Goal: Information Seeking & Learning: Find specific fact

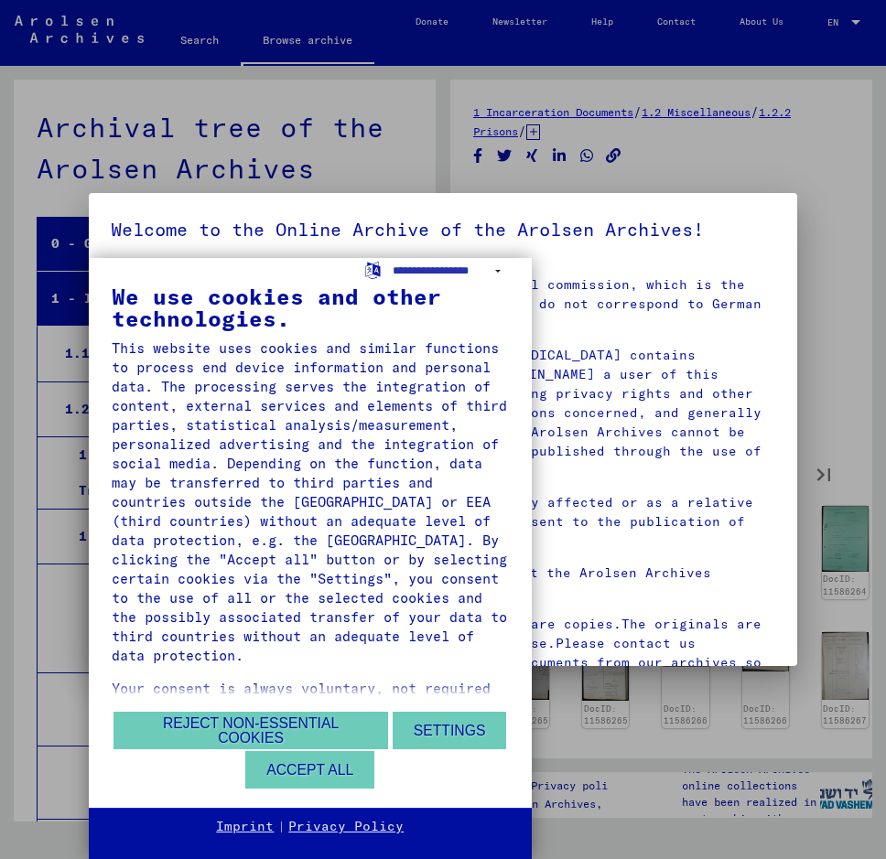
scroll to position [5273, 0]
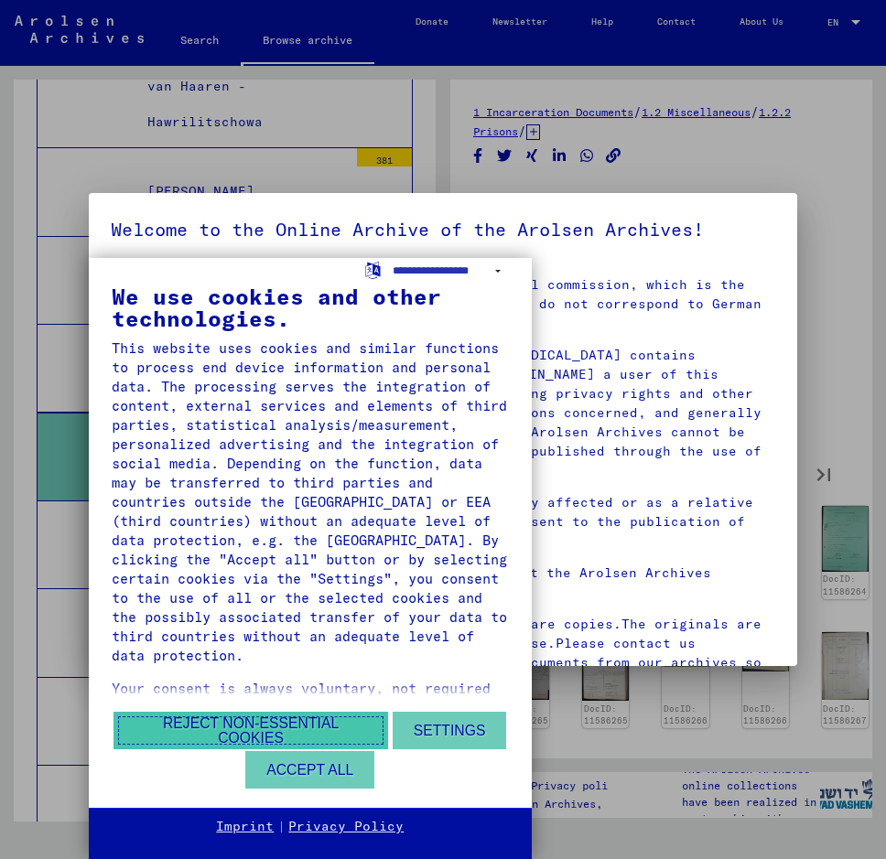
click at [318, 724] on button "Reject non-essential cookies" at bounding box center [250, 731] width 274 height 38
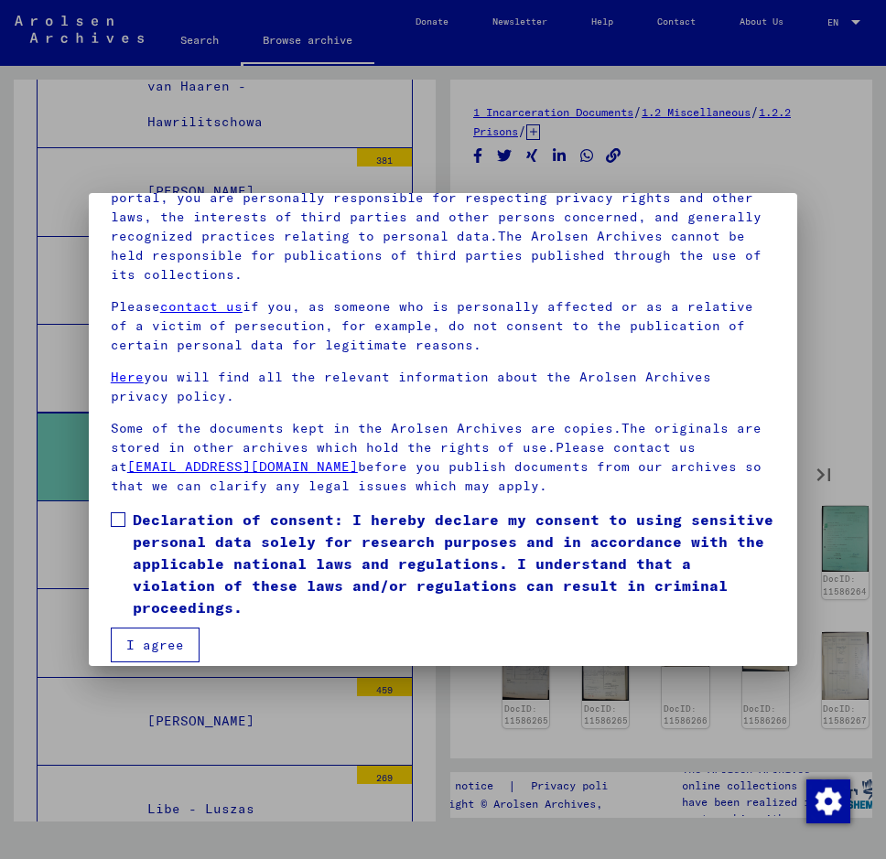
scroll to position [177, 0]
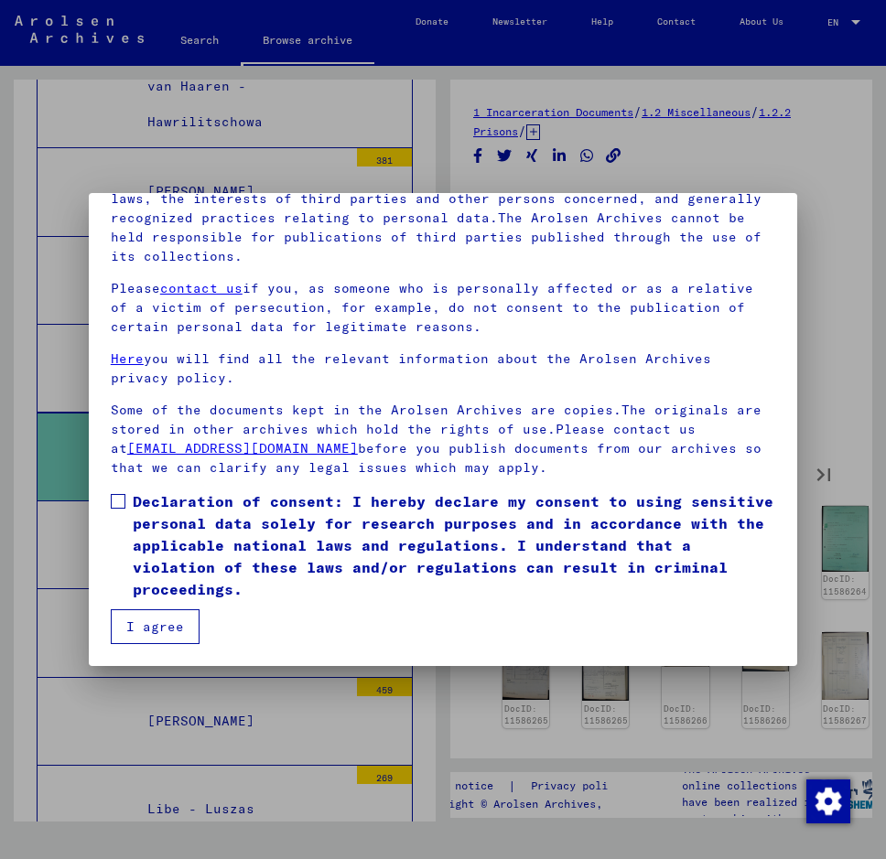
click at [123, 492] on label "Declaration of consent: I hereby declare my consent to using sensitive personal…" at bounding box center [443, 545] width 664 height 110
click at [171, 634] on button "I agree" at bounding box center [155, 626] width 89 height 35
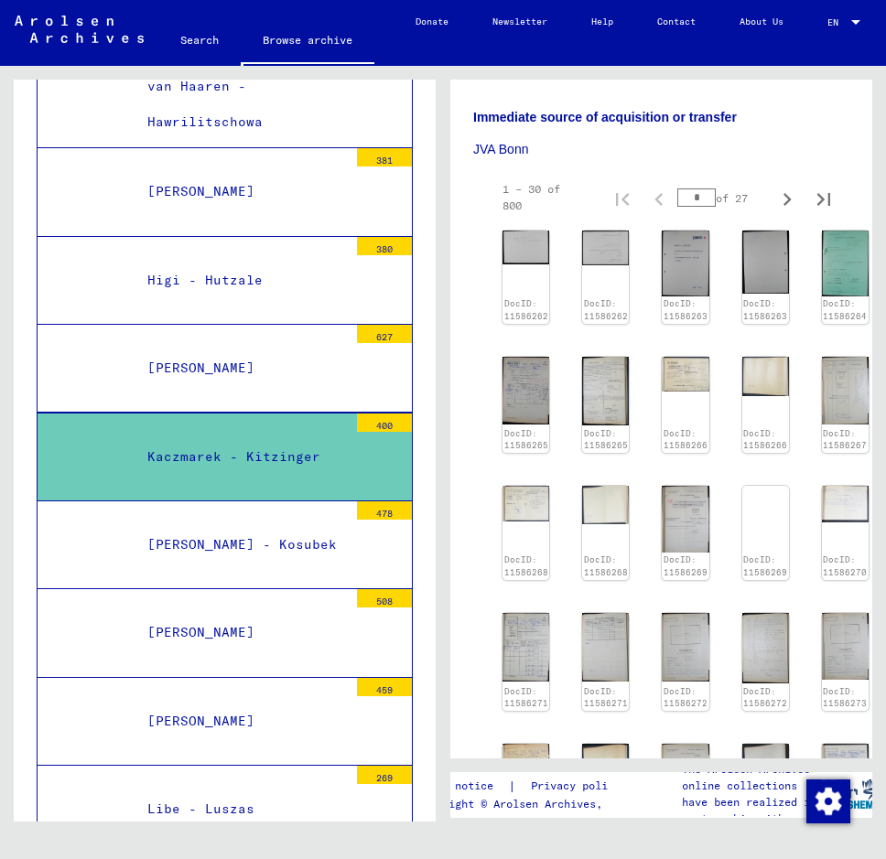
scroll to position [243, 0]
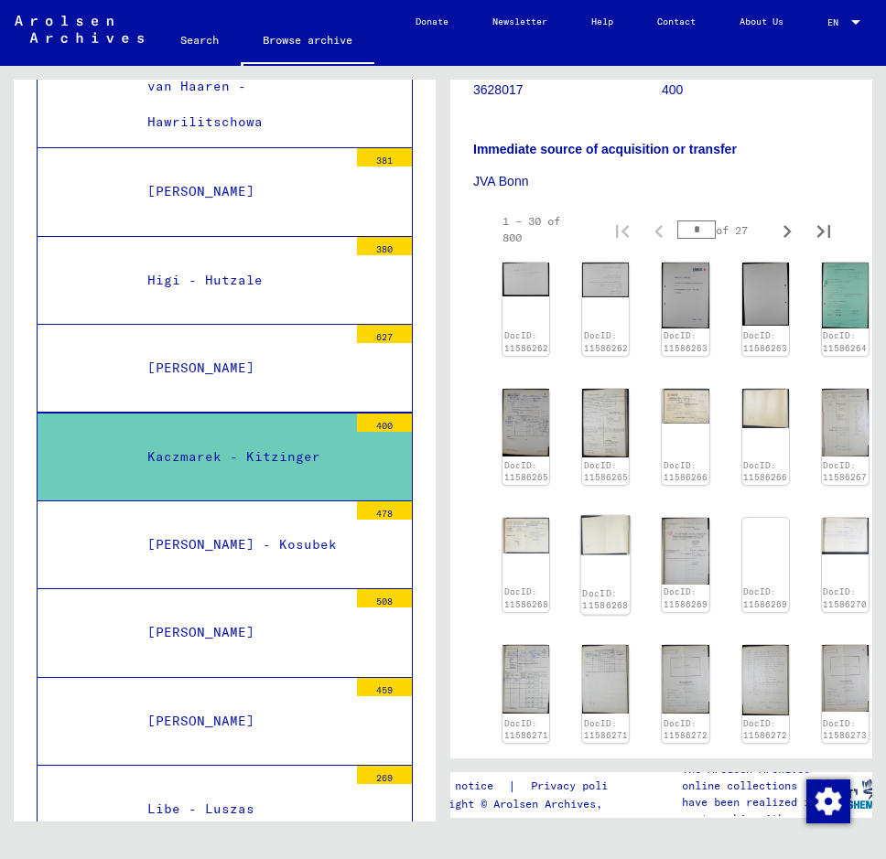
click at [602, 530] on img at bounding box center [605, 535] width 49 height 39
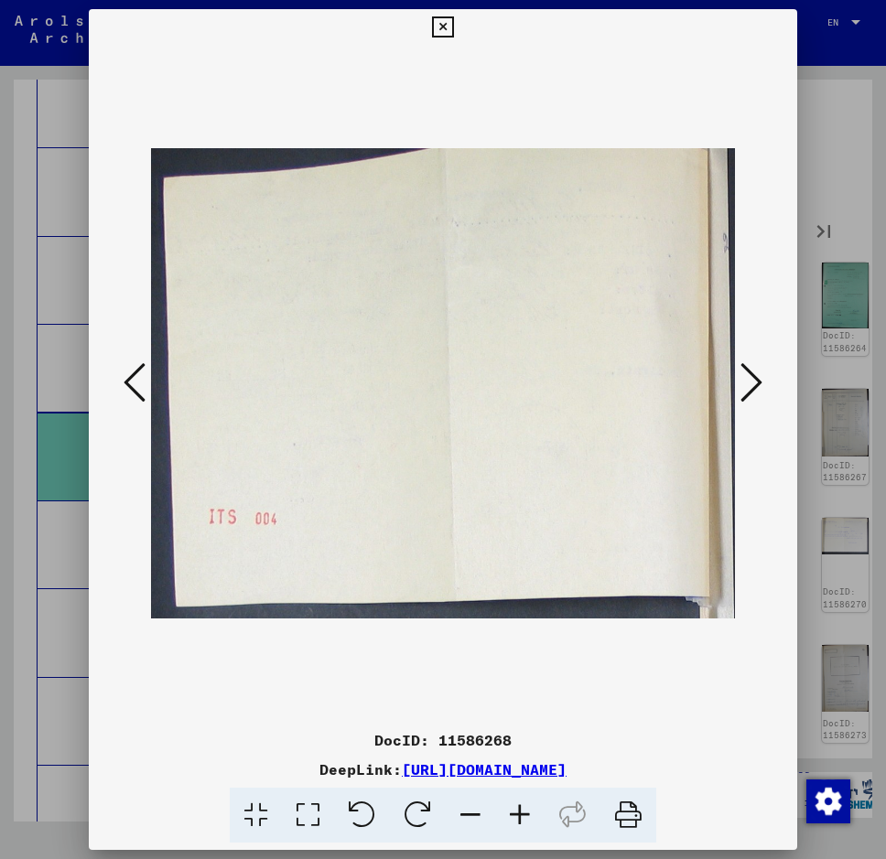
click at [752, 373] on icon at bounding box center [751, 382] width 22 height 44
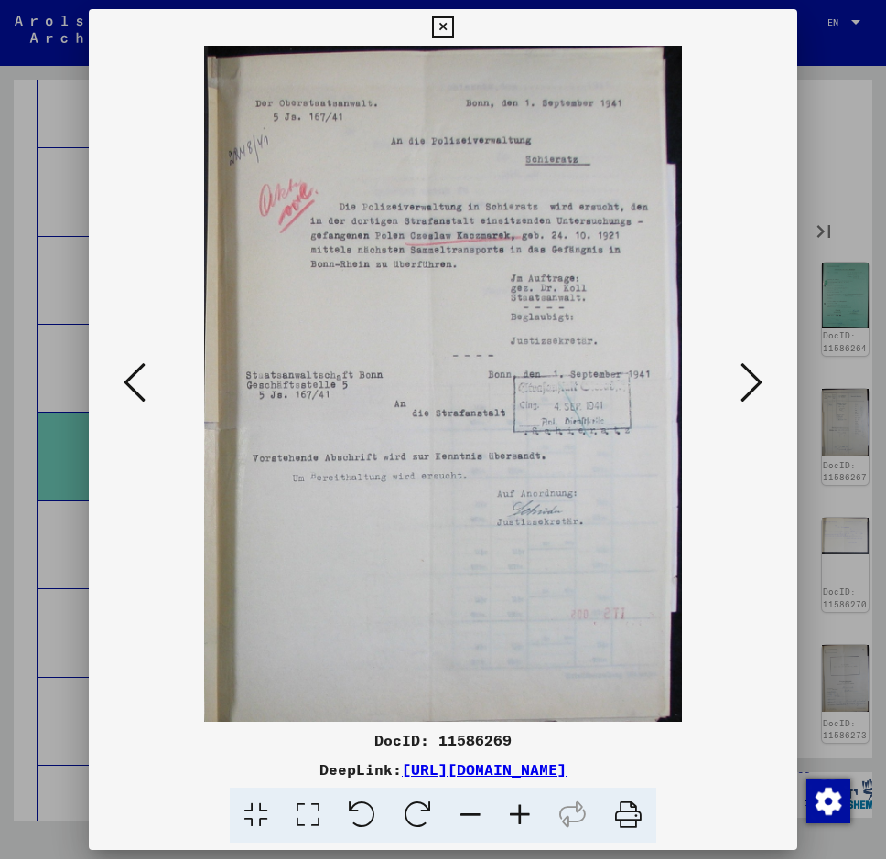
click at [751, 374] on icon at bounding box center [751, 382] width 22 height 44
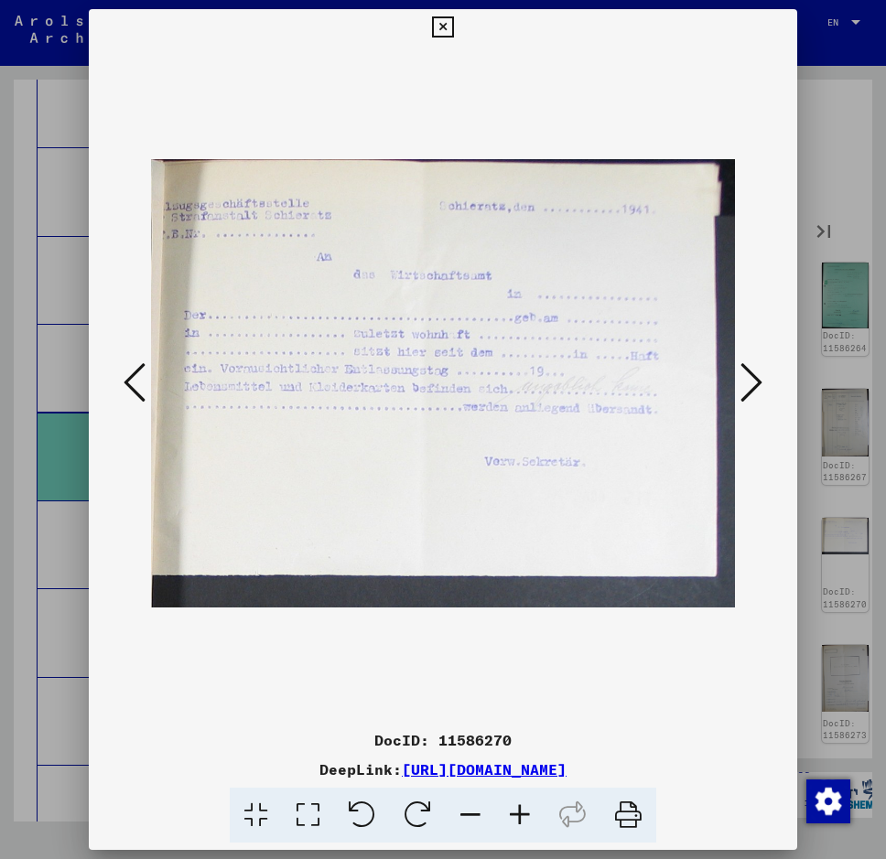
click at [751, 374] on icon at bounding box center [751, 382] width 22 height 44
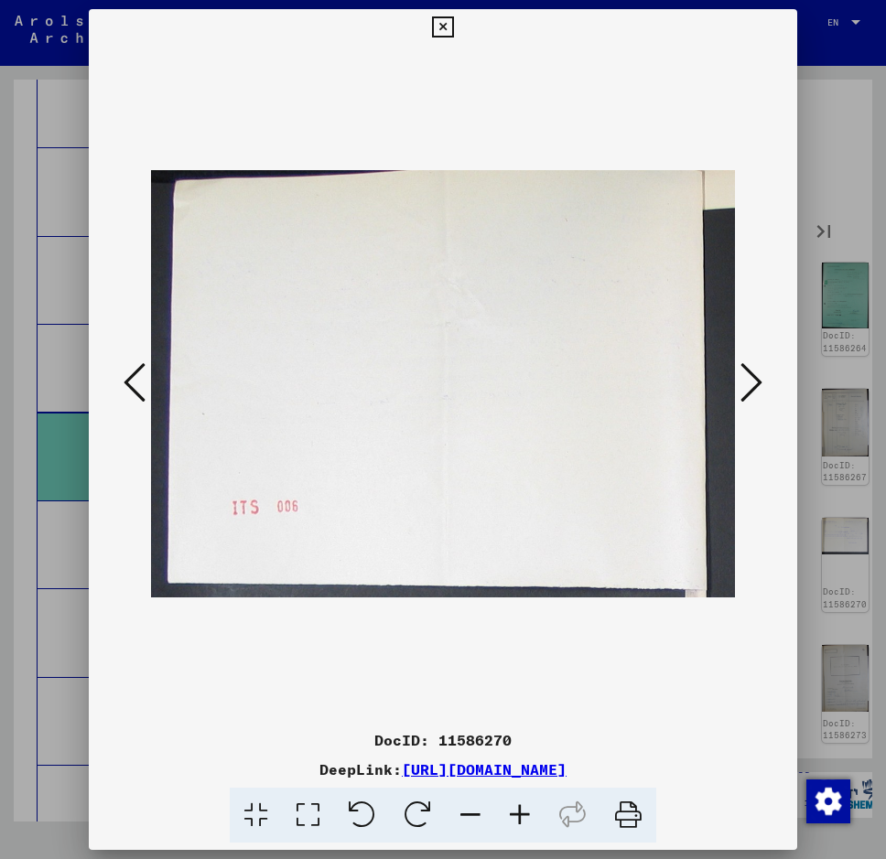
click at [751, 374] on icon at bounding box center [751, 382] width 22 height 44
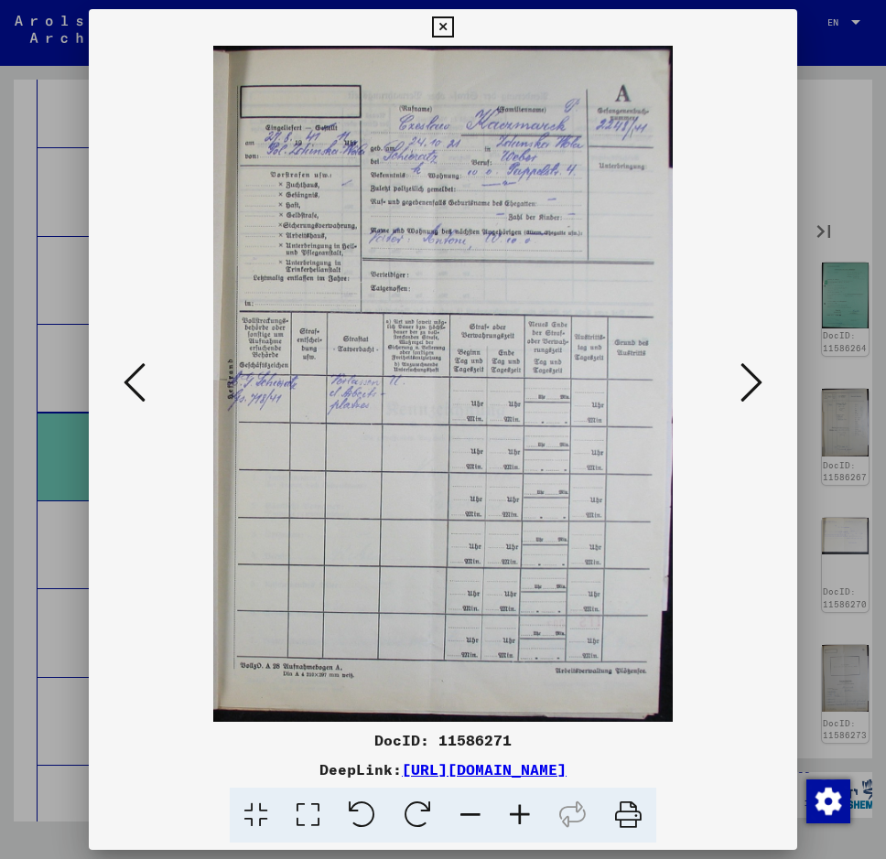
click at [751, 374] on icon at bounding box center [751, 382] width 22 height 44
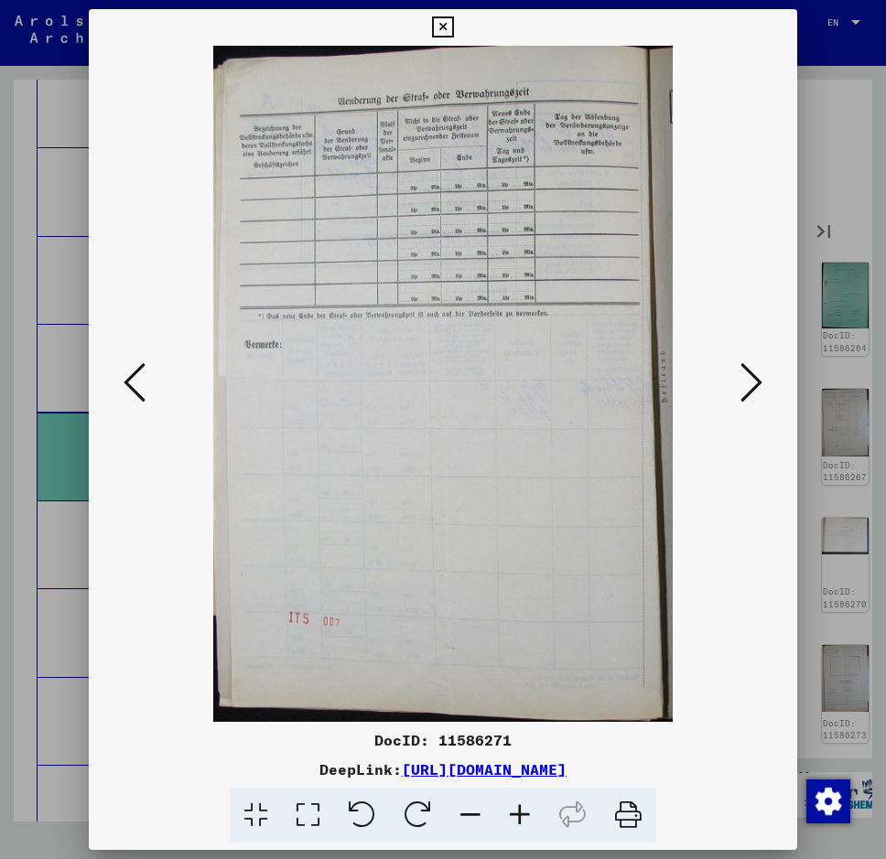
click at [751, 374] on icon at bounding box center [751, 382] width 22 height 44
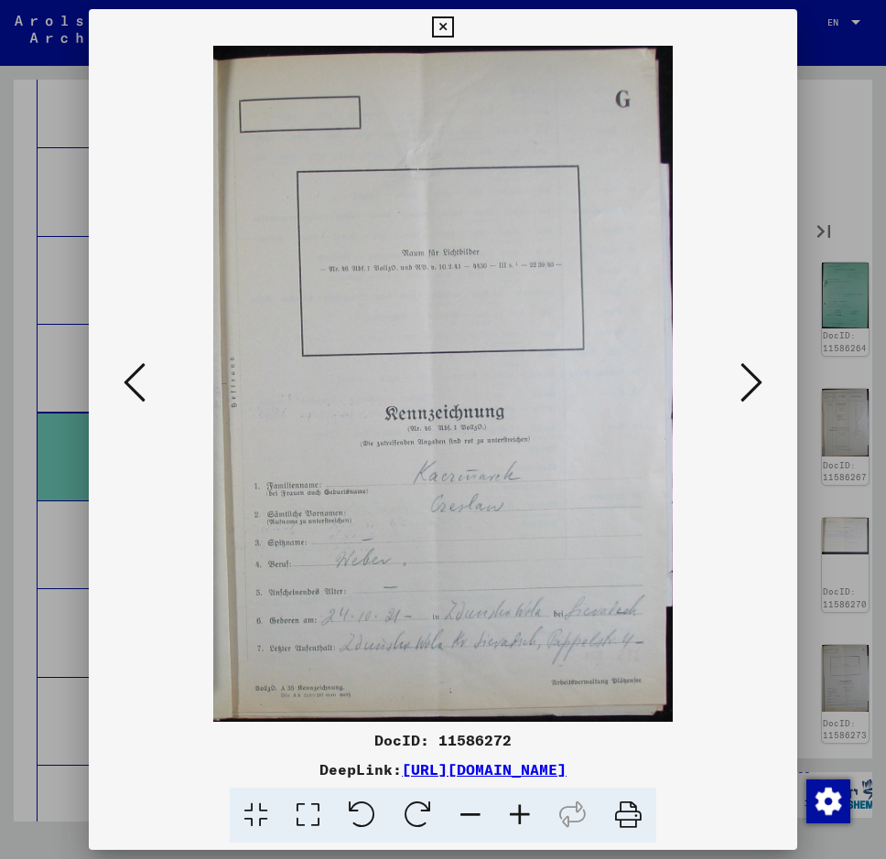
click at [741, 379] on icon at bounding box center [751, 382] width 22 height 44
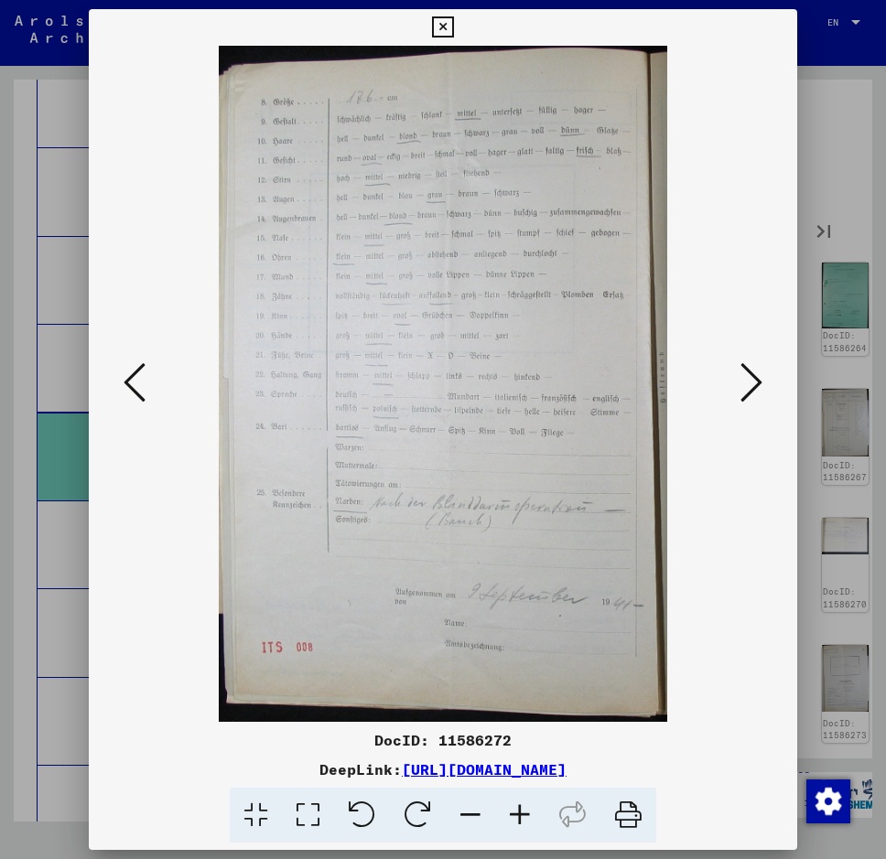
click at [741, 379] on icon at bounding box center [751, 382] width 22 height 44
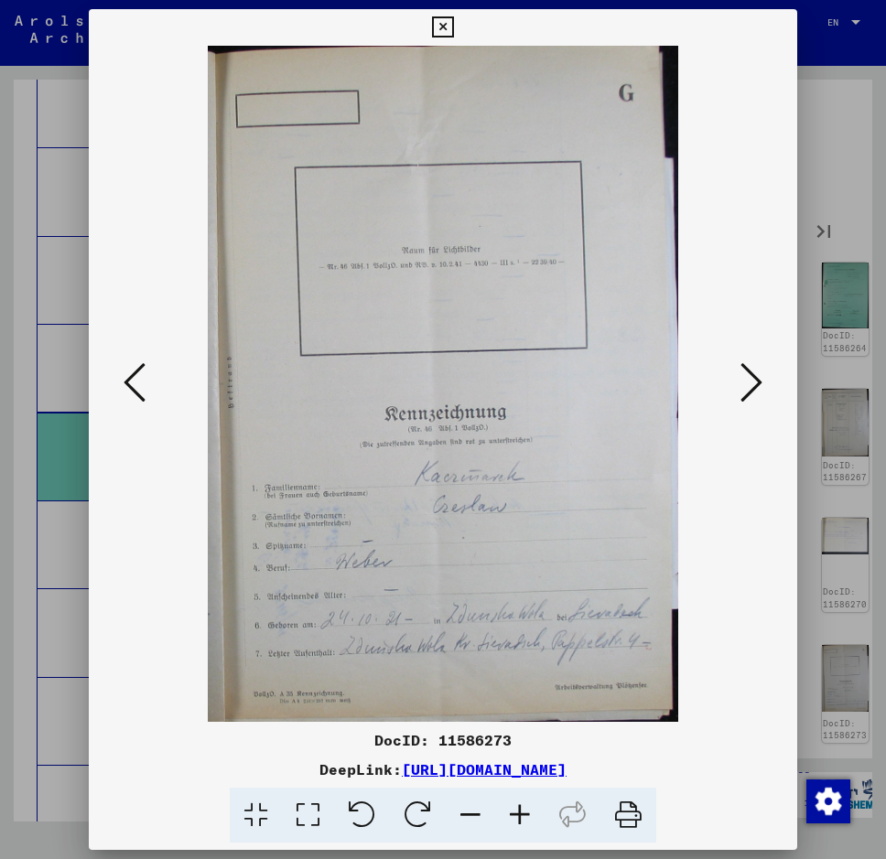
click at [741, 379] on icon at bounding box center [751, 382] width 22 height 44
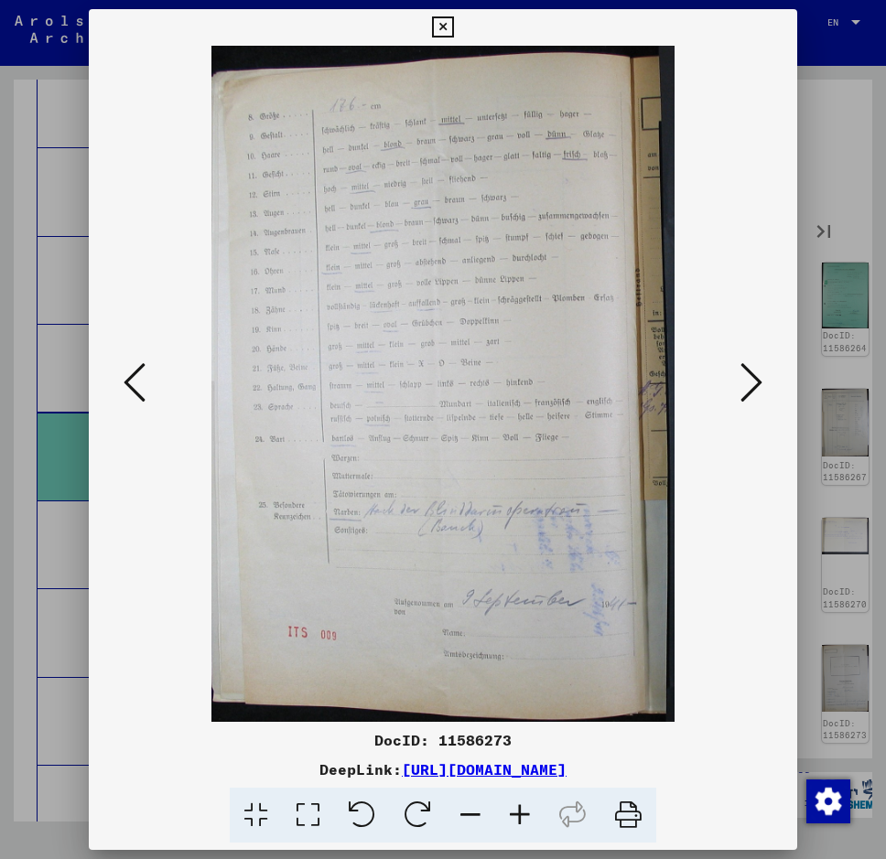
click at [741, 379] on icon at bounding box center [751, 382] width 22 height 44
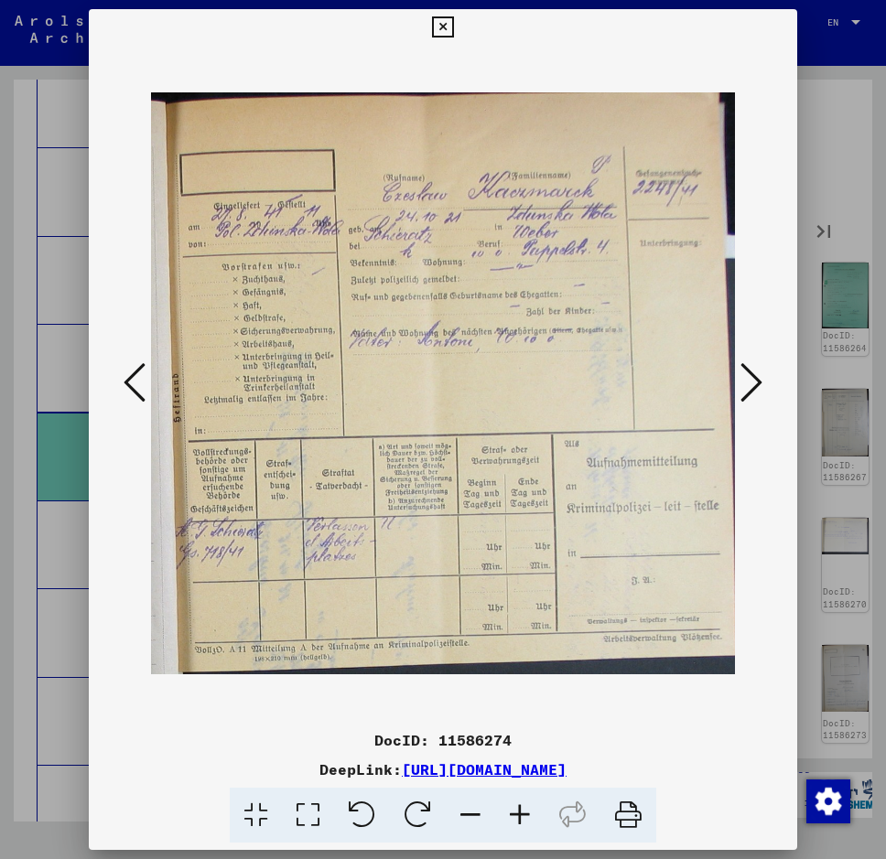
click at [741, 379] on icon at bounding box center [751, 382] width 22 height 44
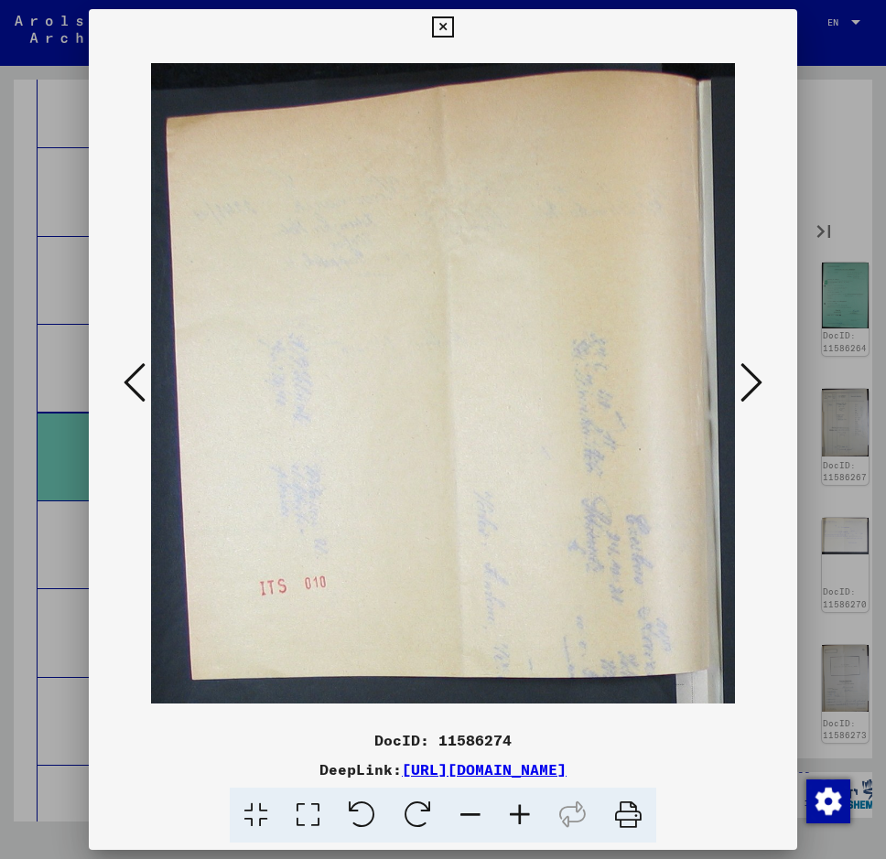
click at [741, 379] on icon at bounding box center [751, 382] width 22 height 44
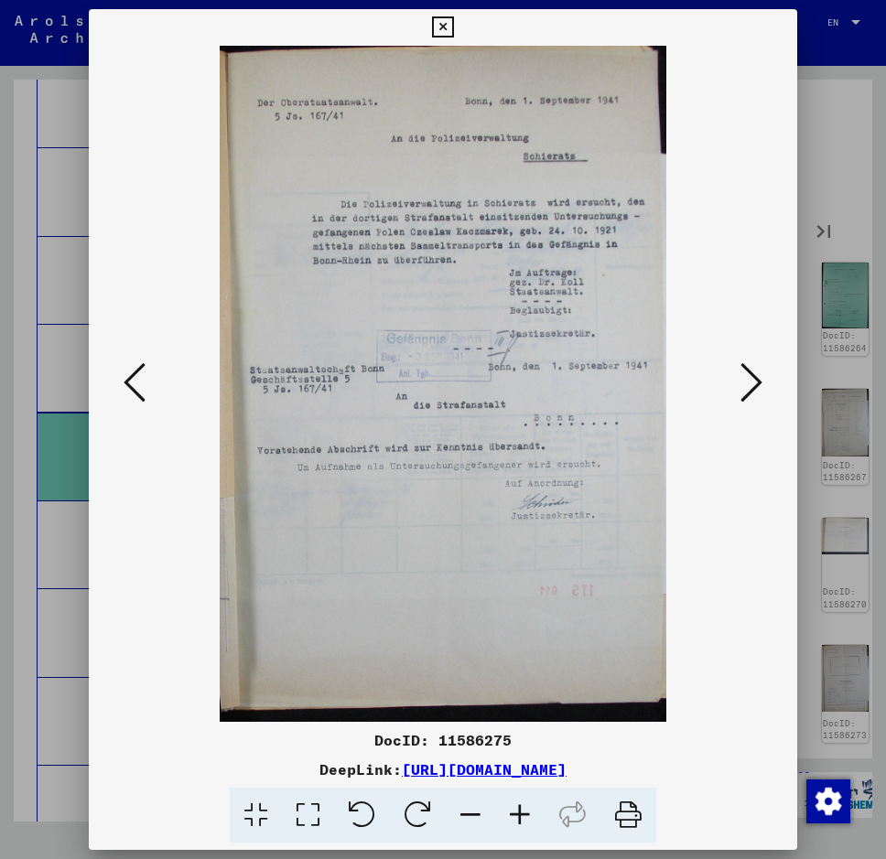
click at [740, 382] on icon at bounding box center [751, 382] width 22 height 44
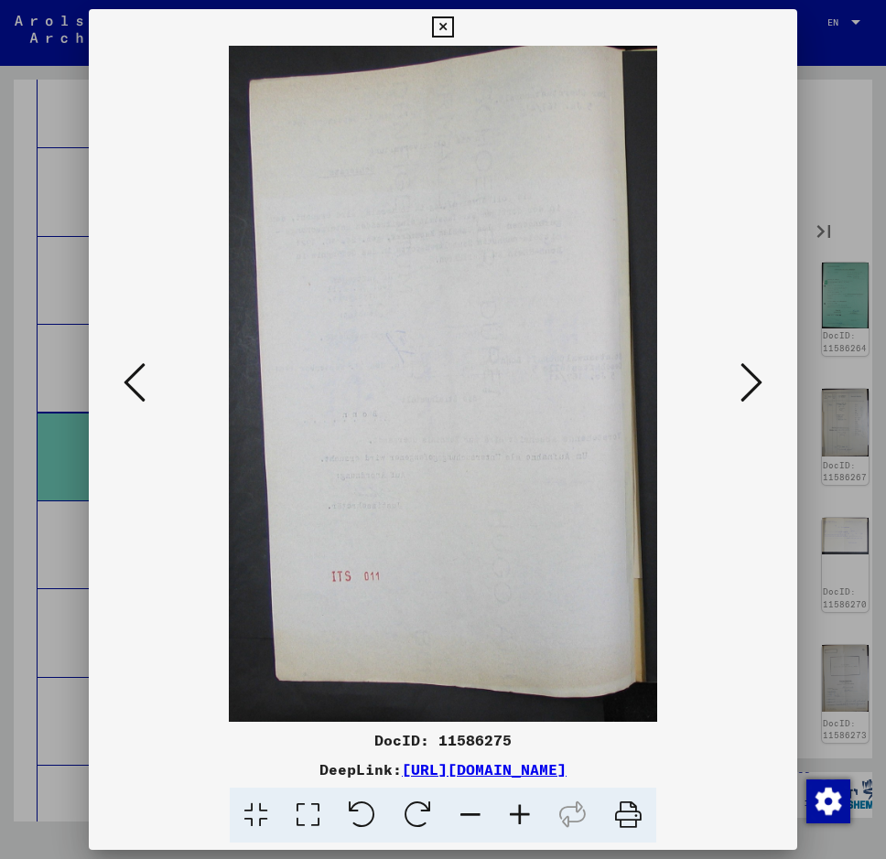
click at [126, 366] on icon at bounding box center [135, 382] width 22 height 44
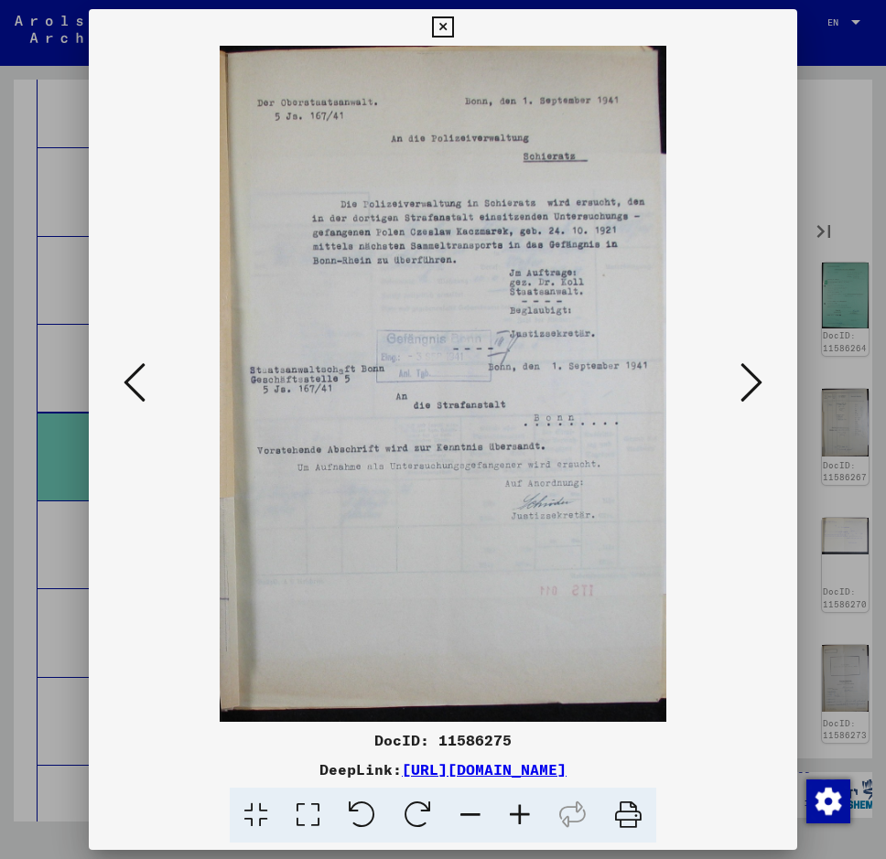
click at [439, 24] on icon at bounding box center [442, 27] width 21 height 22
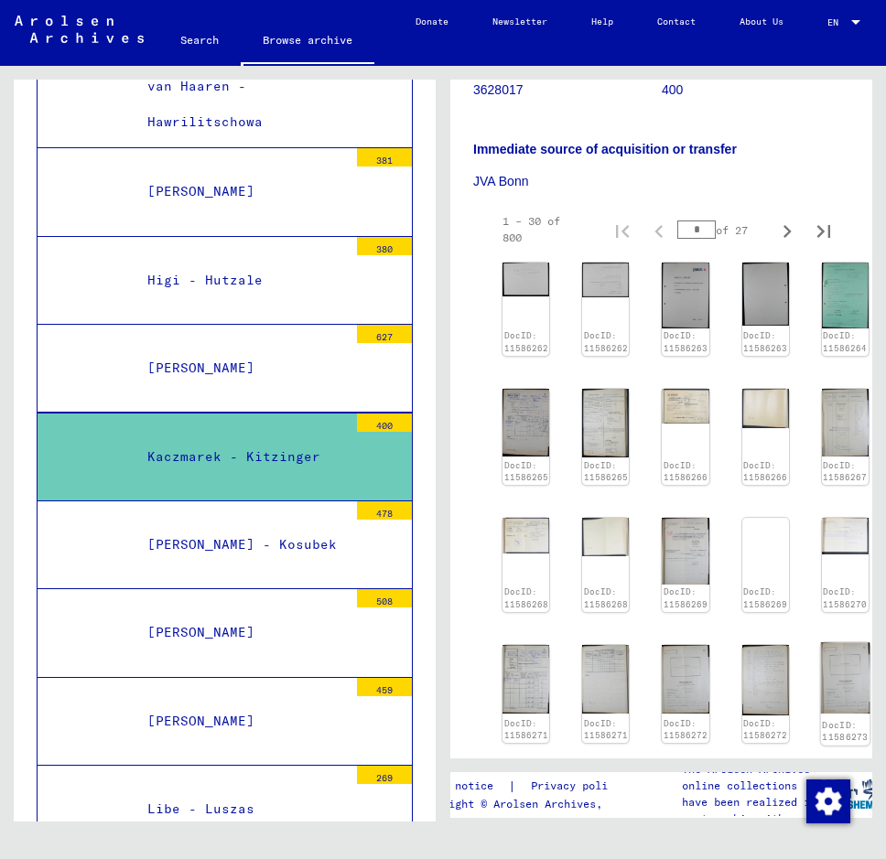
click at [828, 654] on img at bounding box center [844, 677] width 49 height 70
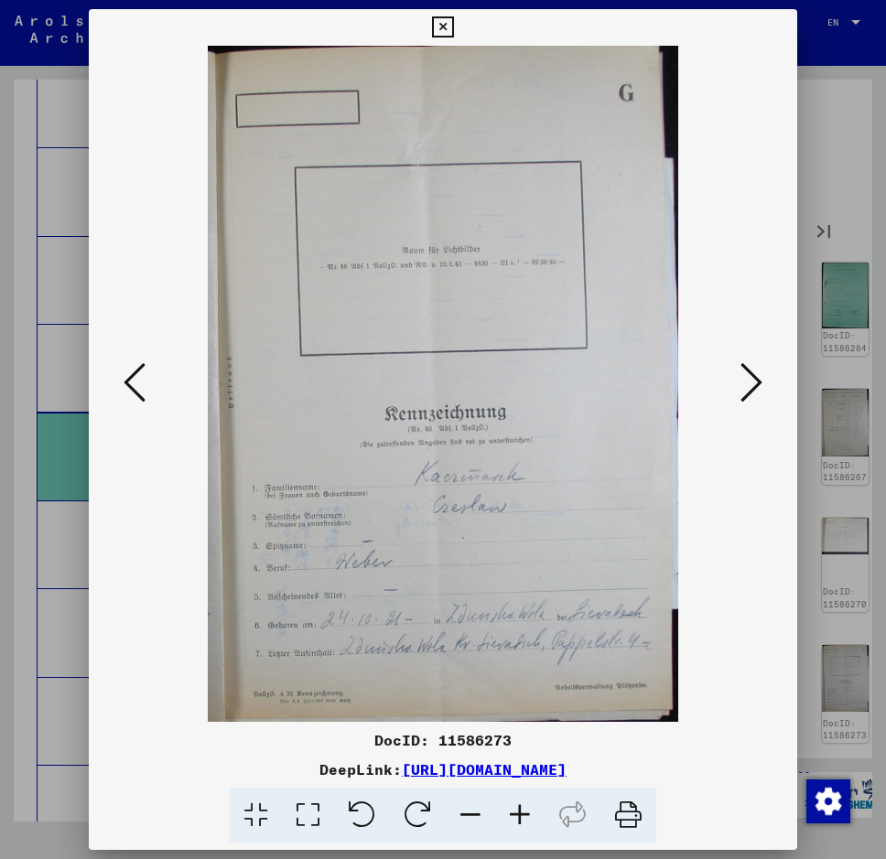
click at [438, 21] on icon at bounding box center [442, 27] width 21 height 22
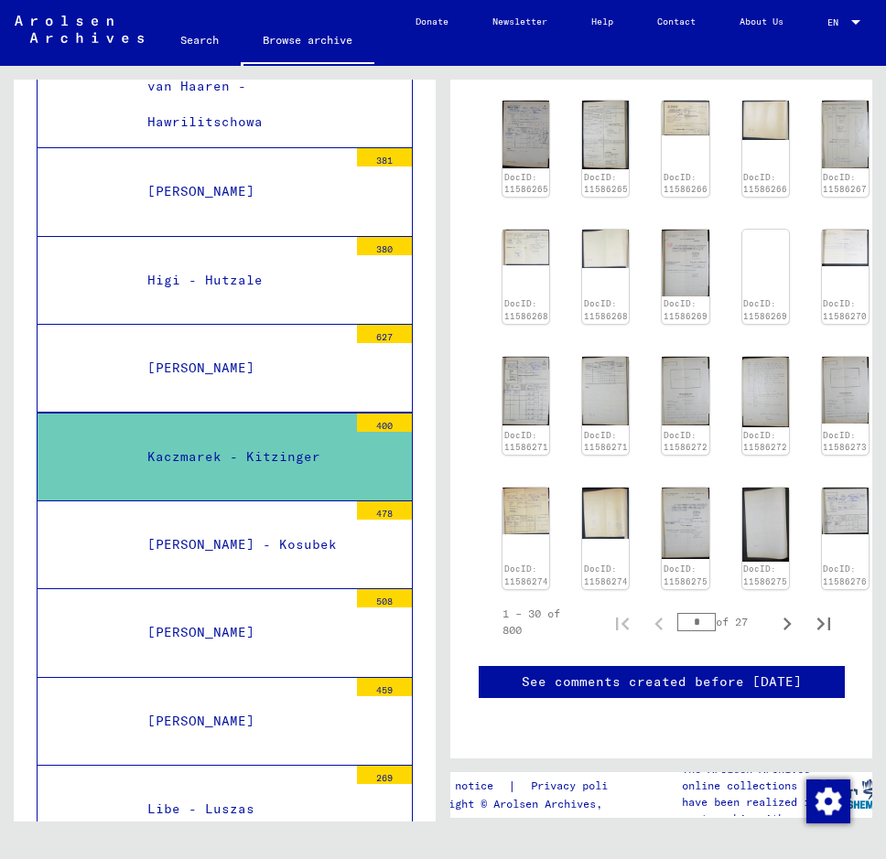
scroll to position [856, 0]
click at [780, 611] on icon "Next page" at bounding box center [787, 624] width 26 height 26
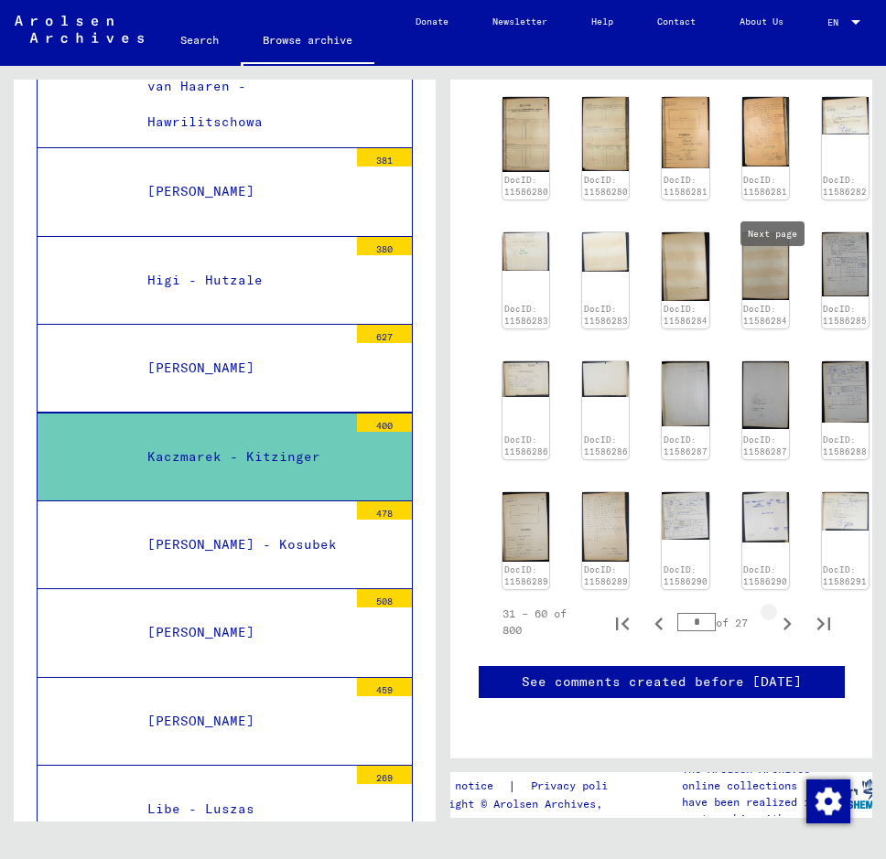
type input "*"
click at [741, 381] on img at bounding box center [764, 394] width 49 height 71
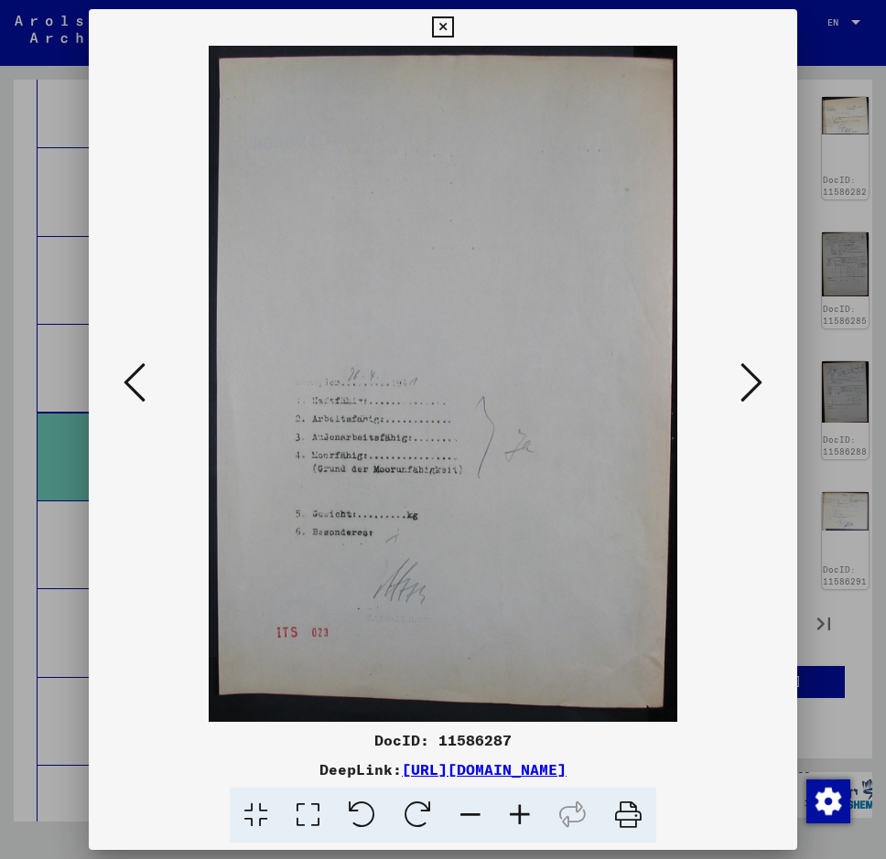
click at [752, 386] on icon at bounding box center [751, 382] width 22 height 44
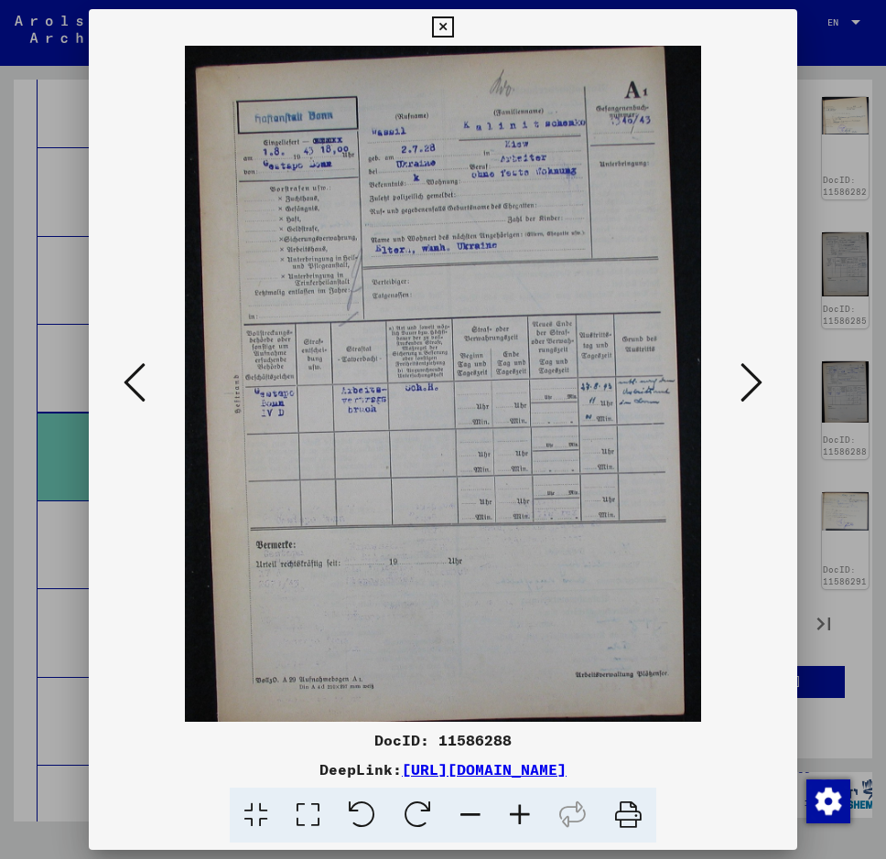
click at [752, 386] on icon at bounding box center [751, 382] width 22 height 44
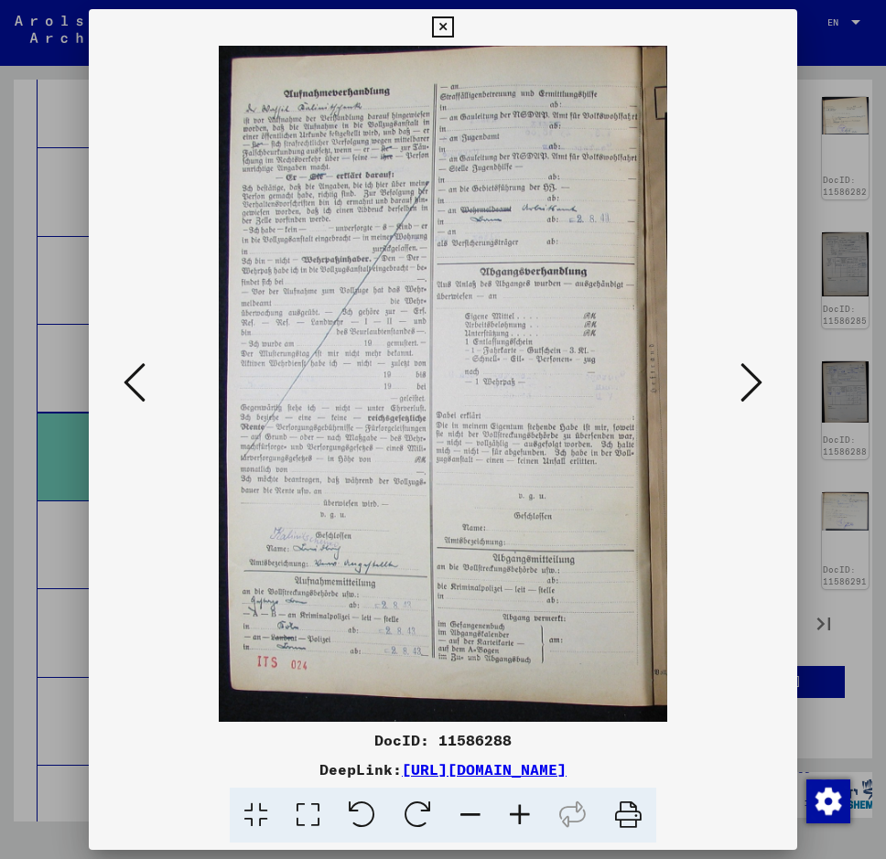
click at [752, 385] on icon at bounding box center [751, 382] width 22 height 44
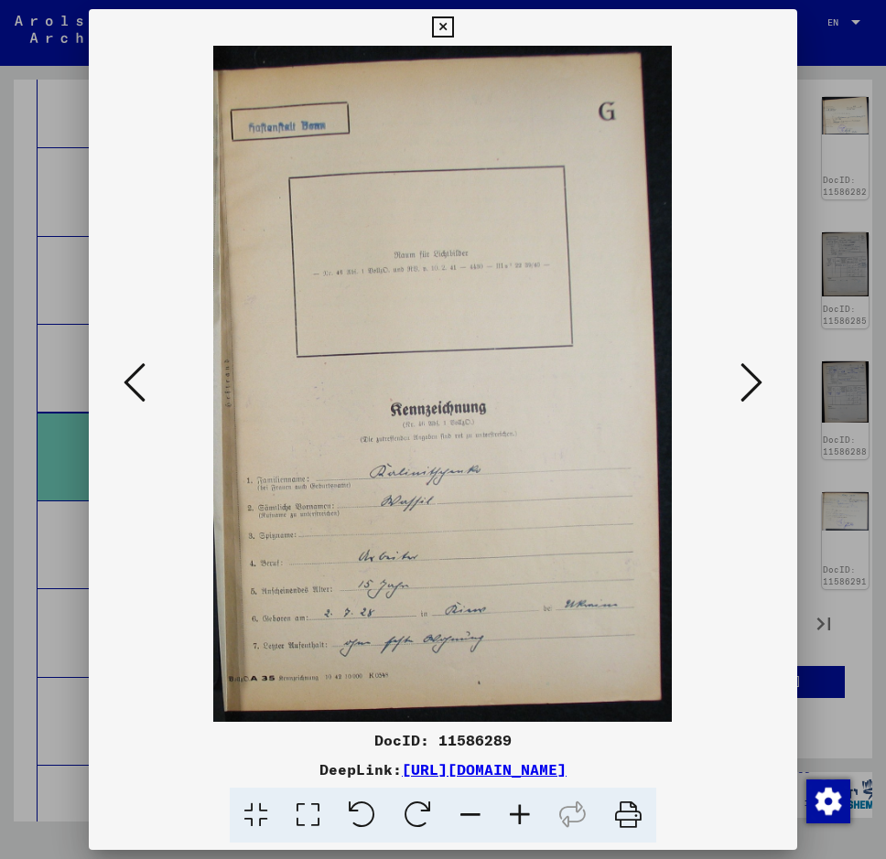
click at [752, 385] on icon at bounding box center [751, 382] width 22 height 44
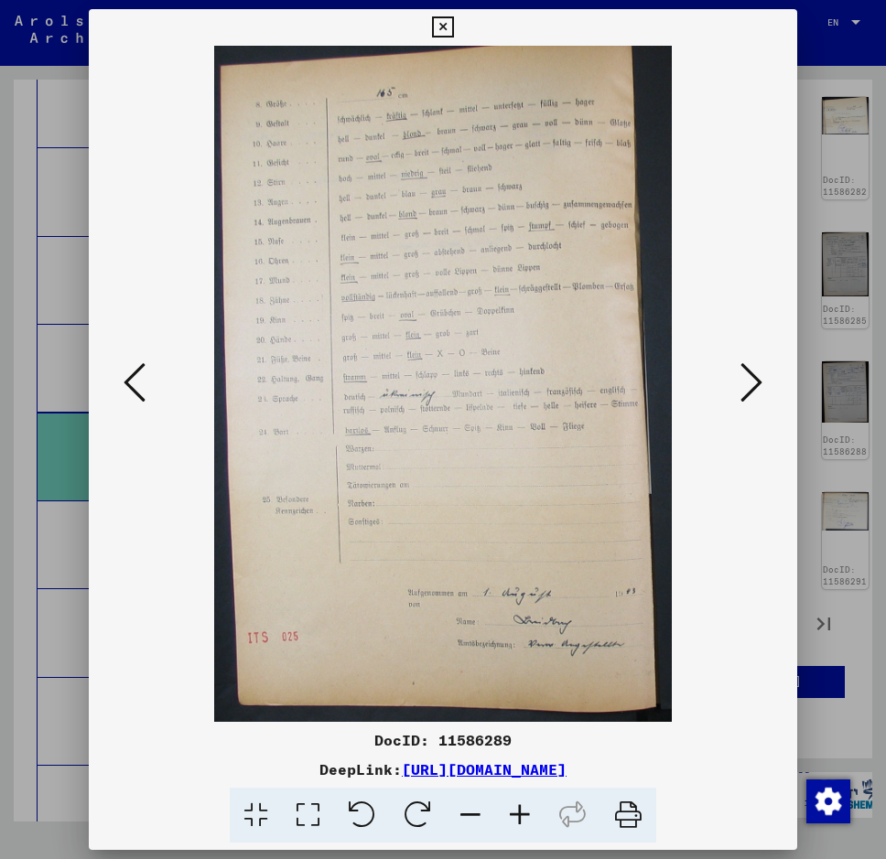
click at [865, 436] on div at bounding box center [443, 429] width 886 height 859
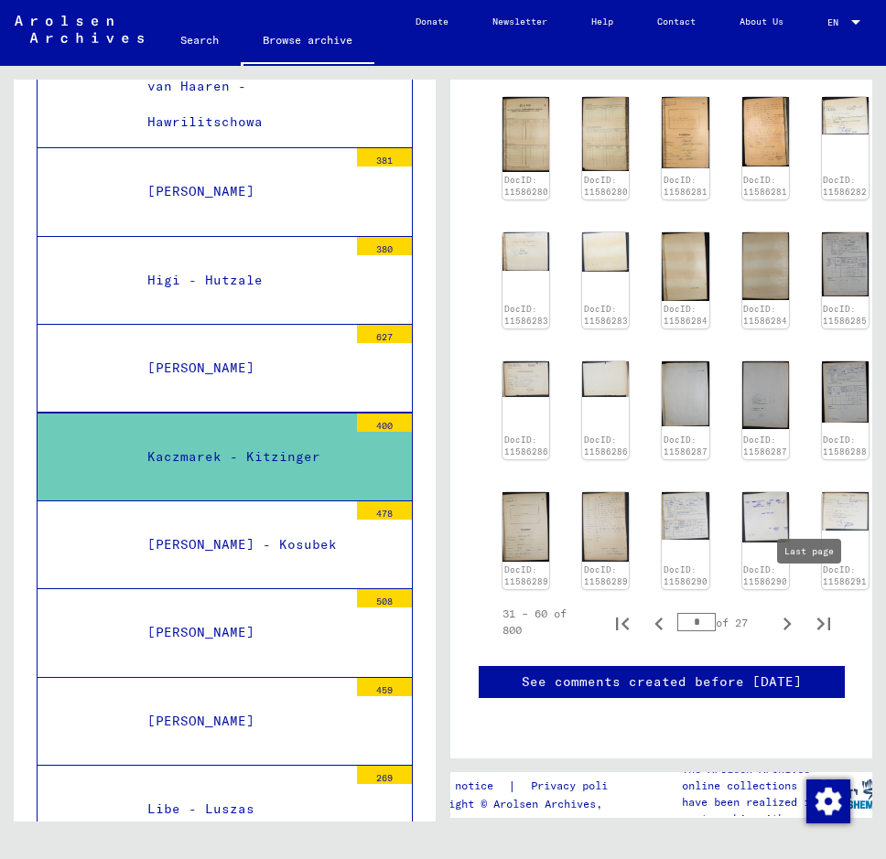
click at [811, 611] on icon "Last page" at bounding box center [824, 624] width 26 height 26
type input "**"
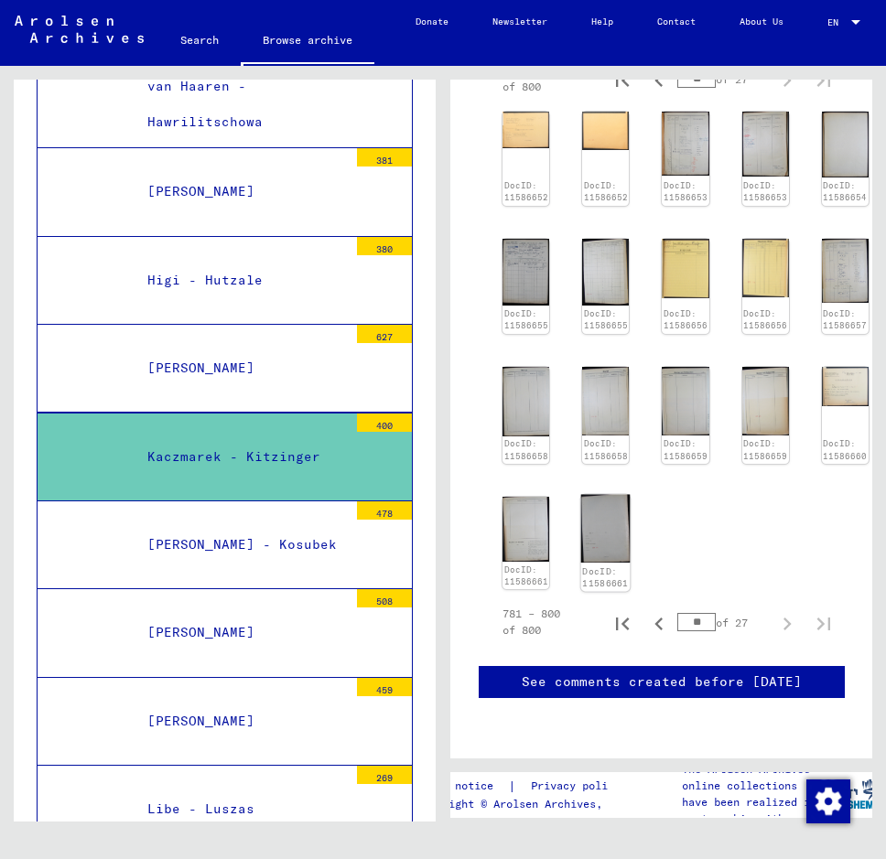
click at [597, 495] on img at bounding box center [605, 529] width 49 height 68
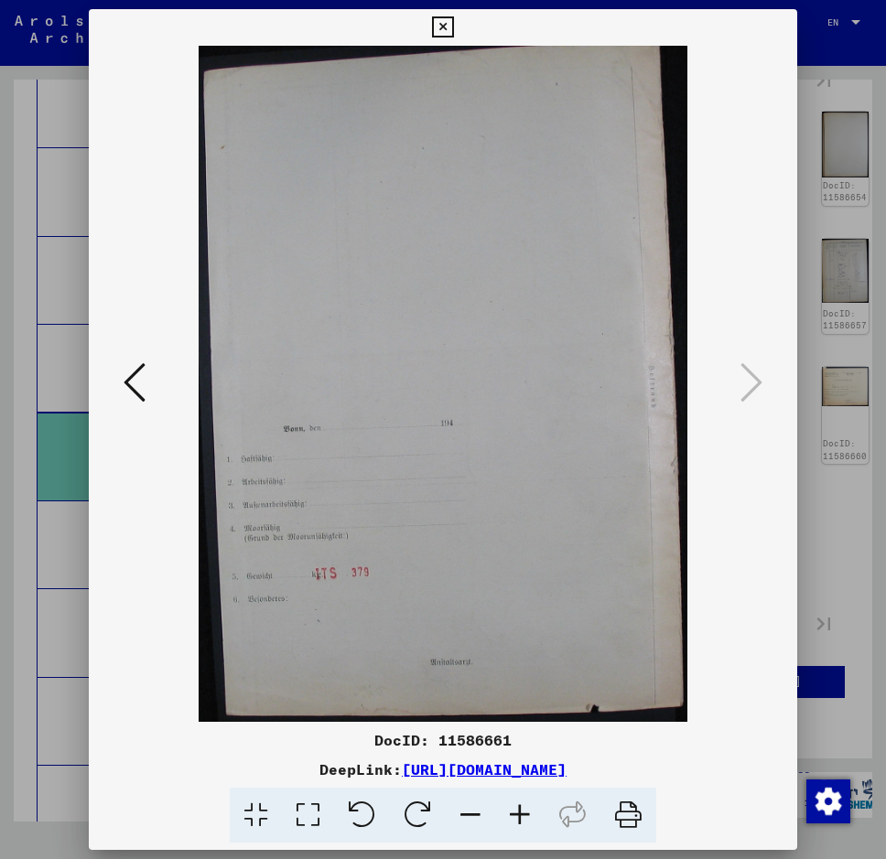
click at [434, 499] on img at bounding box center [443, 384] width 584 height 676
click at [134, 380] on icon at bounding box center [135, 382] width 22 height 44
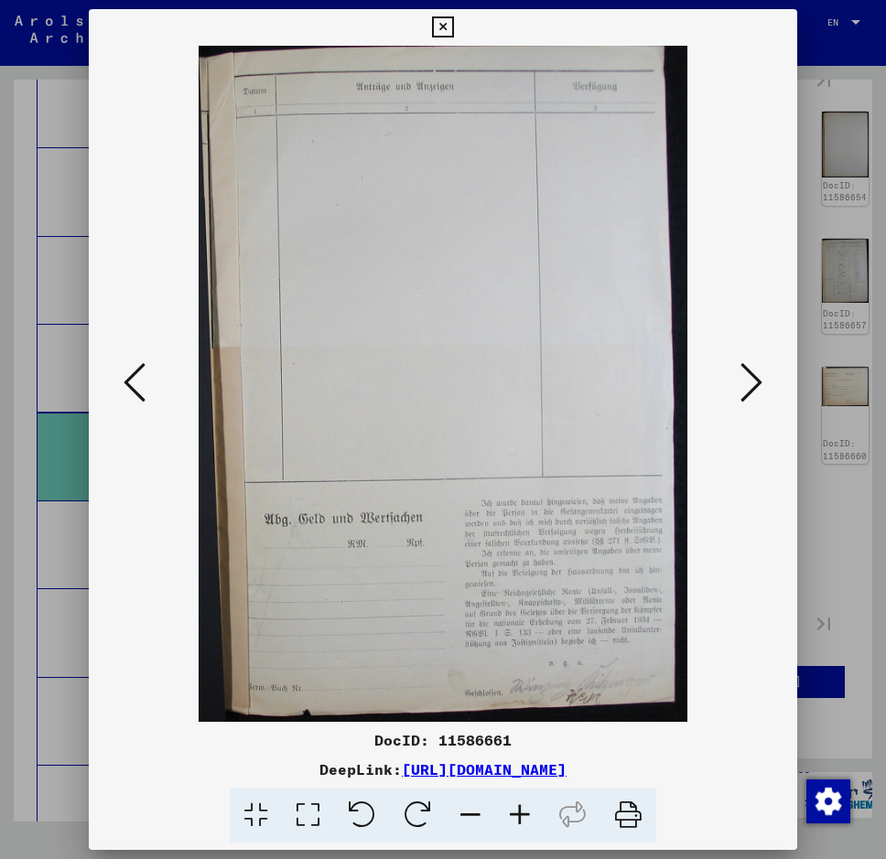
click at [134, 380] on icon at bounding box center [135, 382] width 22 height 44
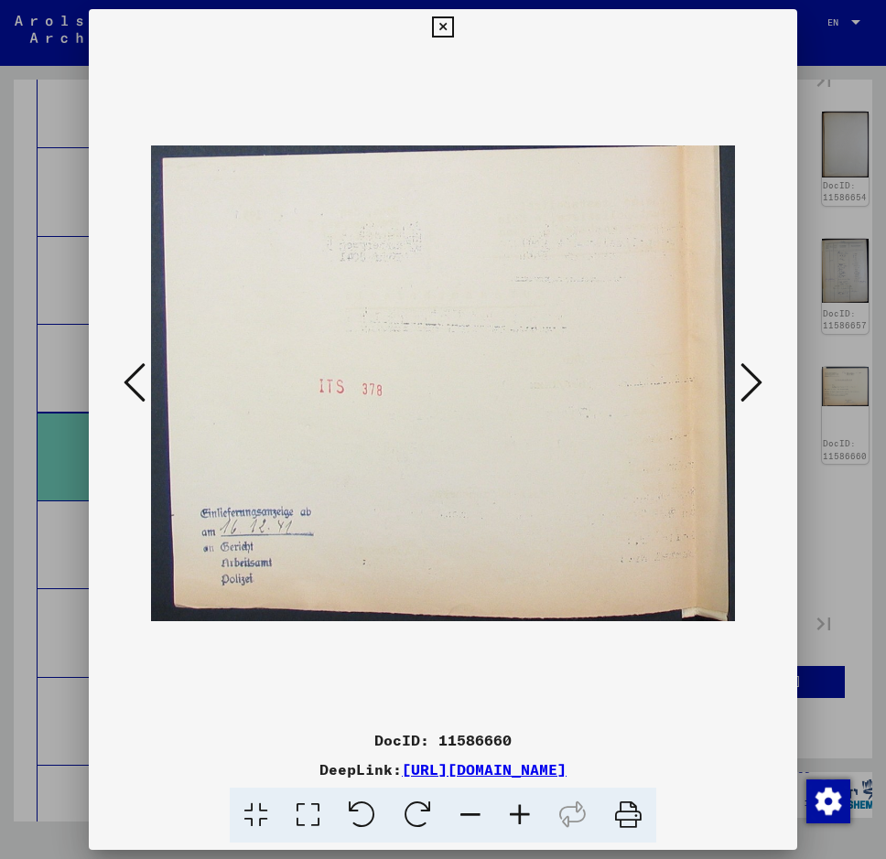
click at [134, 380] on icon at bounding box center [135, 382] width 22 height 44
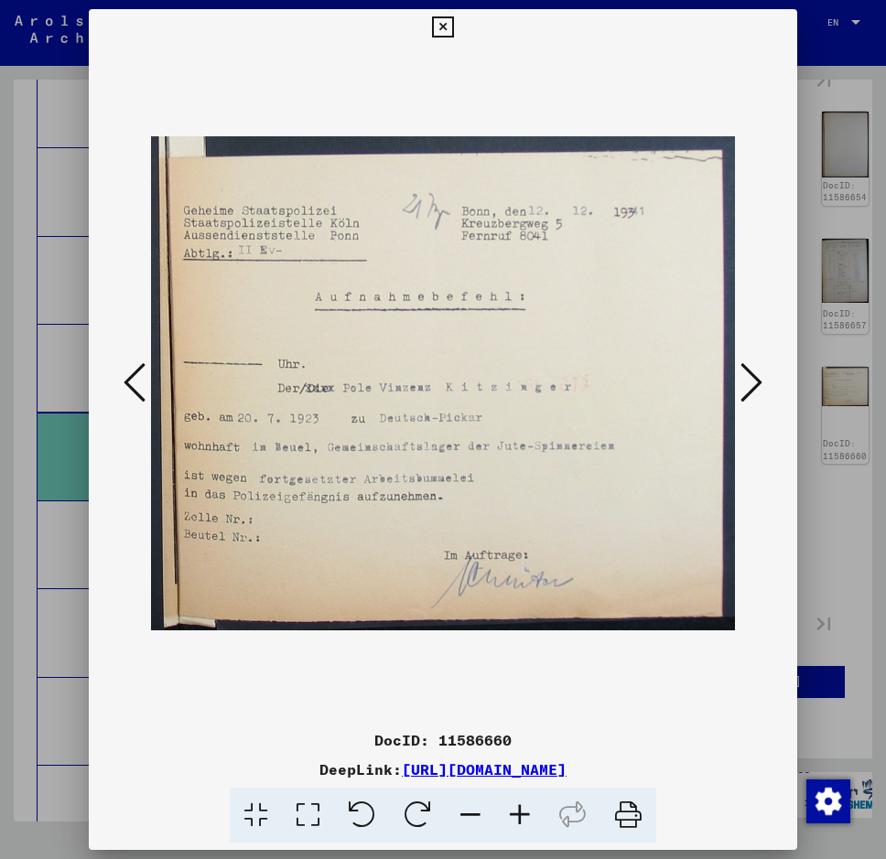
click at [134, 372] on icon at bounding box center [135, 382] width 22 height 44
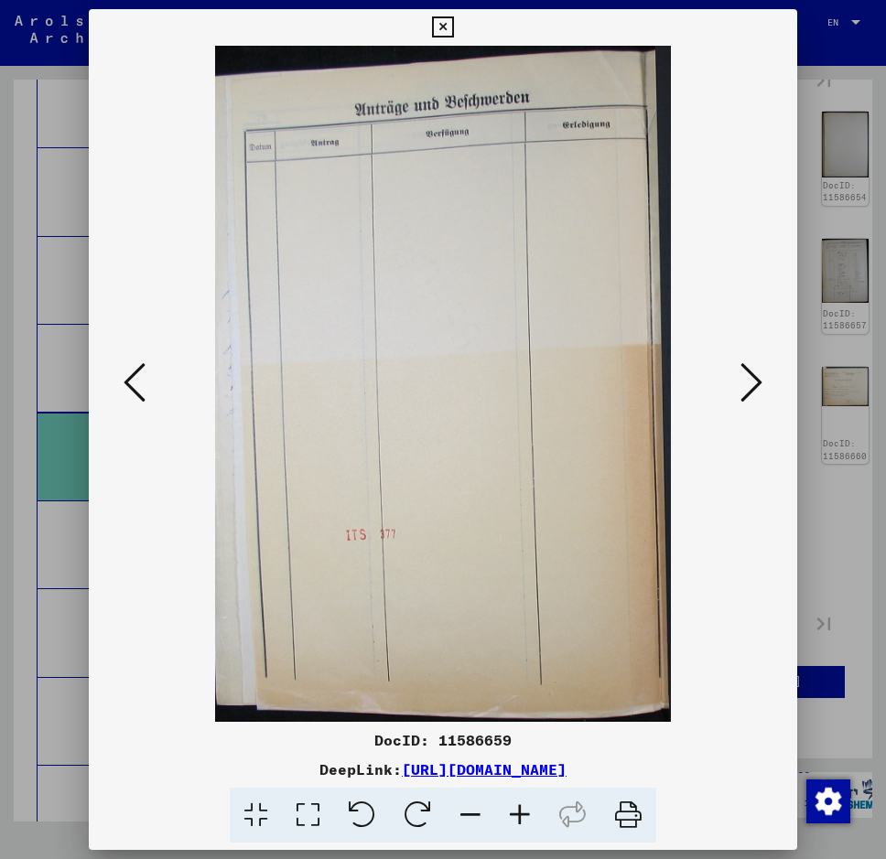
click at [134, 372] on icon at bounding box center [135, 382] width 22 height 44
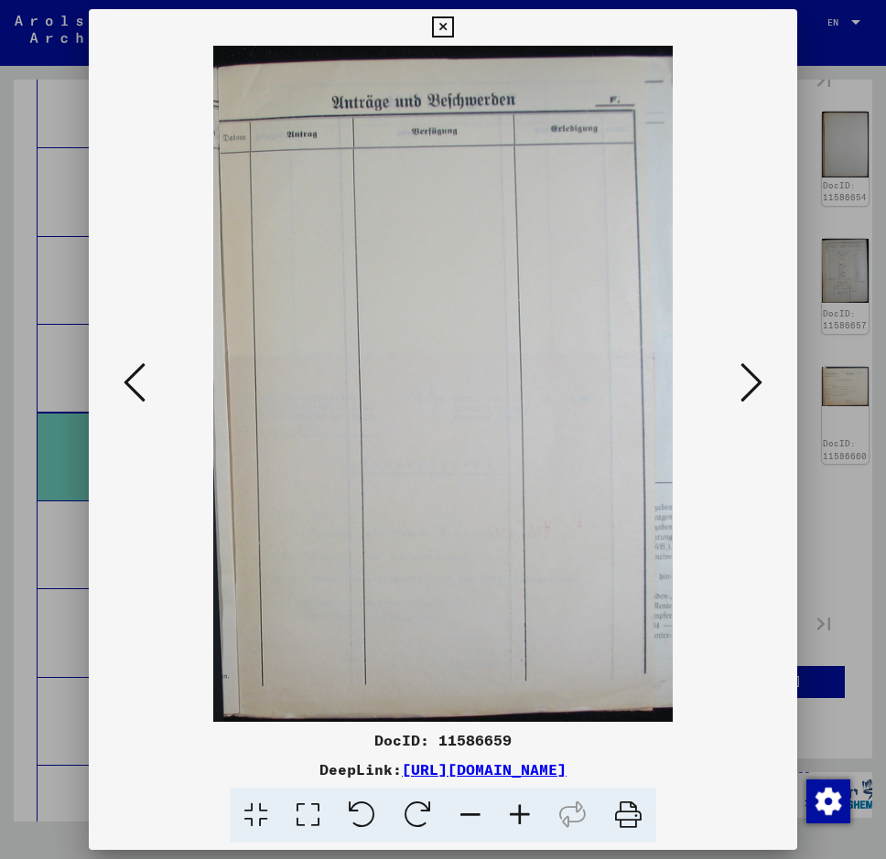
click at [134, 372] on icon at bounding box center [135, 382] width 22 height 44
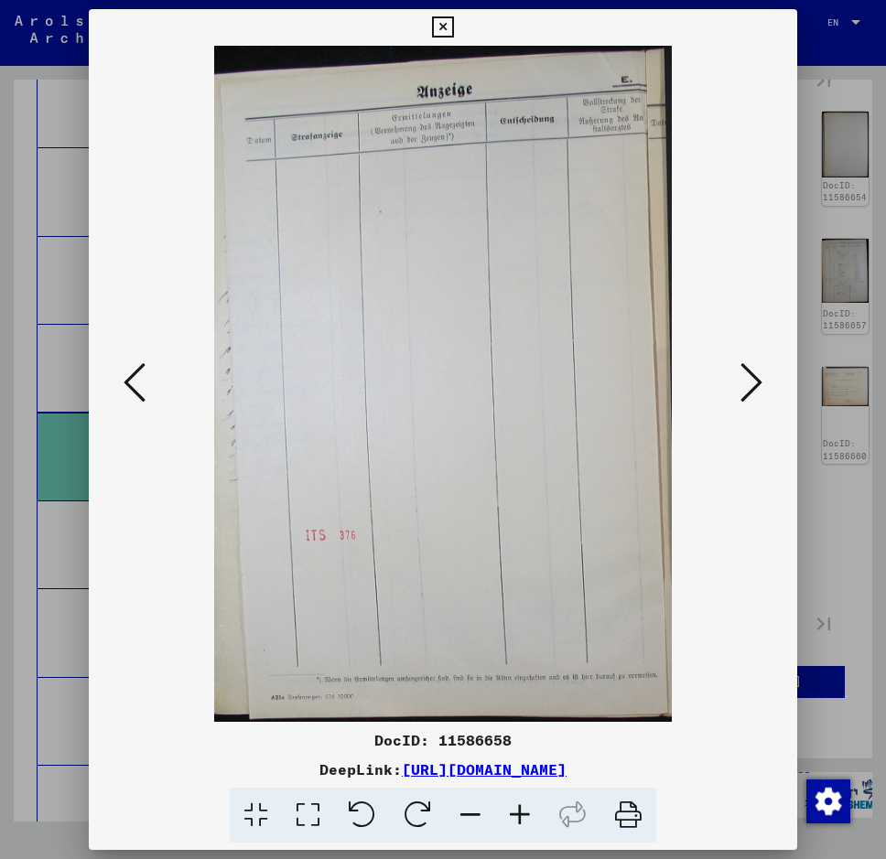
click at [134, 372] on icon at bounding box center [135, 382] width 22 height 44
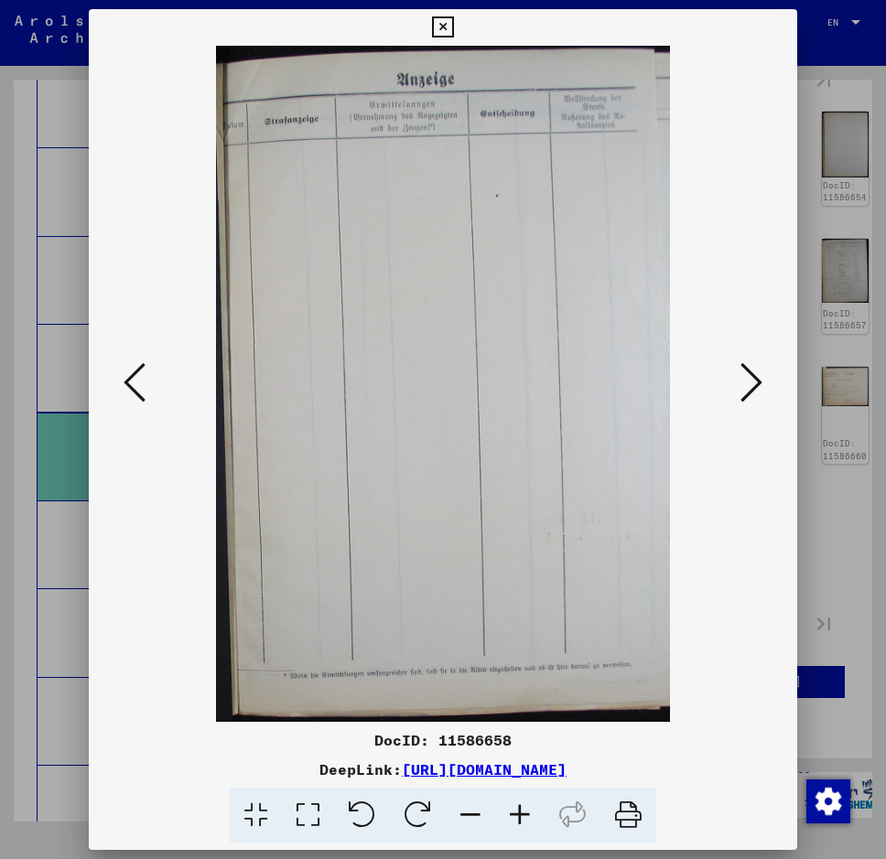
click at [134, 372] on icon at bounding box center [135, 382] width 22 height 44
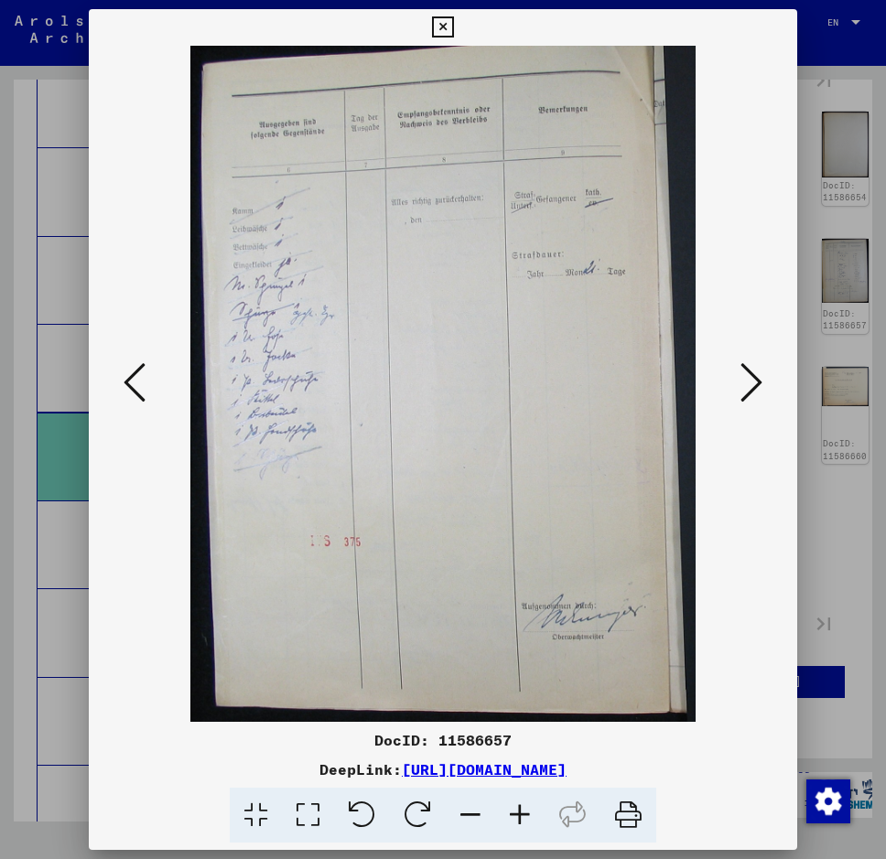
click at [134, 372] on icon at bounding box center [135, 382] width 22 height 44
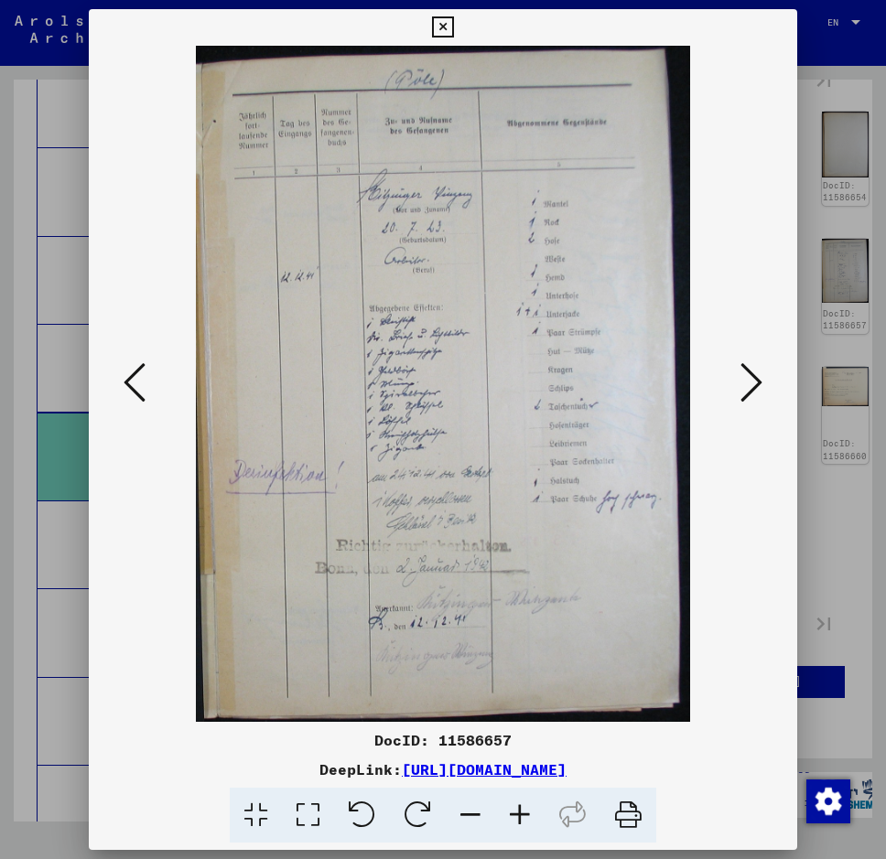
click at [134, 372] on icon at bounding box center [135, 382] width 22 height 44
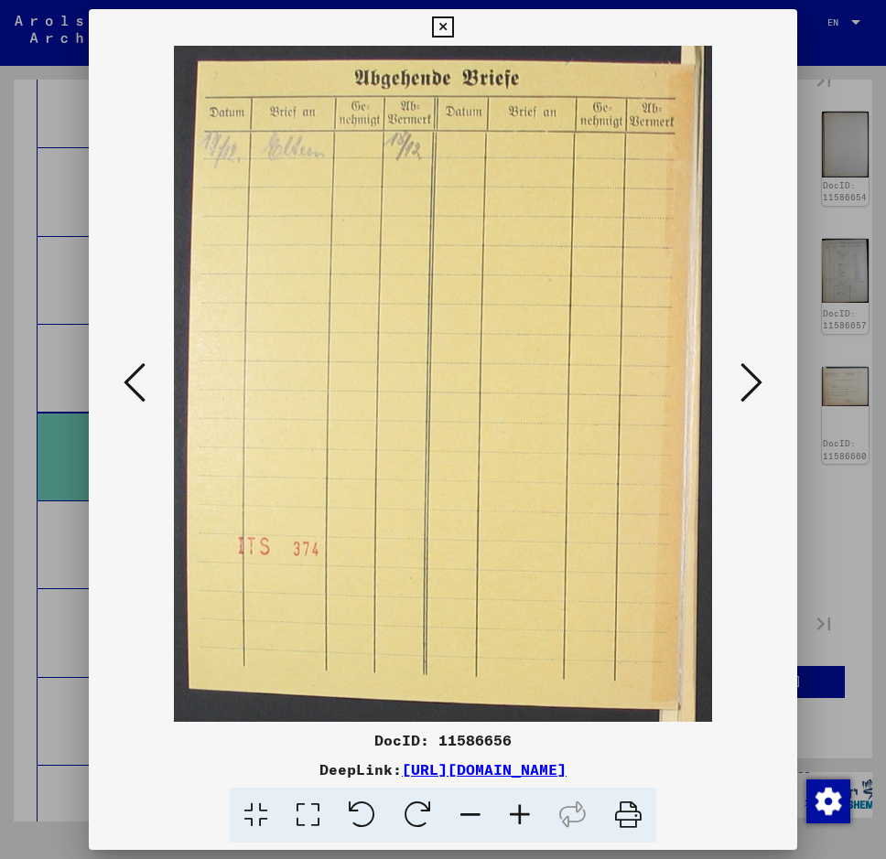
click at [746, 376] on icon at bounding box center [751, 382] width 22 height 44
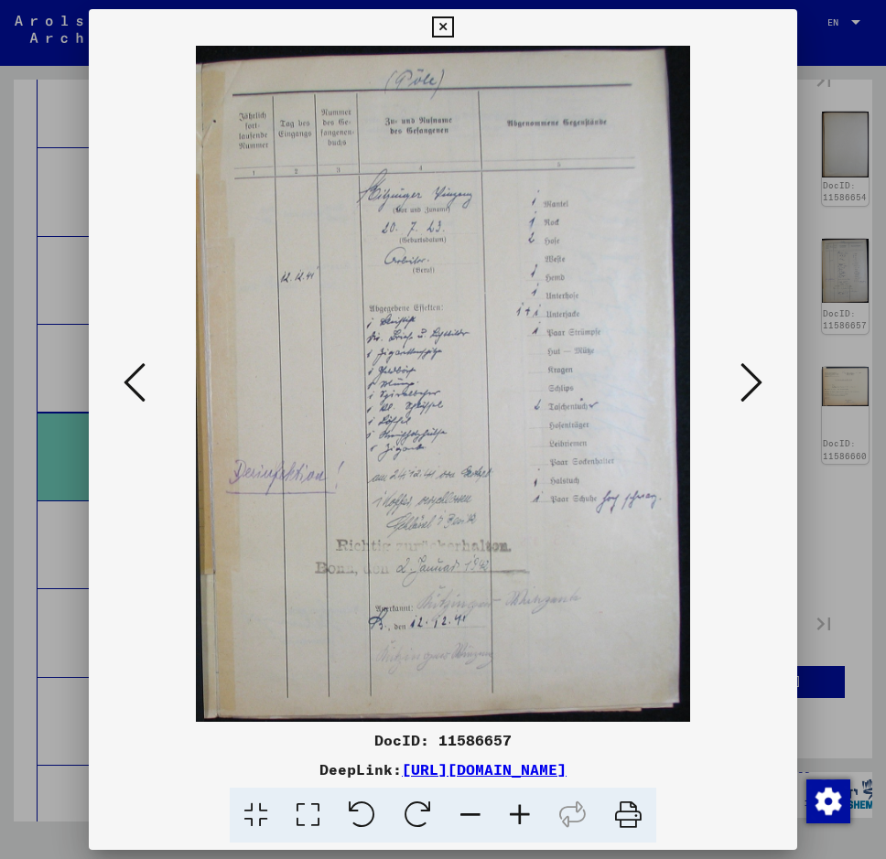
click at [155, 382] on img at bounding box center [443, 384] width 584 height 676
click at [136, 392] on icon at bounding box center [135, 382] width 22 height 44
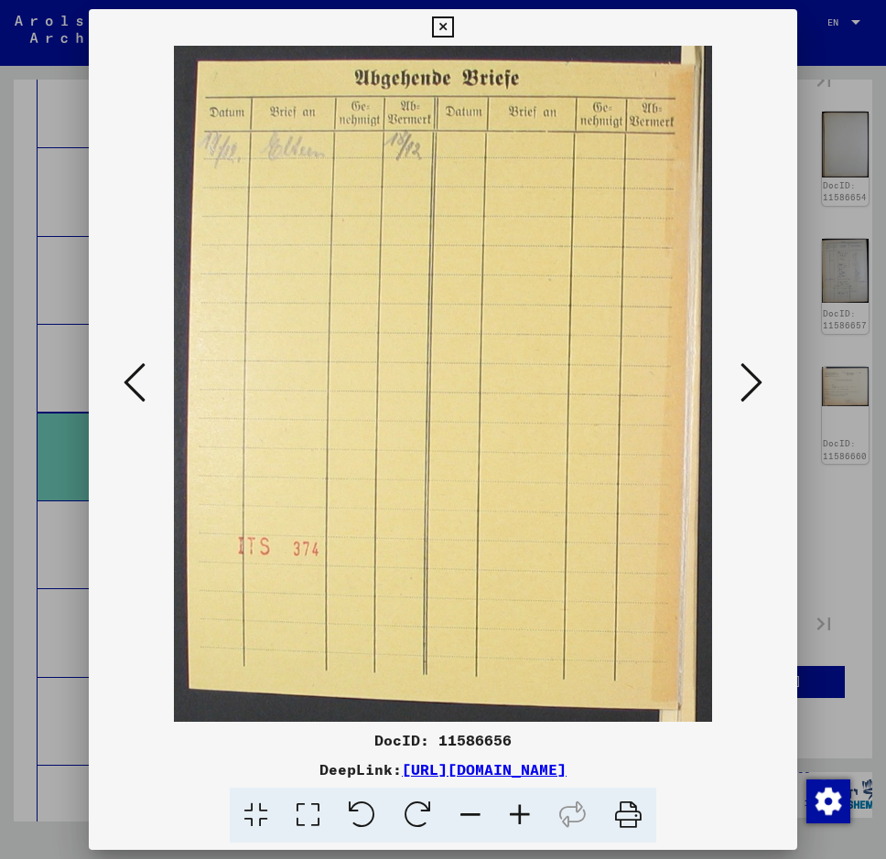
click at [136, 392] on icon at bounding box center [135, 382] width 22 height 44
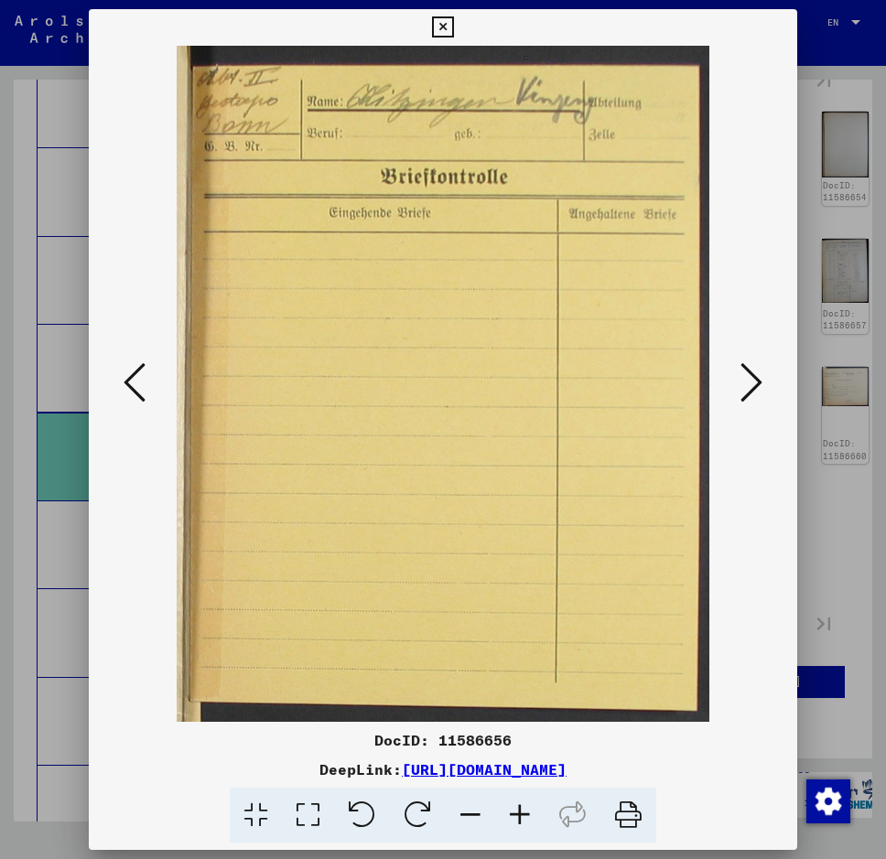
click at [745, 376] on icon at bounding box center [751, 382] width 22 height 44
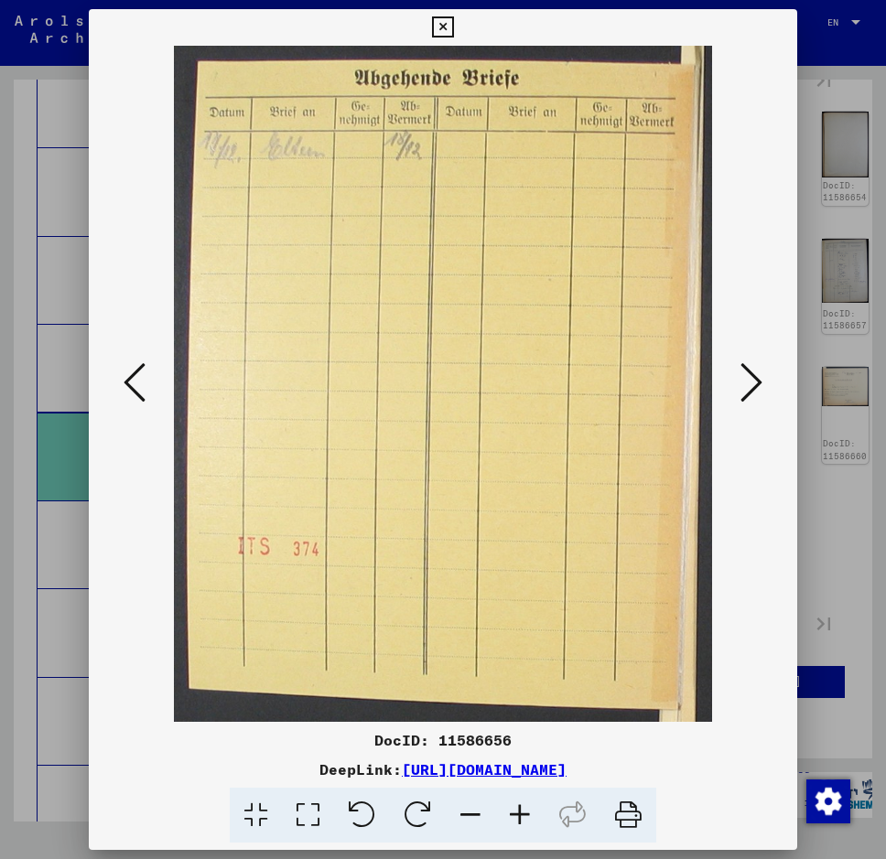
click at [753, 385] on icon at bounding box center [751, 382] width 22 height 44
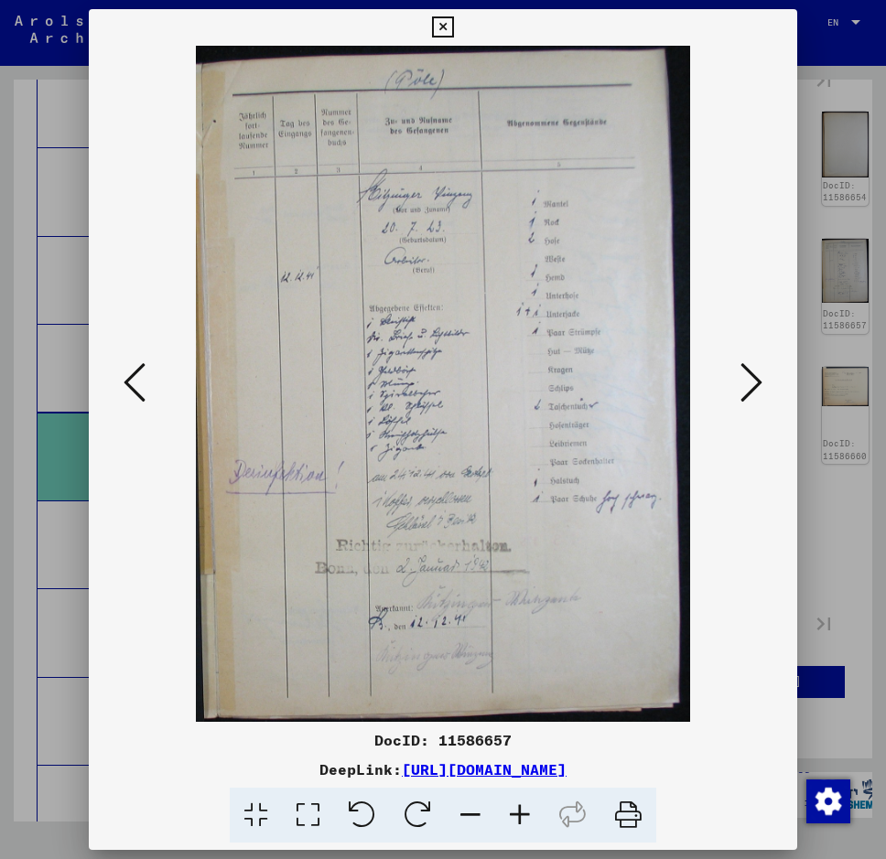
click at [440, 27] on icon at bounding box center [442, 27] width 21 height 22
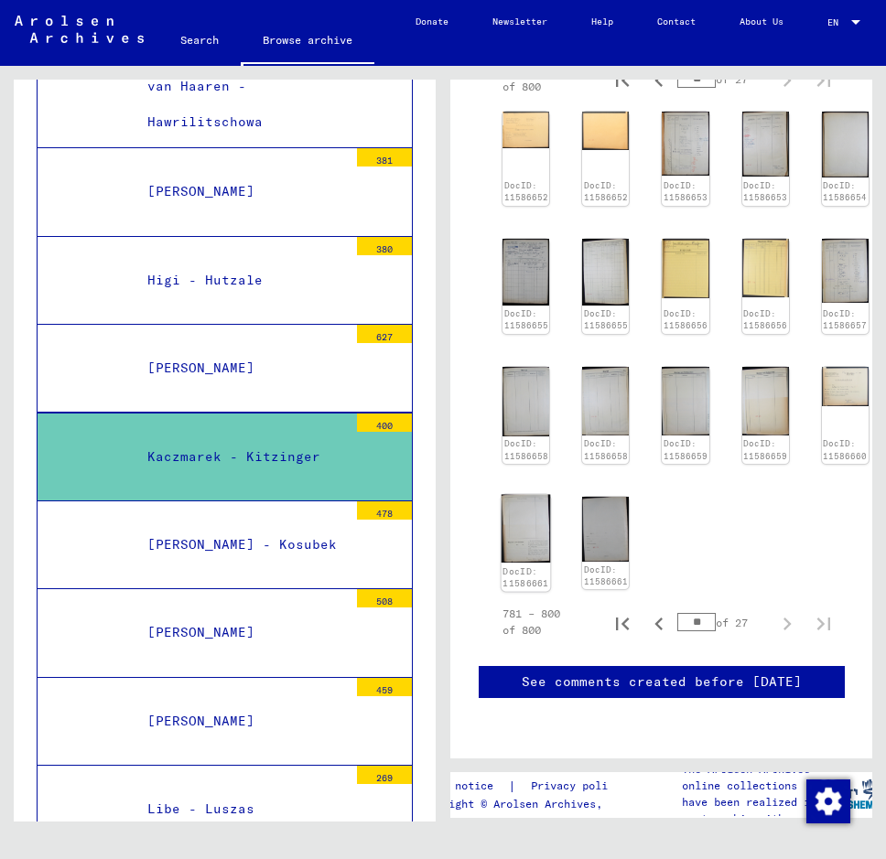
click at [515, 495] on img at bounding box center [525, 529] width 49 height 68
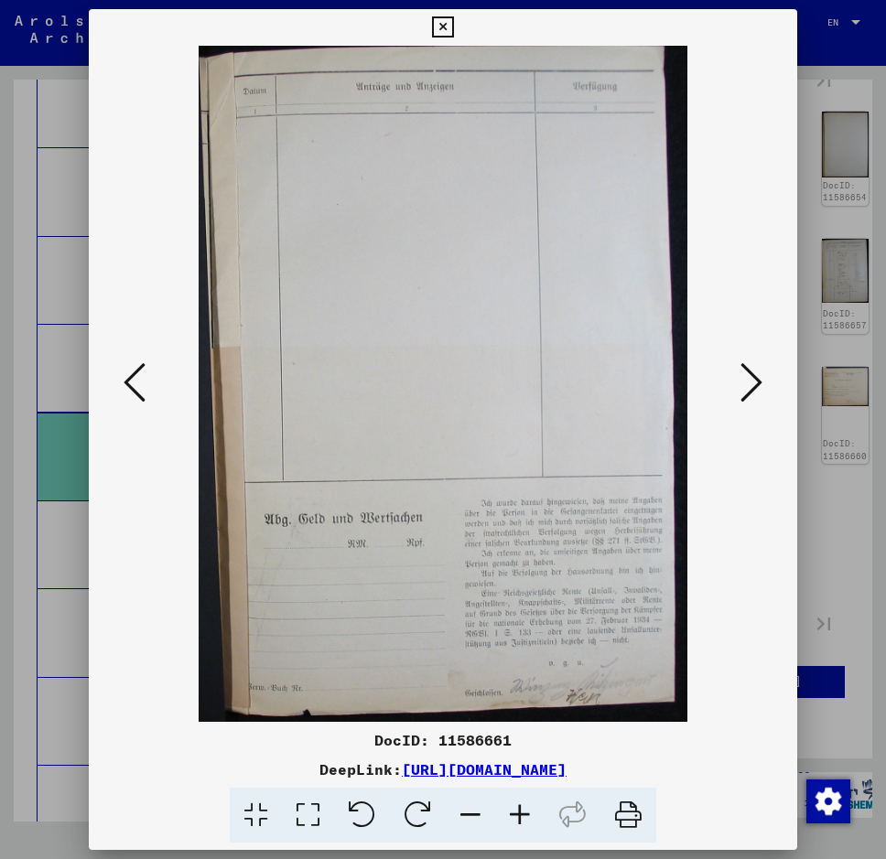
click at [145, 389] on button at bounding box center [134, 384] width 33 height 52
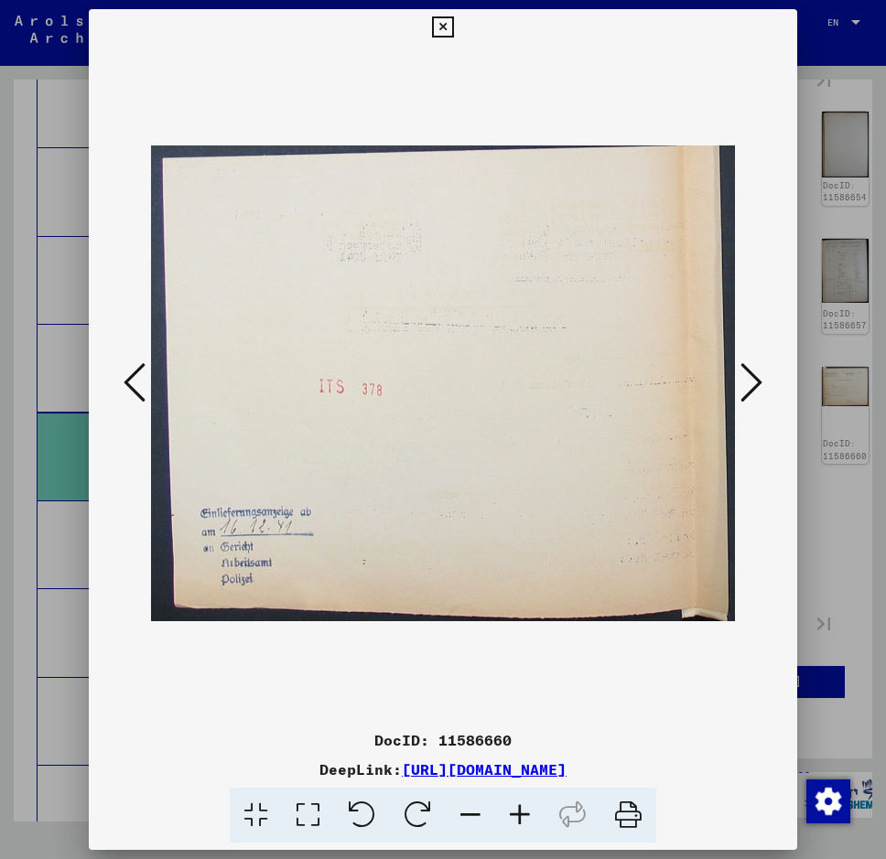
click at [435, 31] on icon at bounding box center [442, 27] width 21 height 22
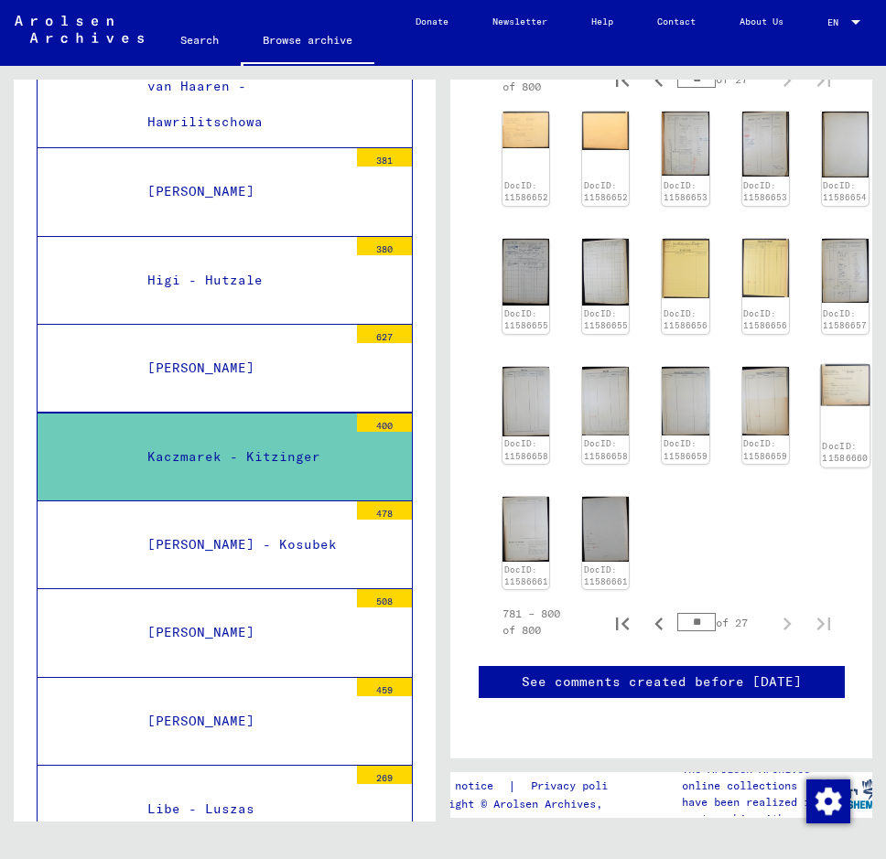
click at [832, 364] on img at bounding box center [844, 384] width 49 height 41
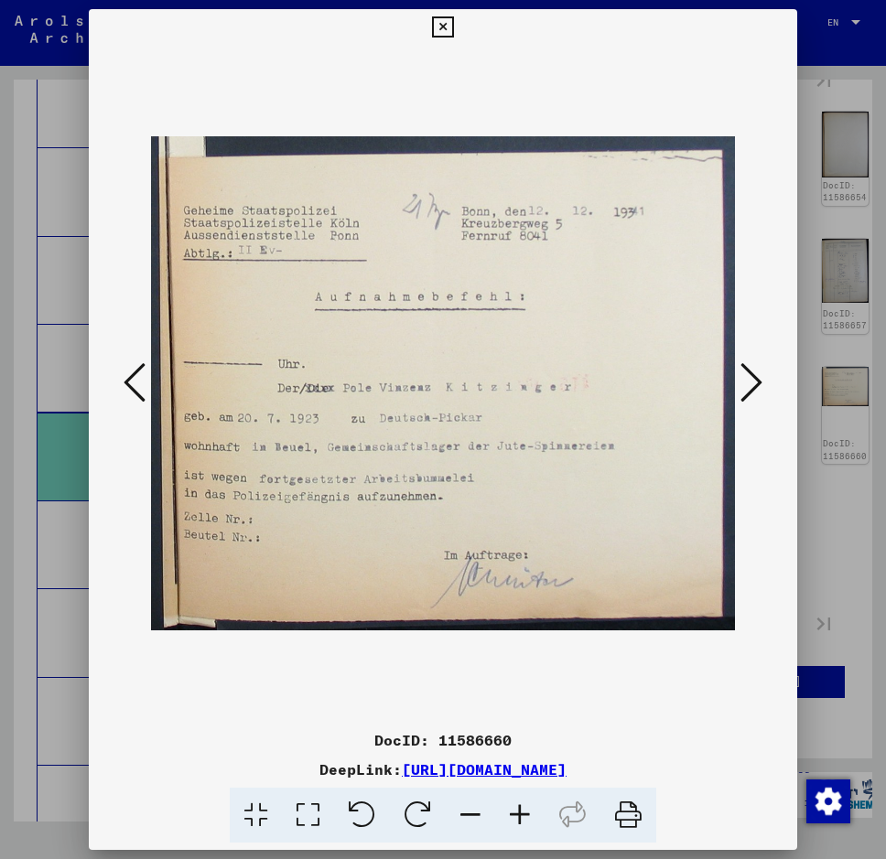
click at [438, 36] on icon at bounding box center [442, 27] width 21 height 22
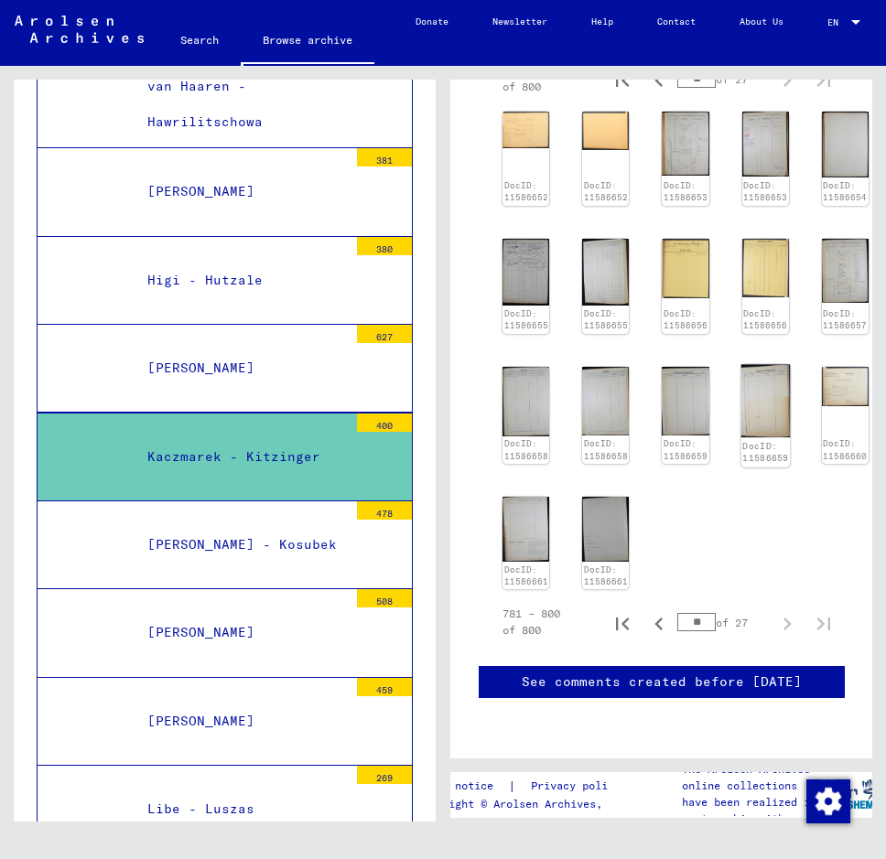
click at [763, 364] on img at bounding box center [764, 400] width 49 height 73
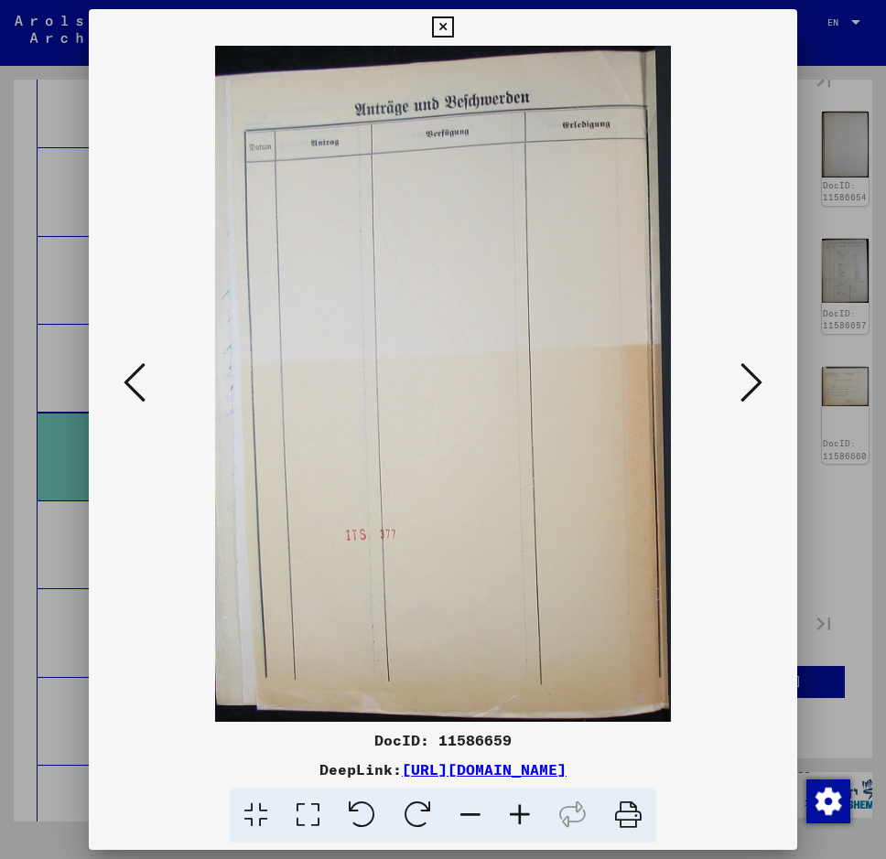
click at [130, 388] on icon at bounding box center [135, 382] width 22 height 44
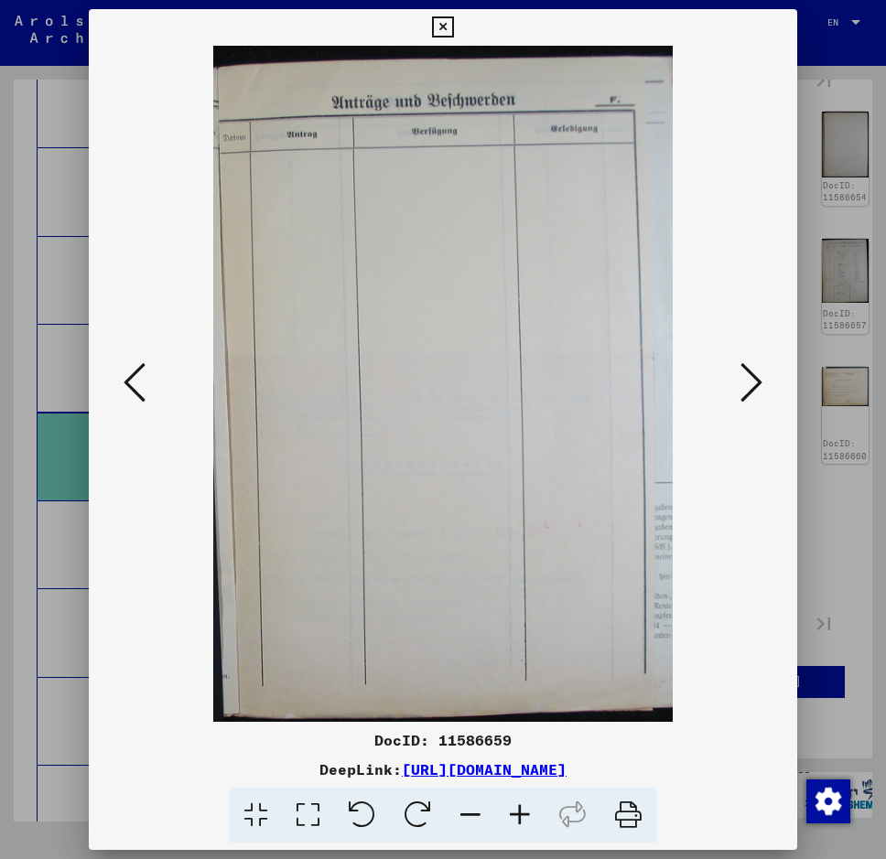
click at [130, 388] on icon at bounding box center [135, 382] width 22 height 44
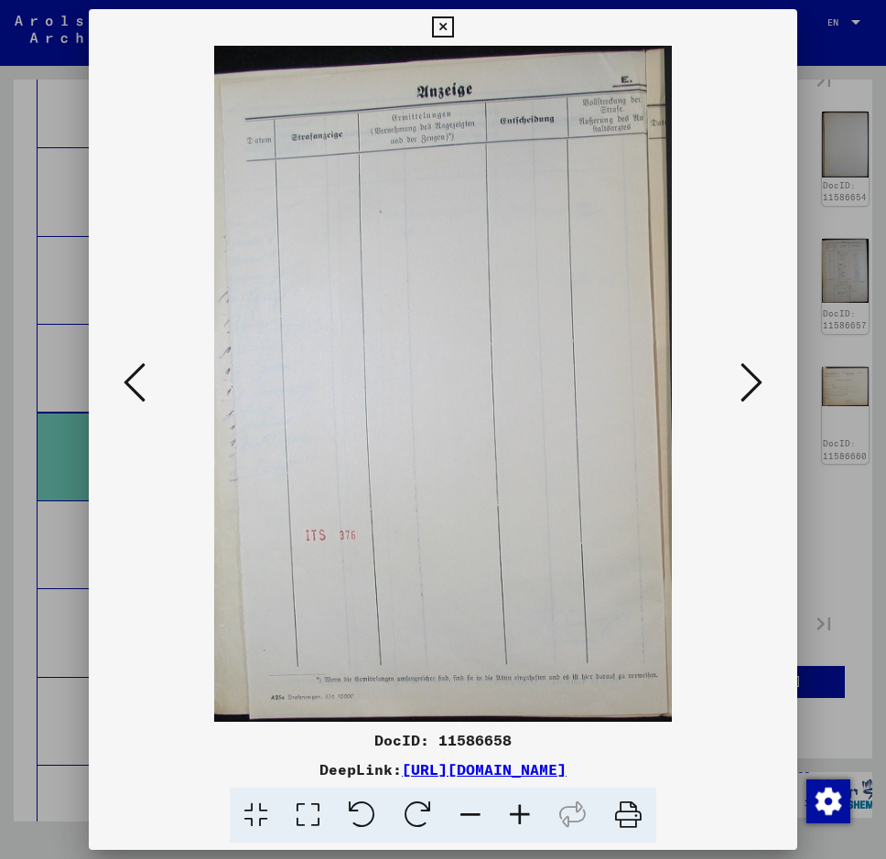
click at [130, 388] on icon at bounding box center [135, 382] width 22 height 44
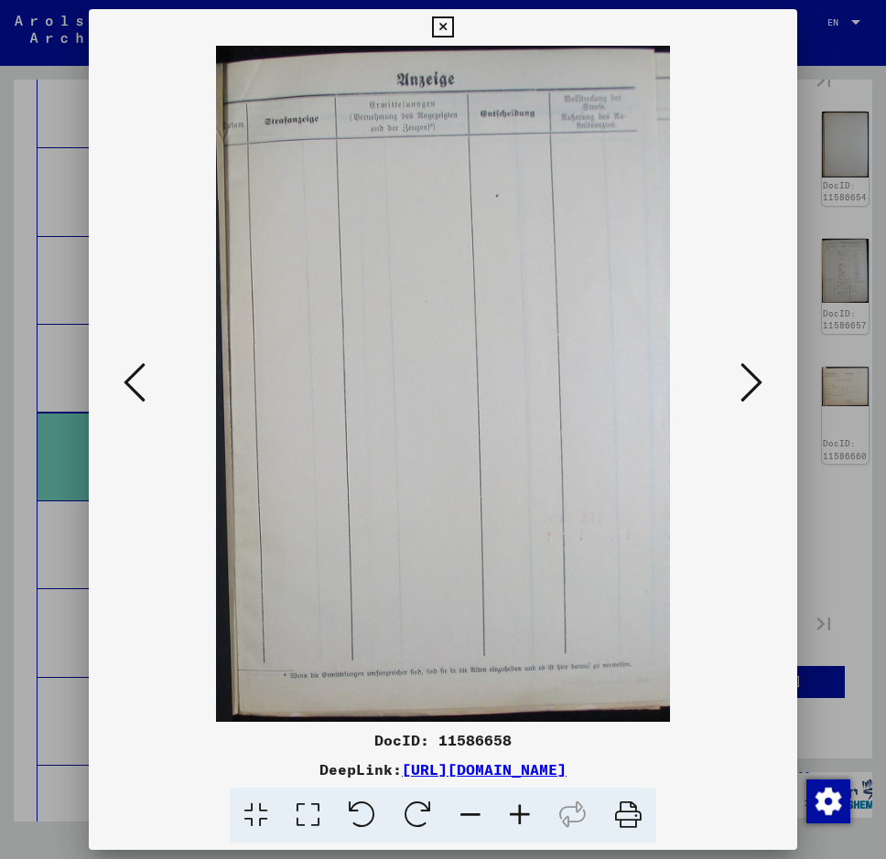
click at [130, 388] on icon at bounding box center [135, 382] width 22 height 44
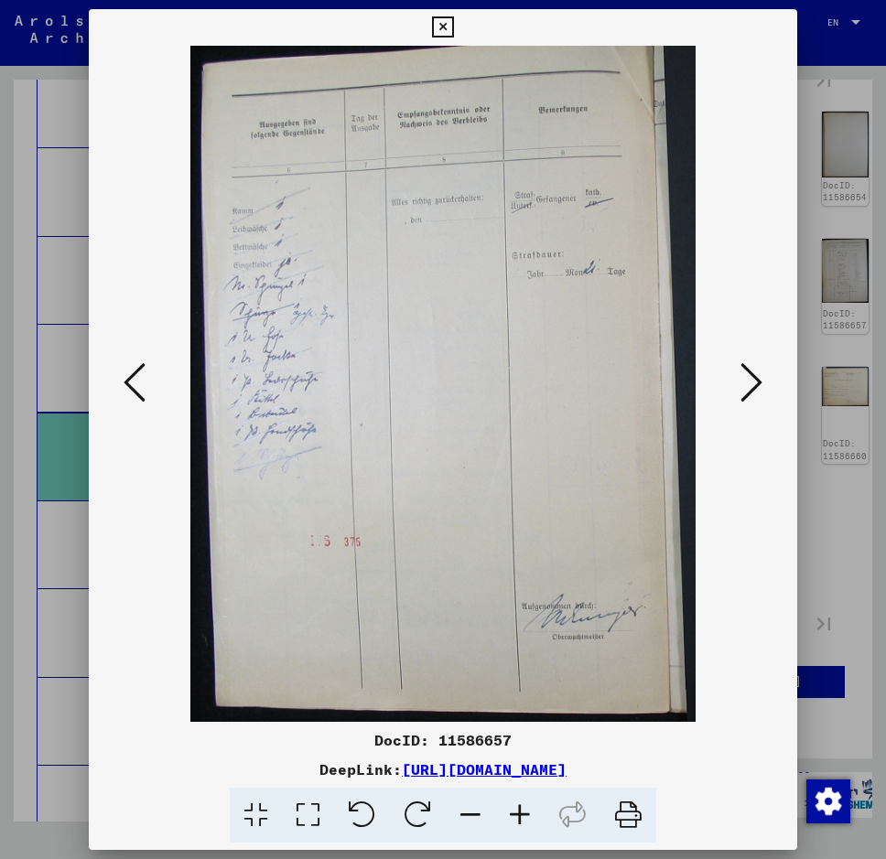
click at [130, 388] on icon at bounding box center [135, 382] width 22 height 44
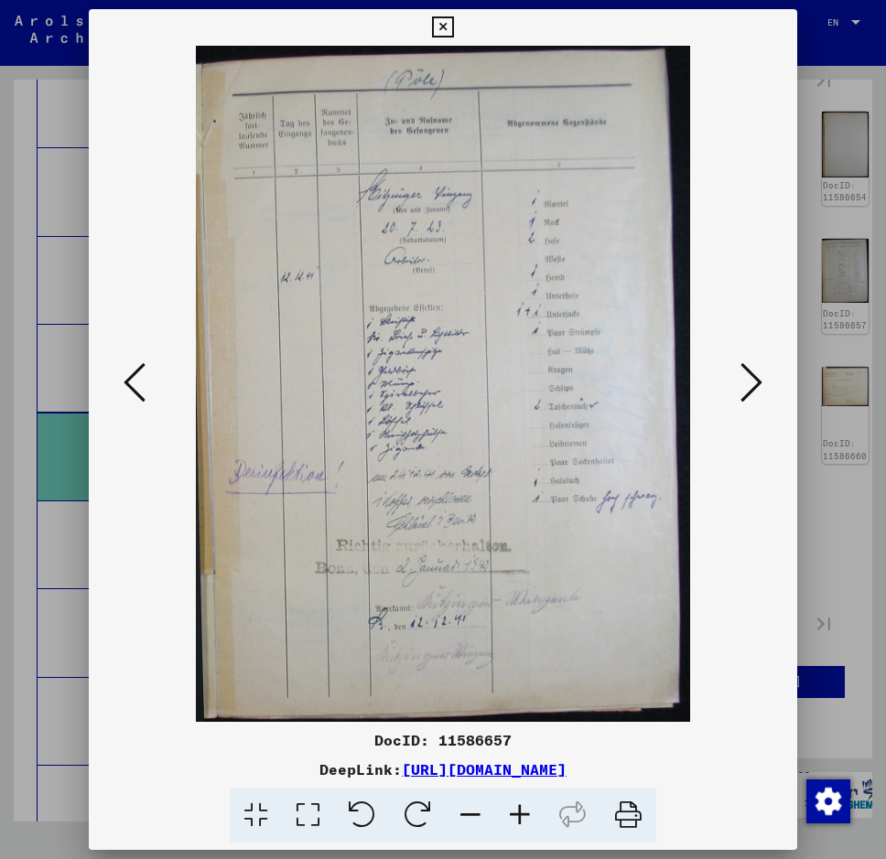
click at [132, 387] on icon at bounding box center [135, 382] width 22 height 44
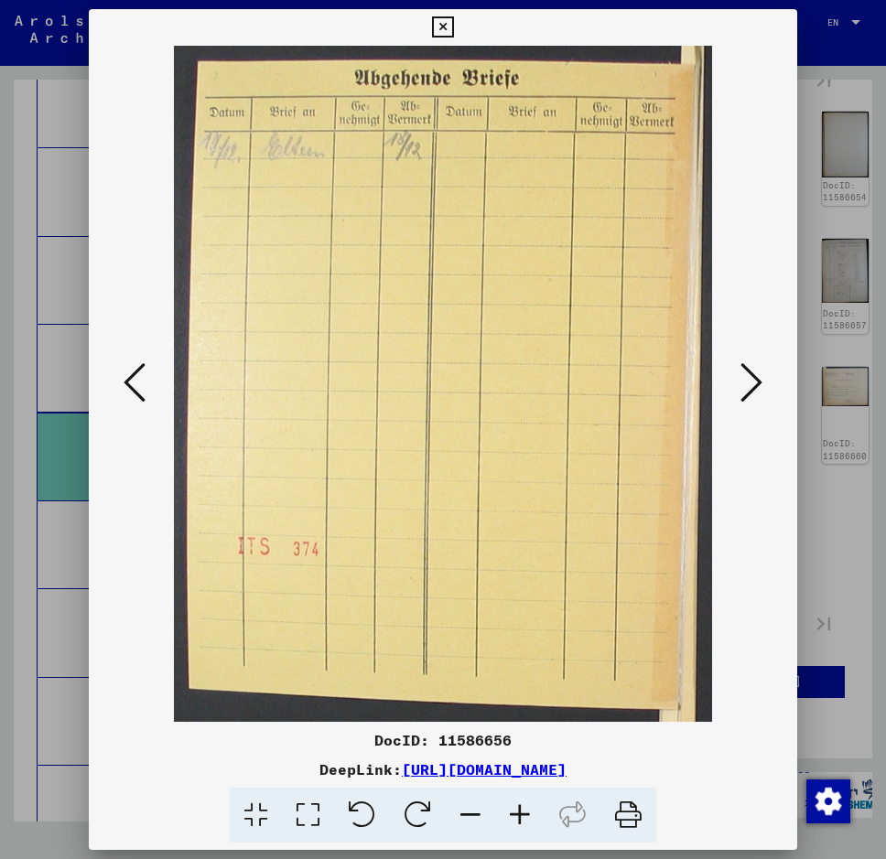
click at [437, 19] on icon at bounding box center [442, 27] width 21 height 22
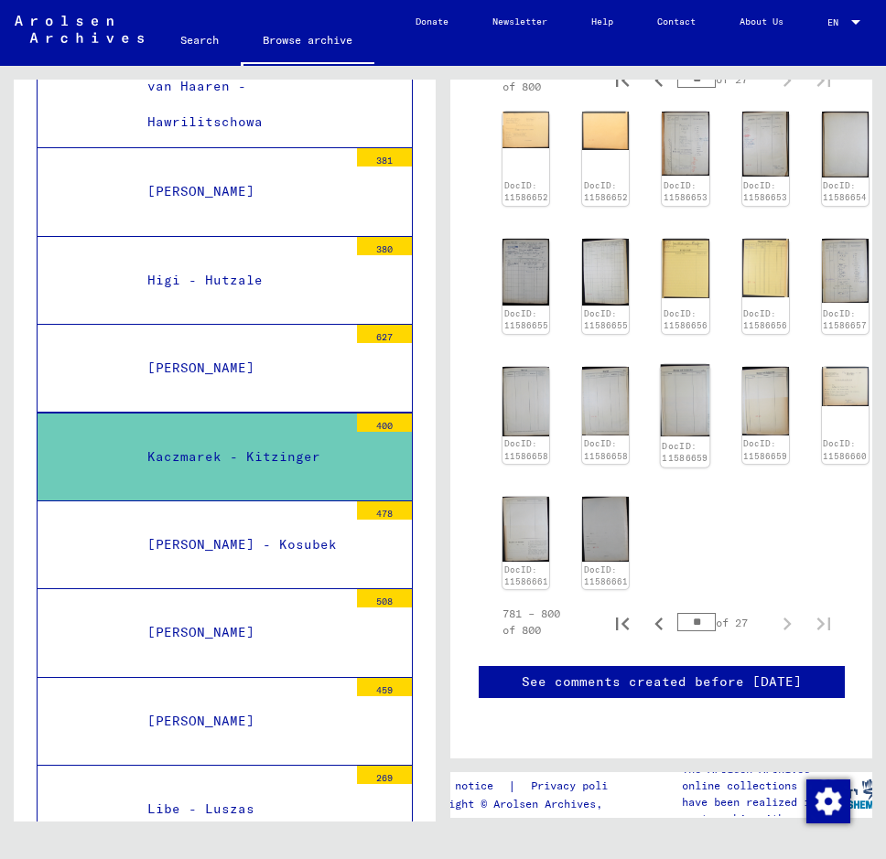
click at [683, 364] on img at bounding box center [685, 400] width 49 height 72
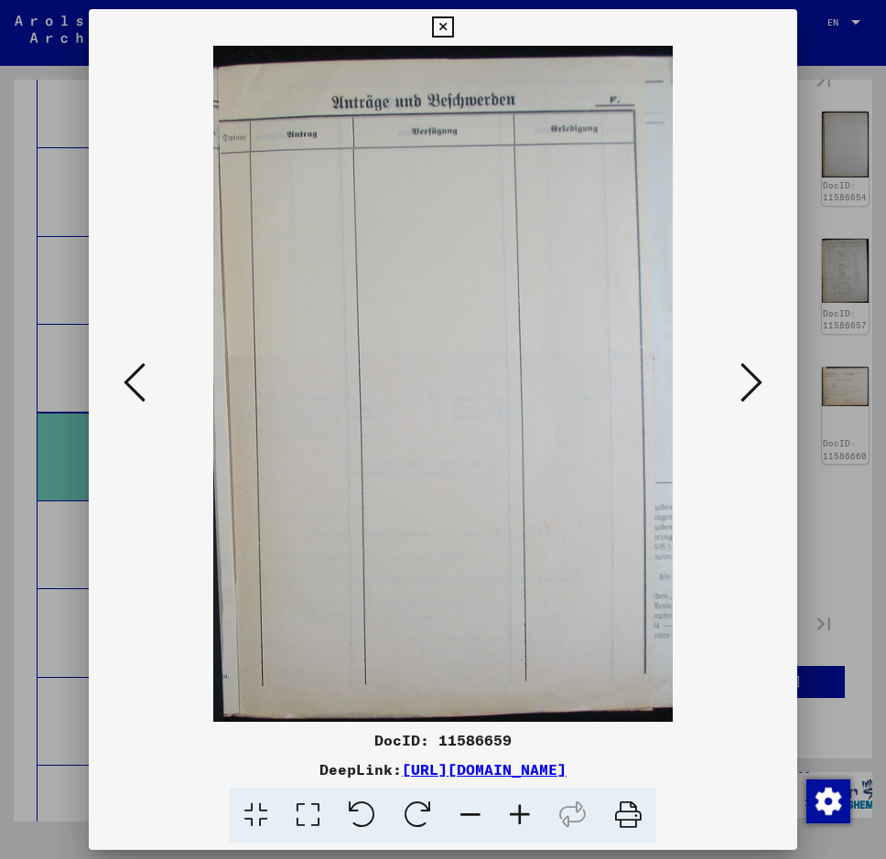
click at [138, 382] on icon at bounding box center [135, 382] width 22 height 44
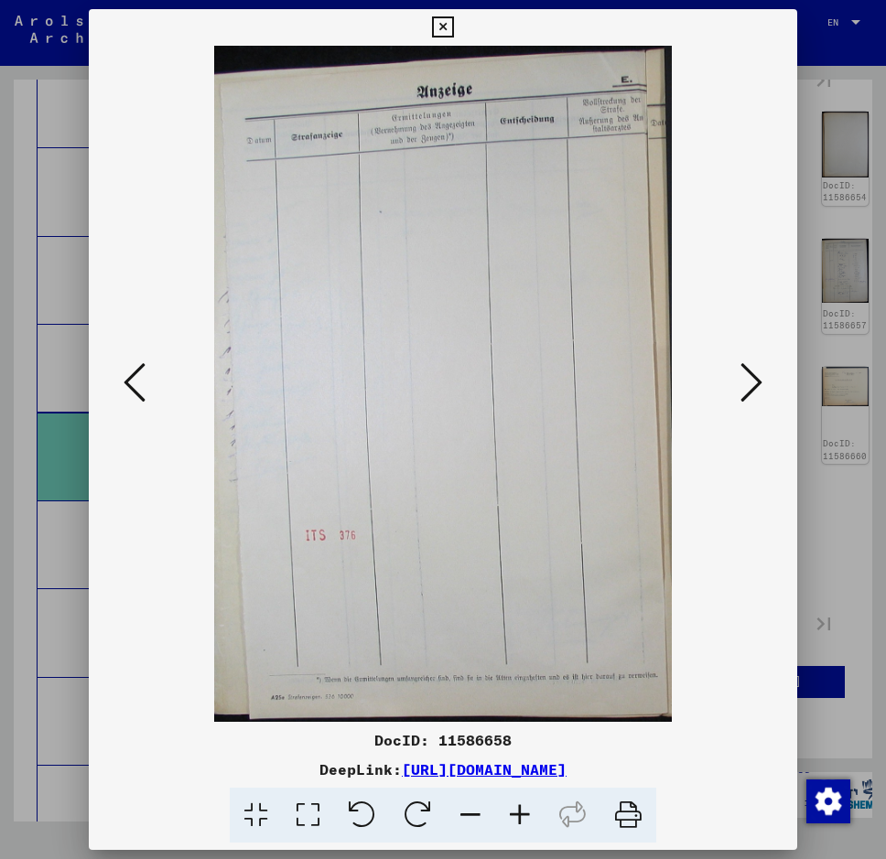
click at [137, 382] on icon at bounding box center [135, 382] width 22 height 44
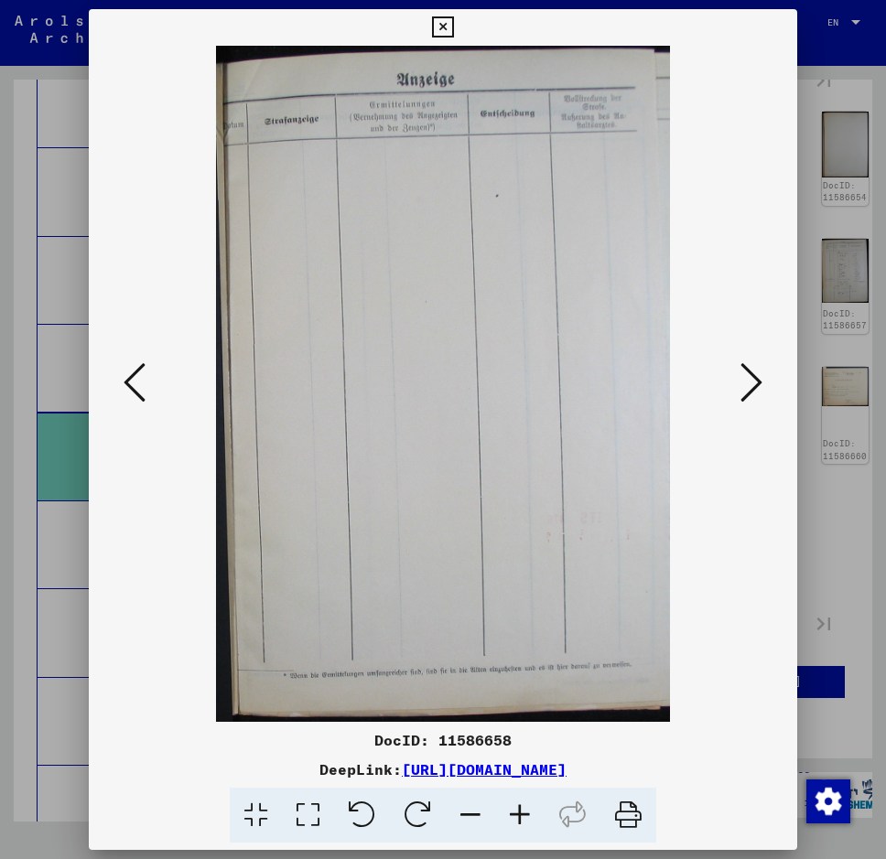
click at [137, 382] on icon at bounding box center [135, 382] width 22 height 44
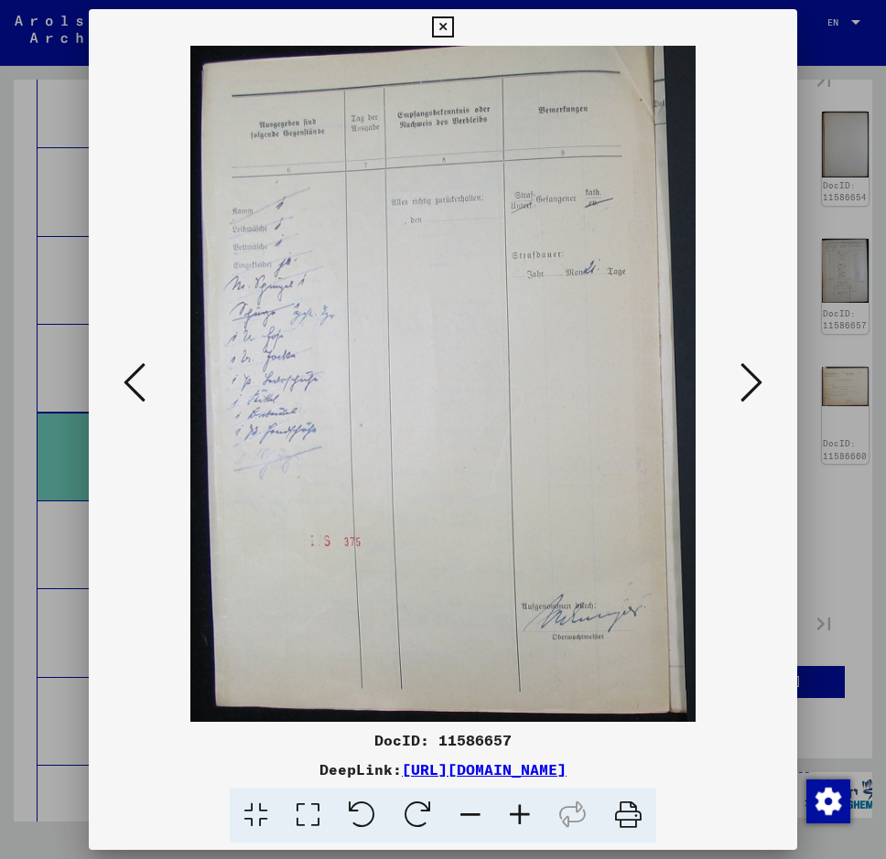
click at [137, 382] on icon at bounding box center [135, 382] width 22 height 44
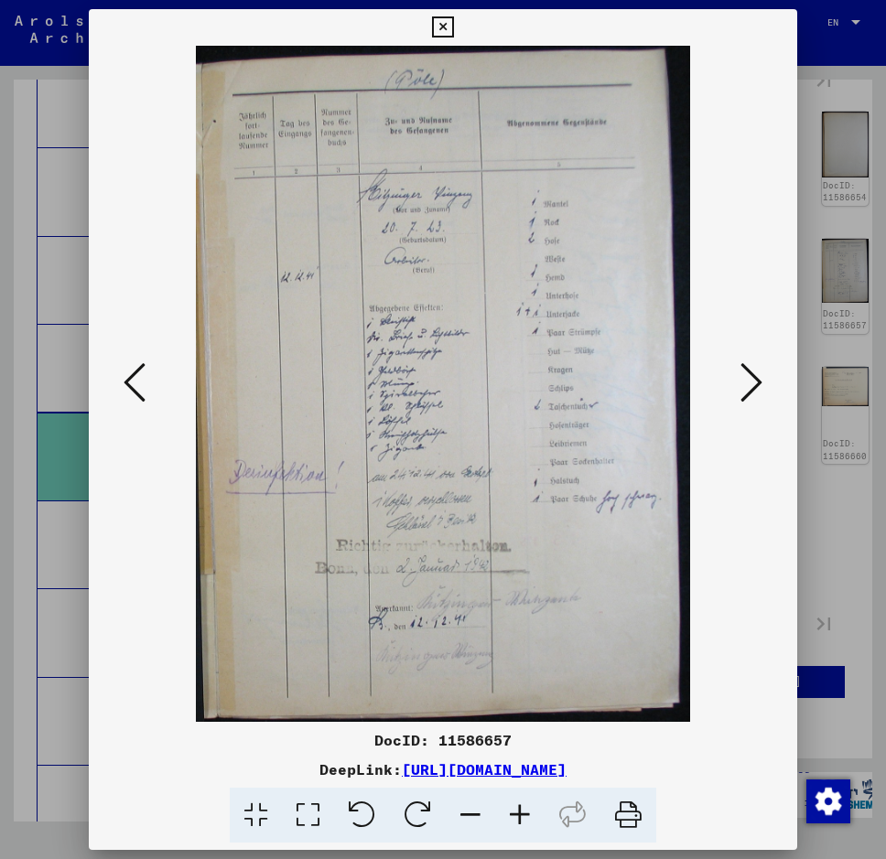
click at [137, 382] on icon at bounding box center [135, 382] width 22 height 44
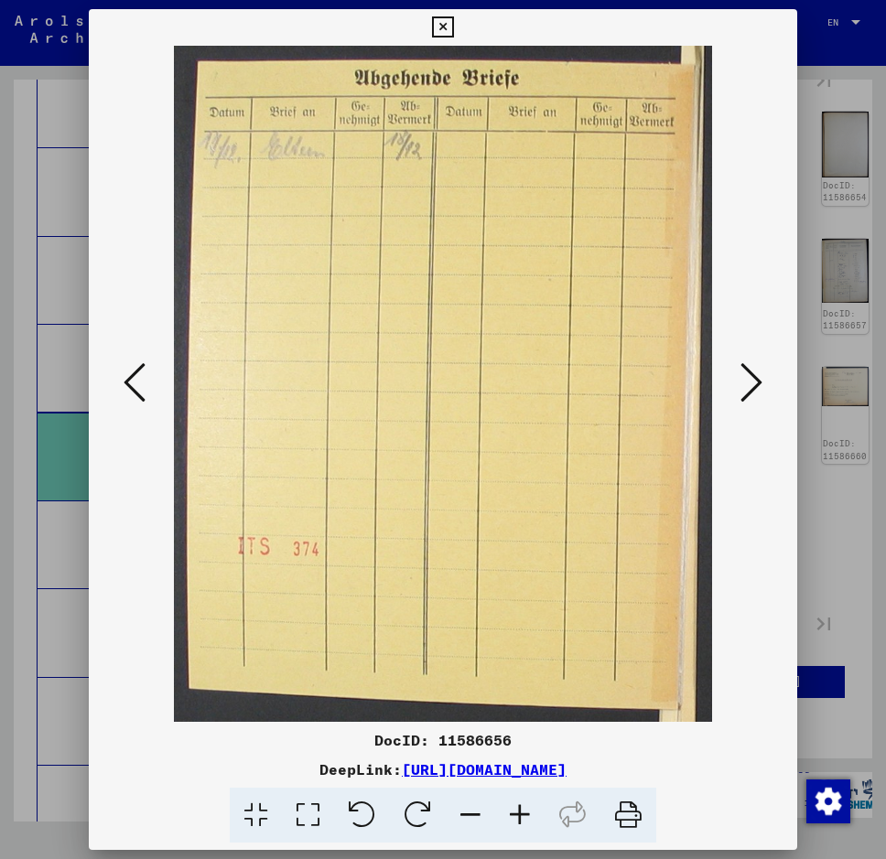
click at [440, 26] on icon at bounding box center [442, 27] width 21 height 22
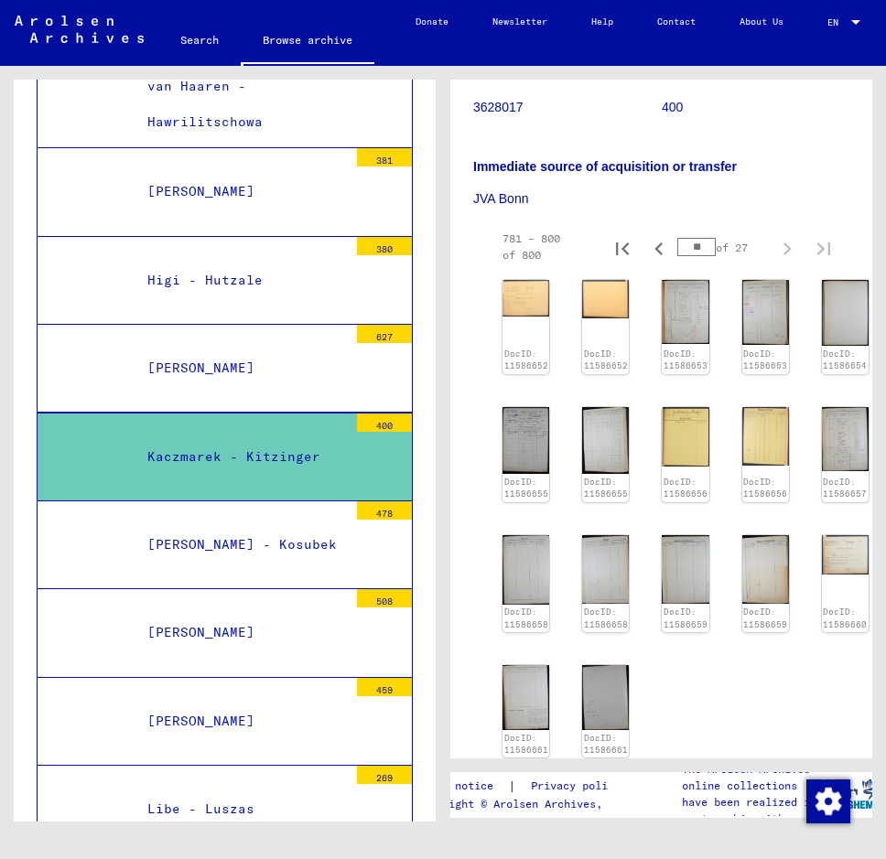
scroll to position [215, 0]
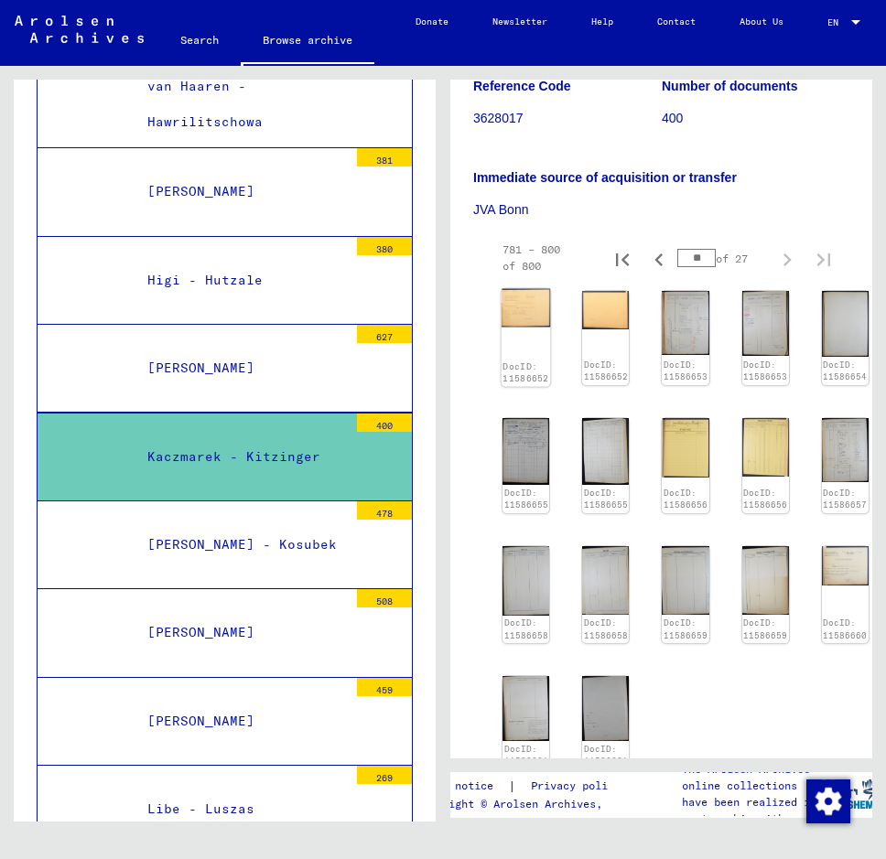
click at [532, 308] on img at bounding box center [525, 308] width 49 height 38
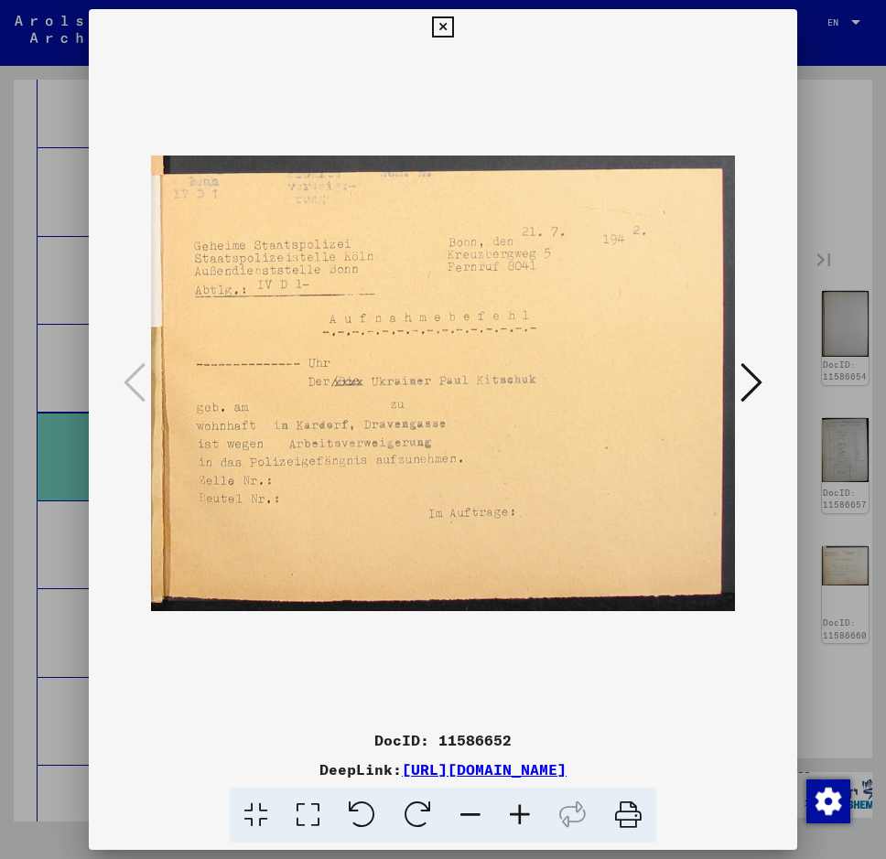
click at [758, 382] on icon at bounding box center [751, 382] width 22 height 44
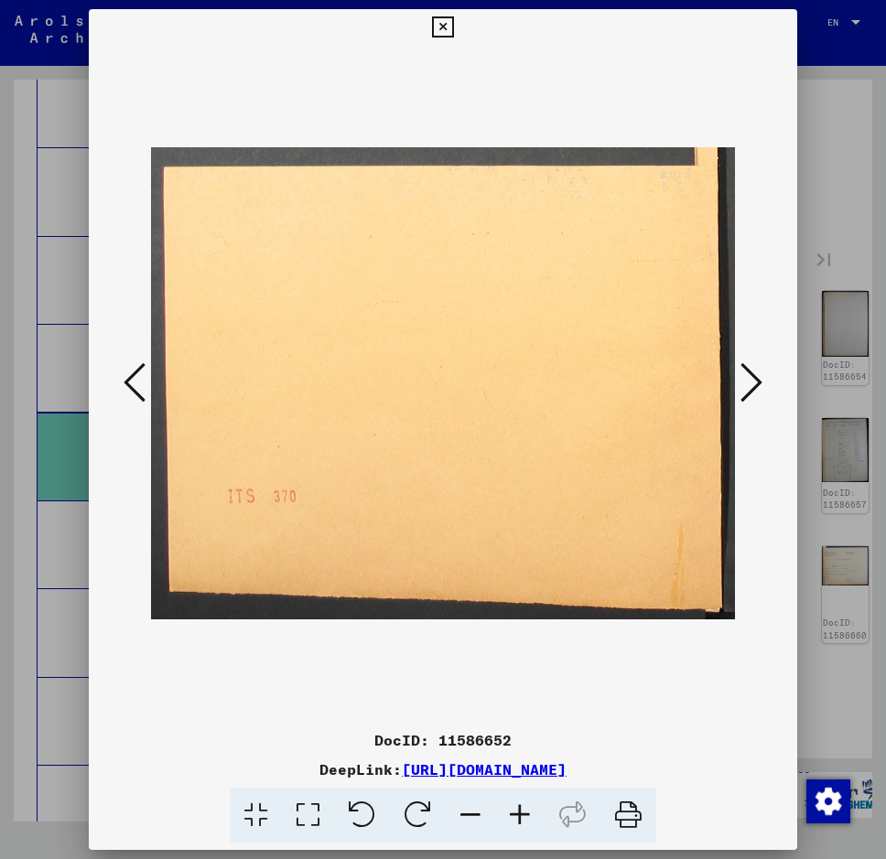
click at [750, 382] on icon at bounding box center [751, 382] width 22 height 44
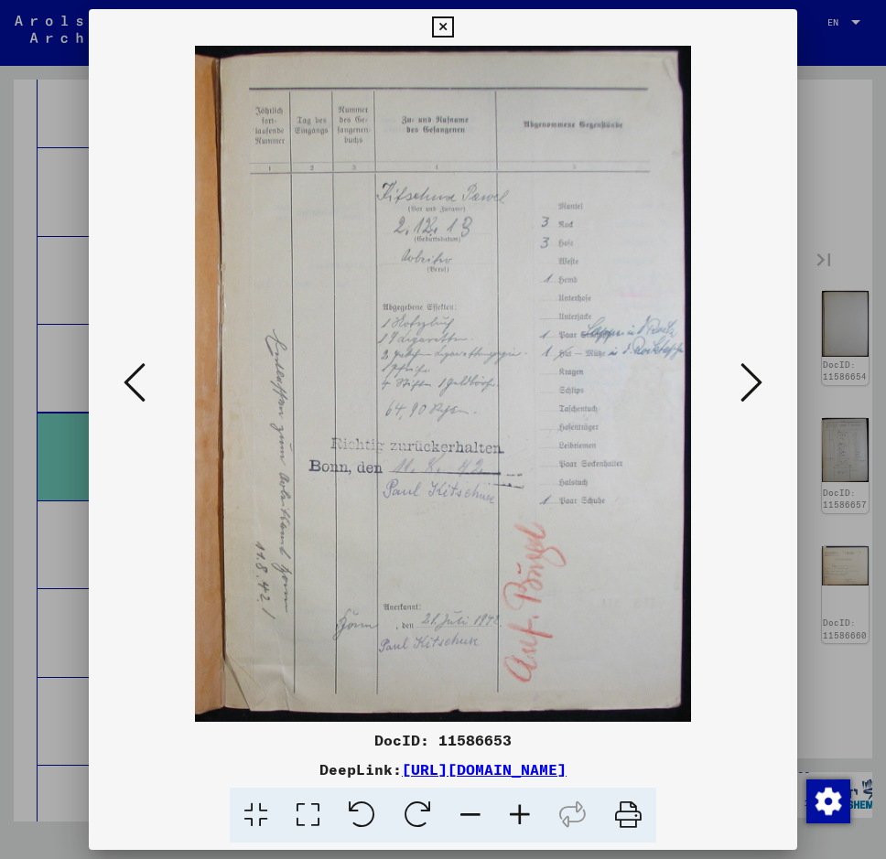
click at [750, 382] on icon at bounding box center [751, 382] width 22 height 44
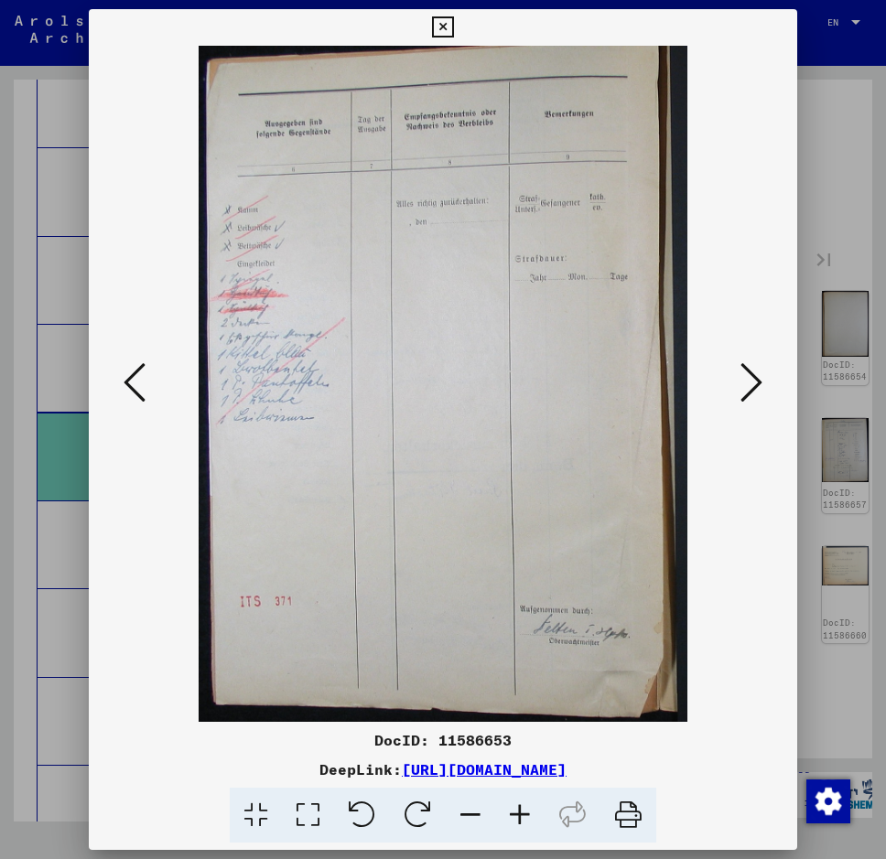
click at [127, 378] on icon at bounding box center [135, 382] width 22 height 44
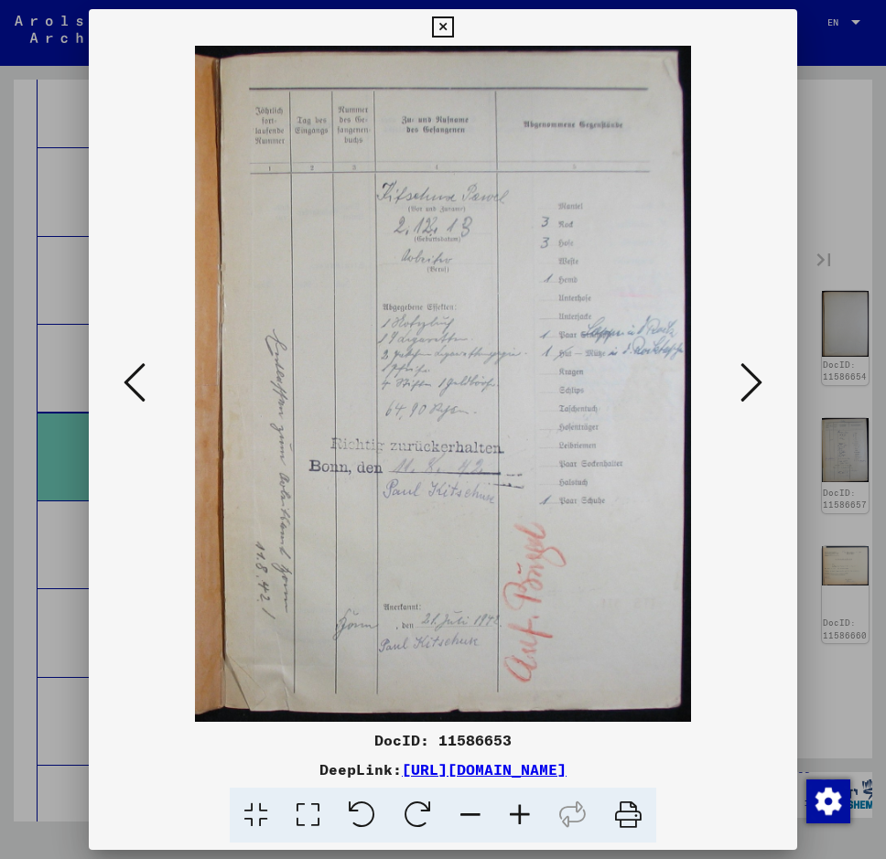
click at [744, 394] on icon at bounding box center [751, 382] width 22 height 44
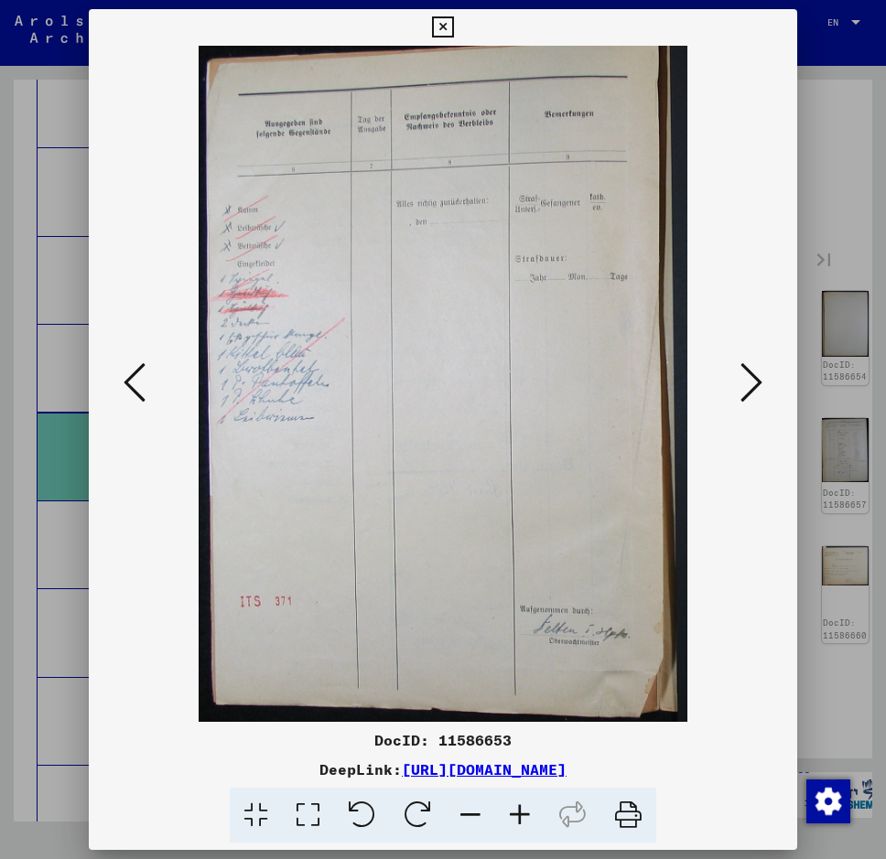
click at [745, 393] on icon at bounding box center [751, 382] width 22 height 44
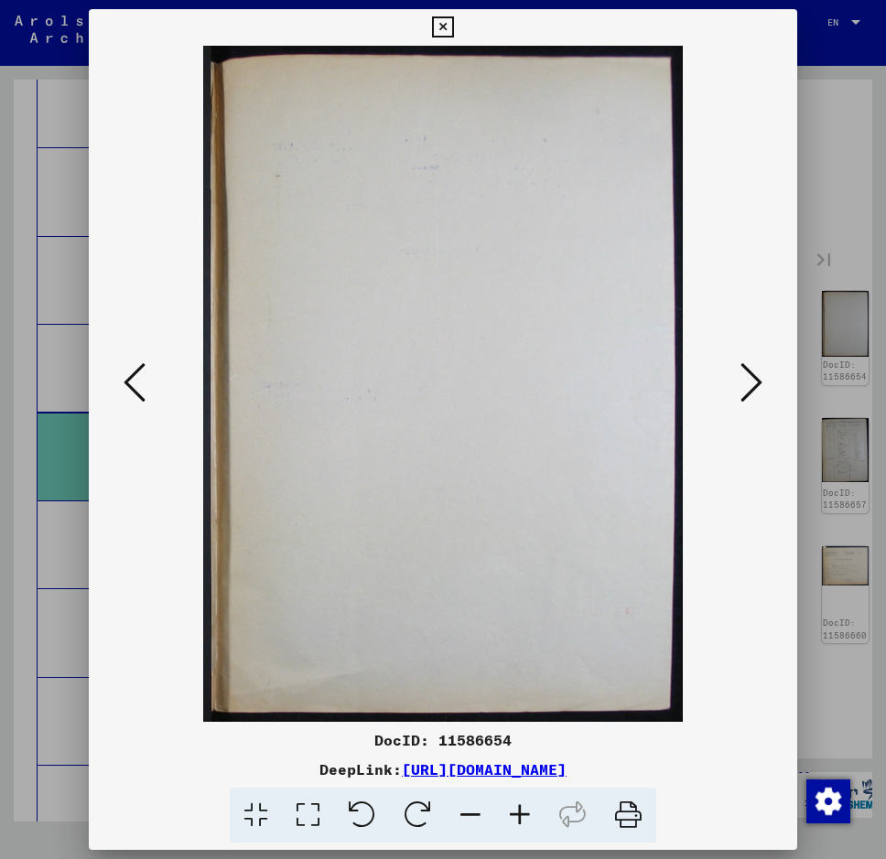
click at [745, 393] on icon at bounding box center [751, 382] width 22 height 44
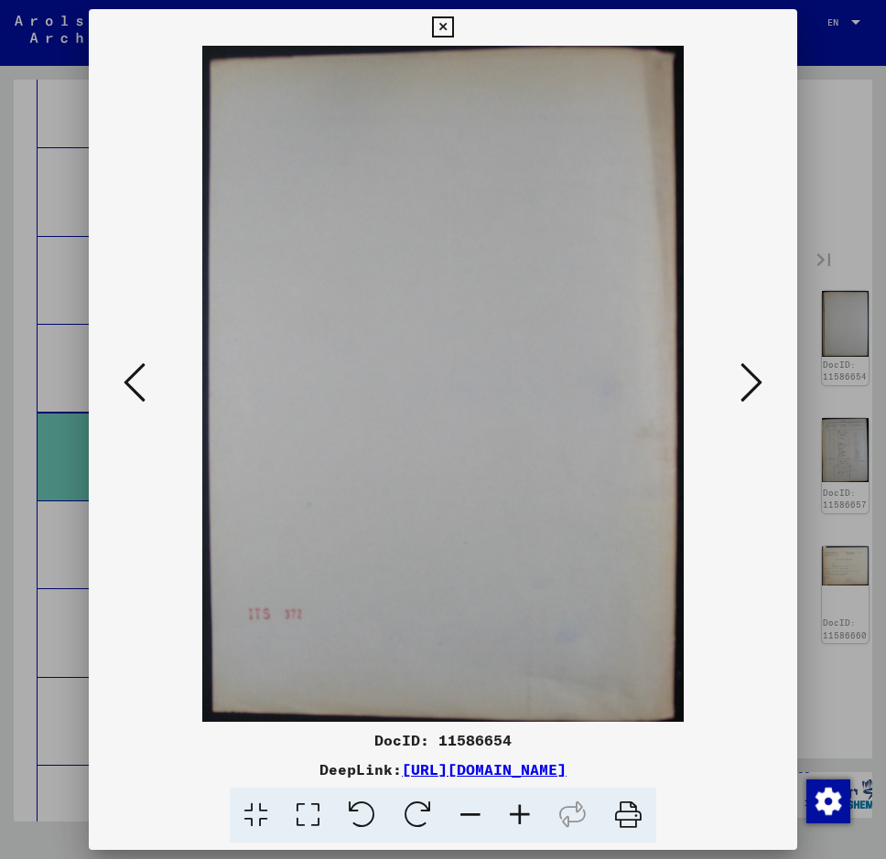
click at [745, 393] on icon at bounding box center [751, 382] width 22 height 44
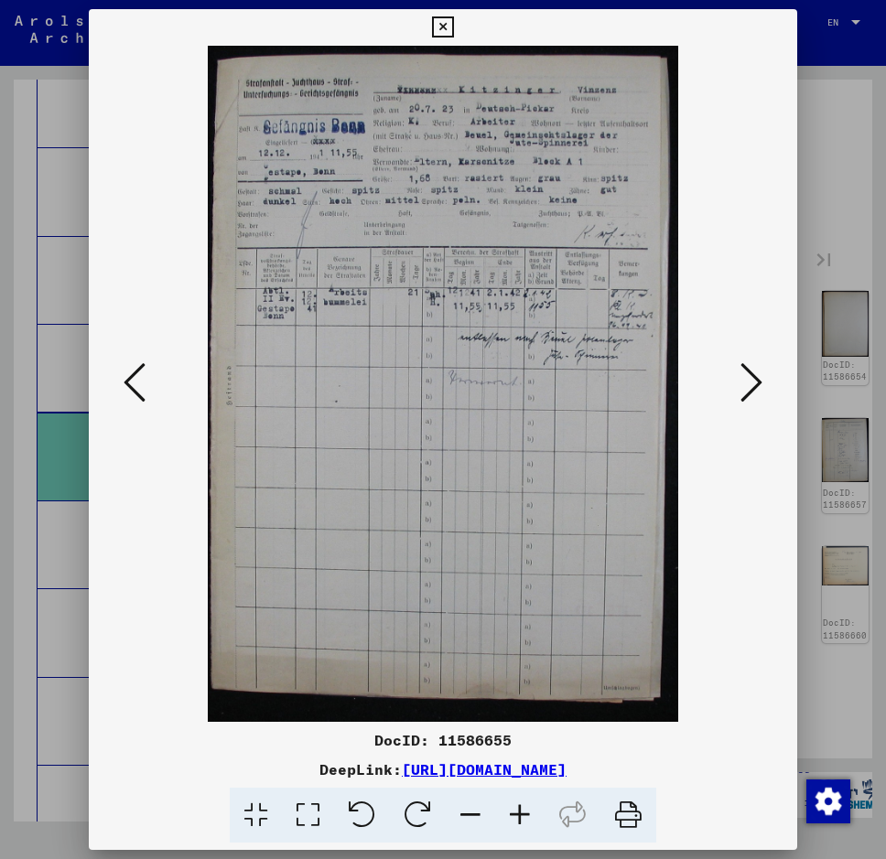
click at [749, 386] on icon at bounding box center [751, 382] width 22 height 44
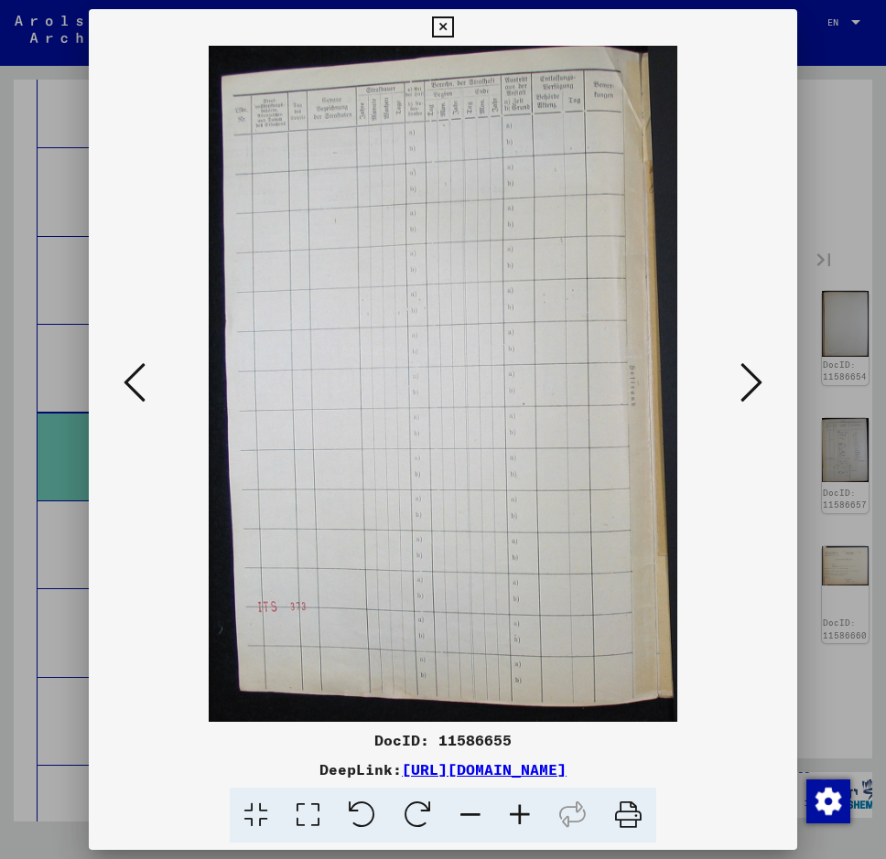
click at [749, 386] on icon at bounding box center [751, 382] width 22 height 44
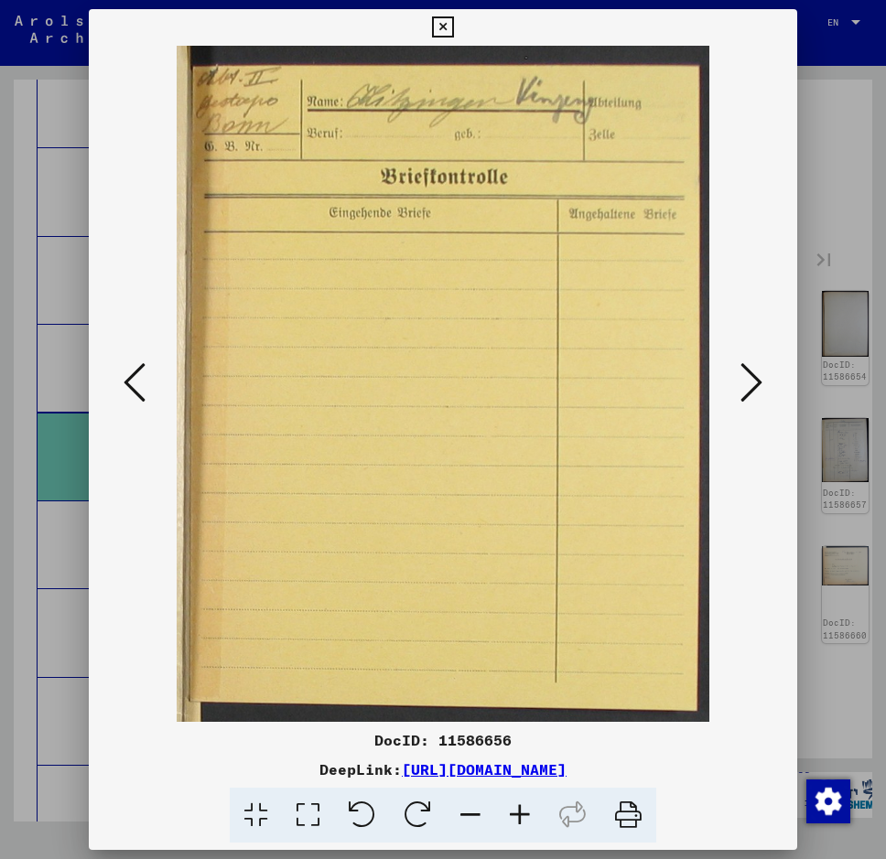
click at [749, 386] on icon at bounding box center [751, 382] width 22 height 44
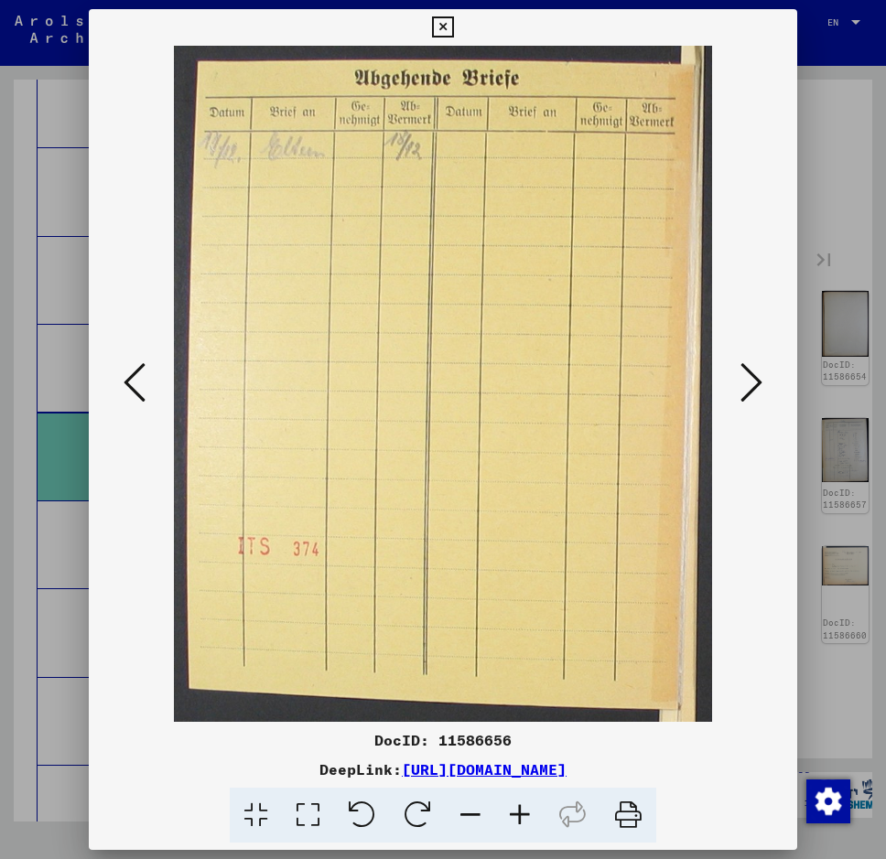
click at [749, 386] on icon at bounding box center [751, 382] width 22 height 44
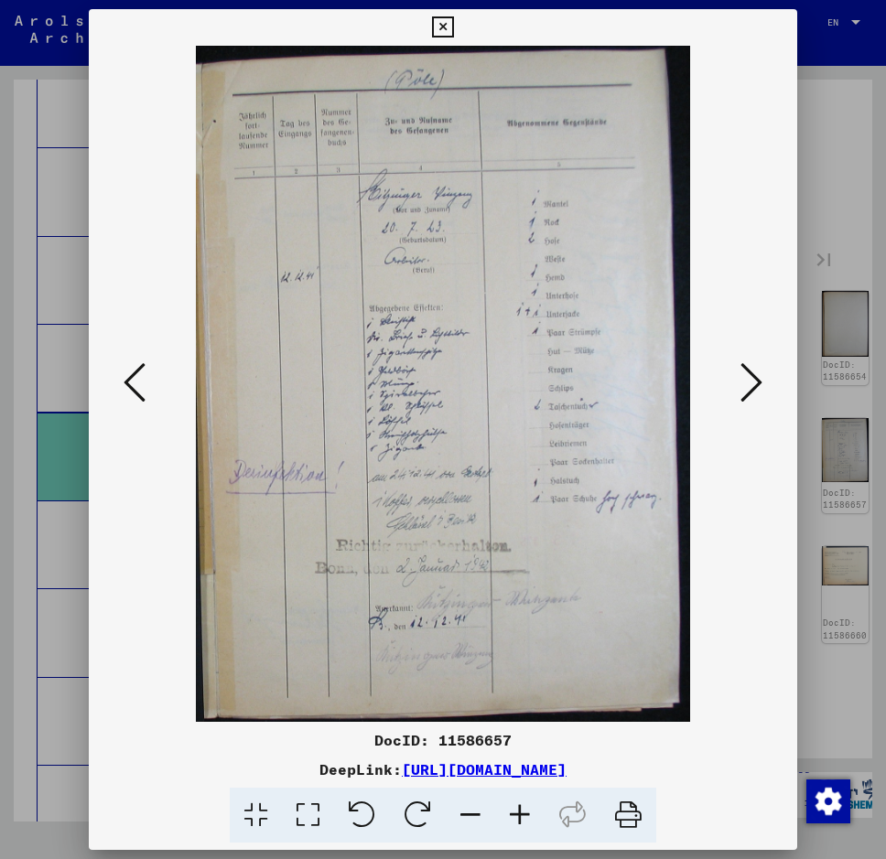
click at [749, 386] on icon at bounding box center [751, 382] width 22 height 44
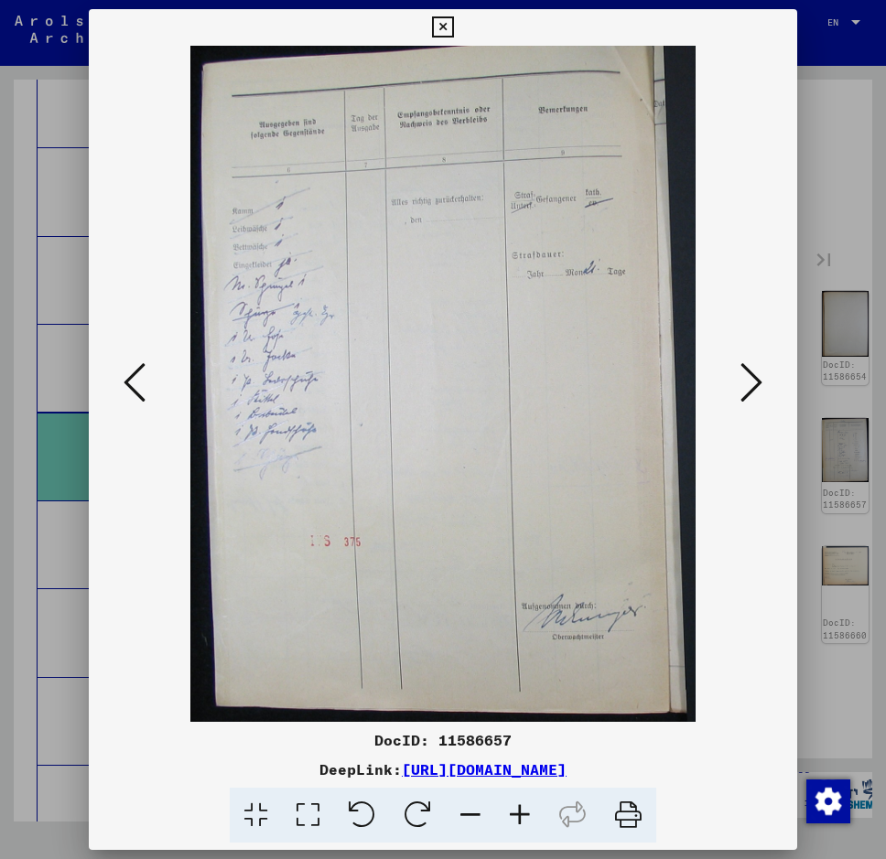
click at [435, 24] on icon at bounding box center [442, 27] width 21 height 22
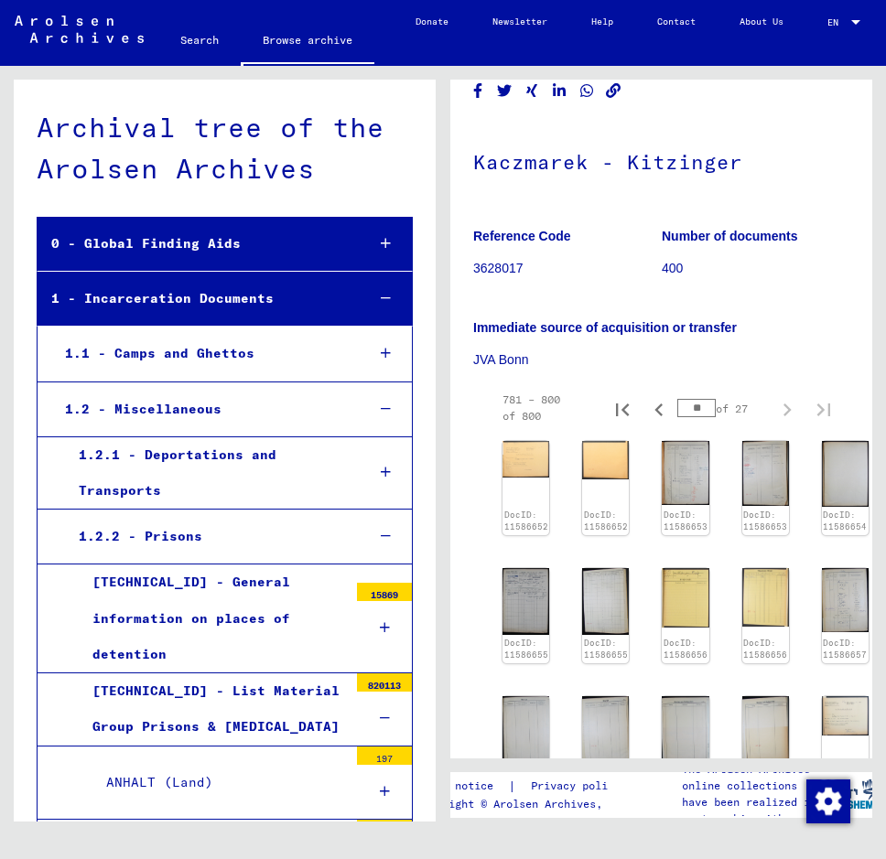
scroll to position [0, 0]
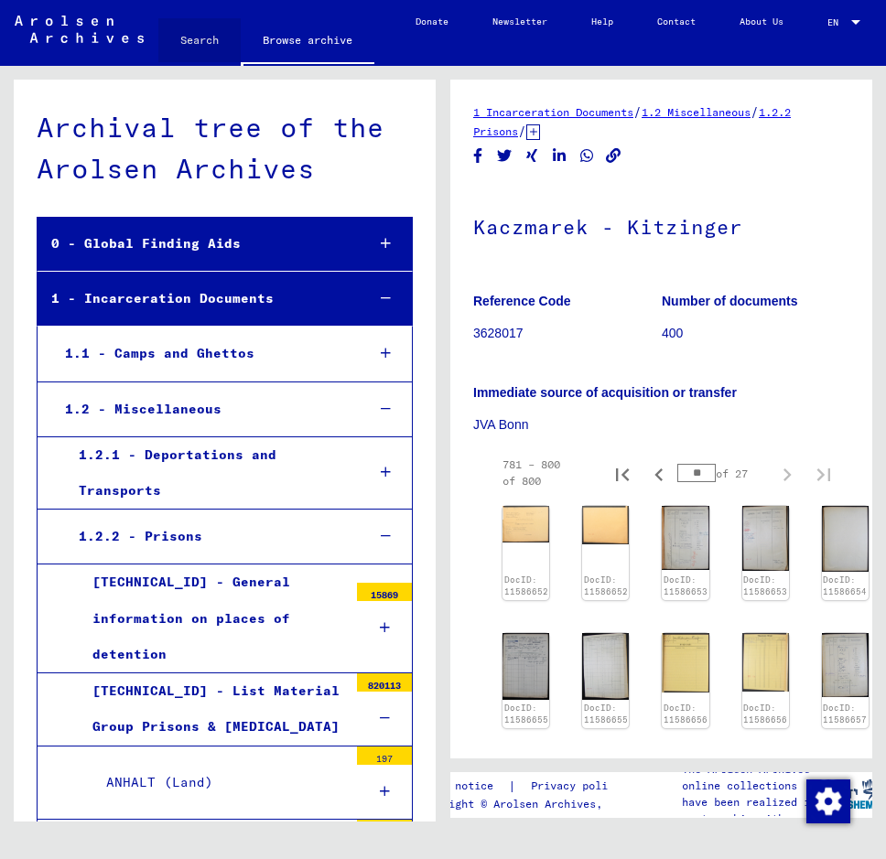
click at [200, 36] on link "Search" at bounding box center [199, 40] width 82 height 44
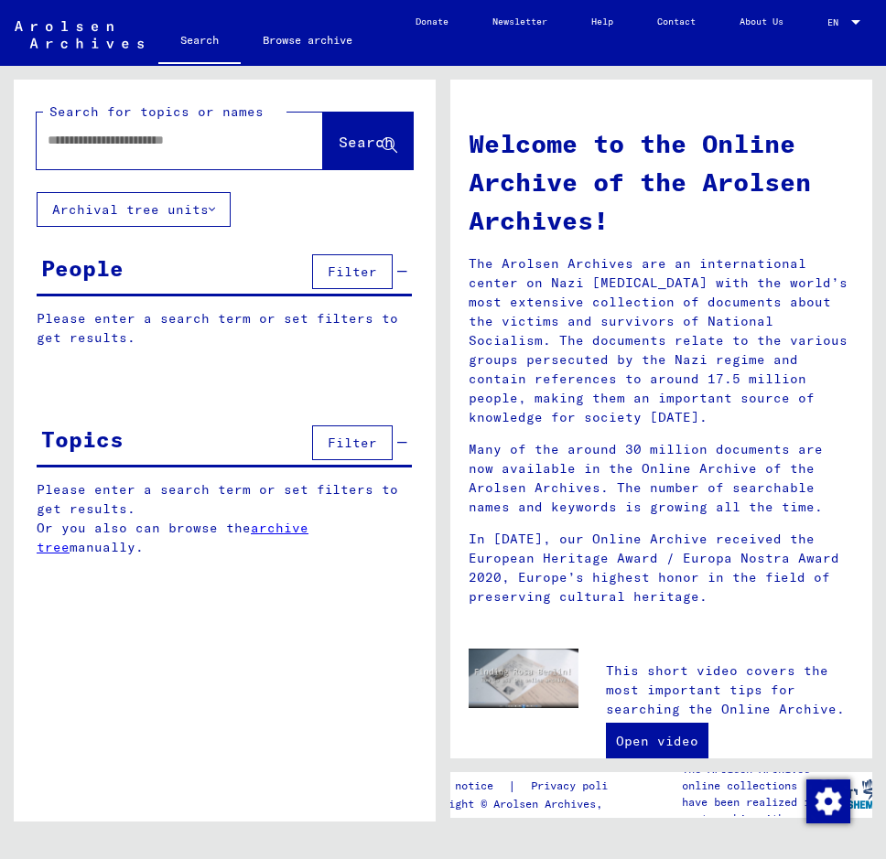
click at [170, 146] on input "text" at bounding box center [158, 140] width 220 height 19
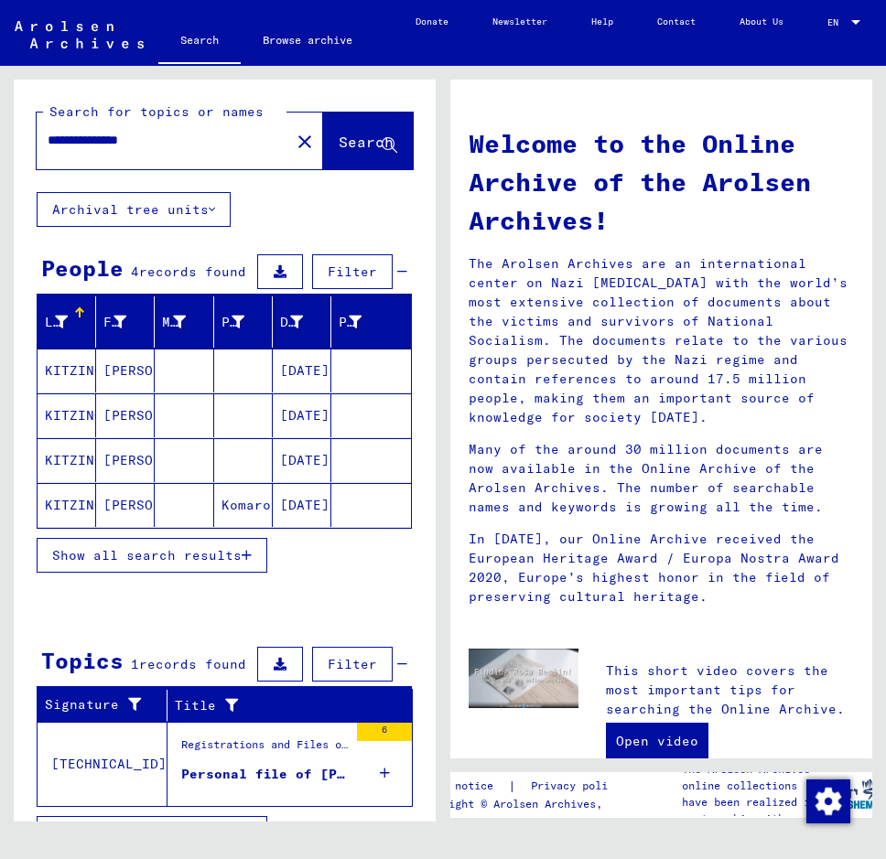
scroll to position [54, 0]
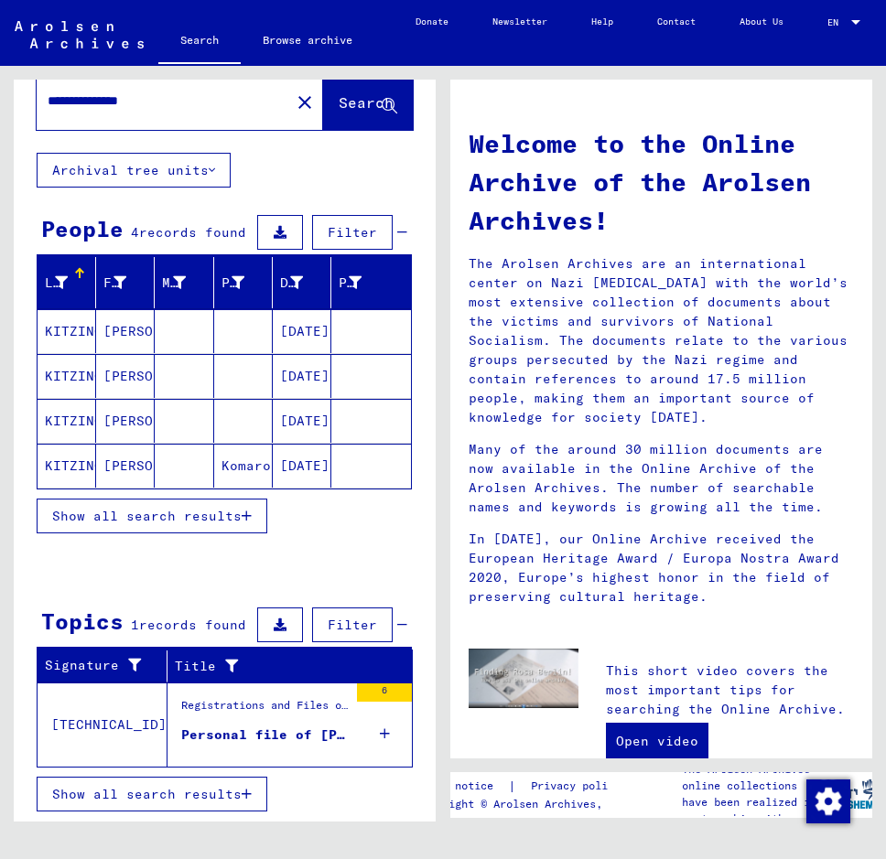
click at [263, 722] on div "Registrations and Files of Displaced Persons, Children and Missing Persons / Re…" at bounding box center [264, 710] width 167 height 26
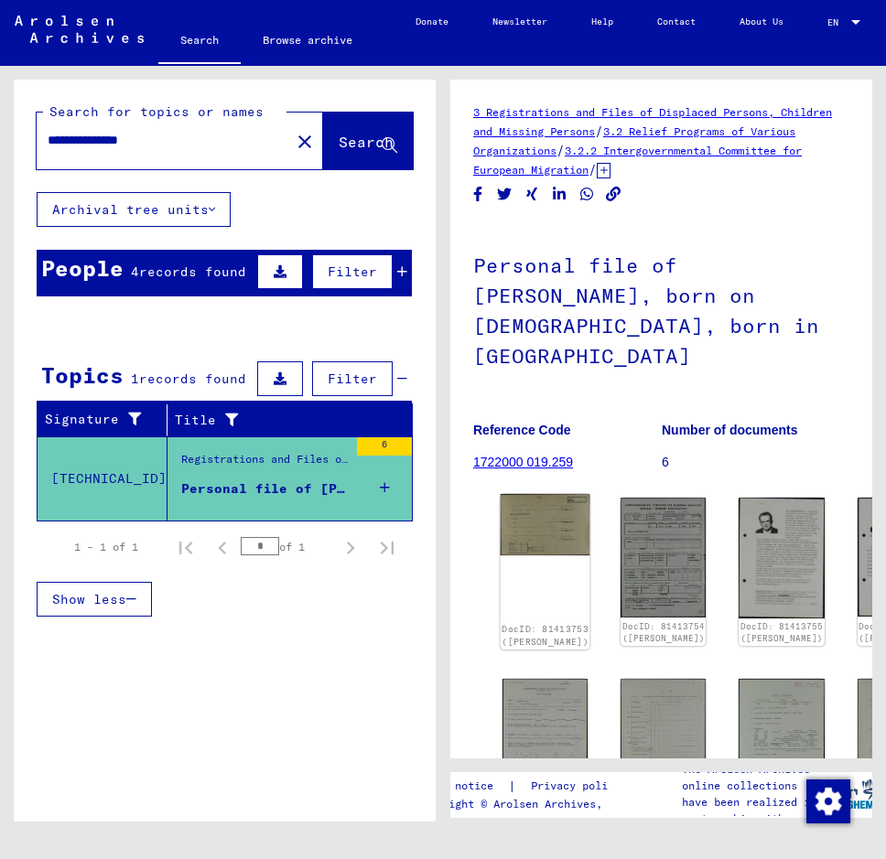
click at [535, 494] on img at bounding box center [545, 525] width 90 height 62
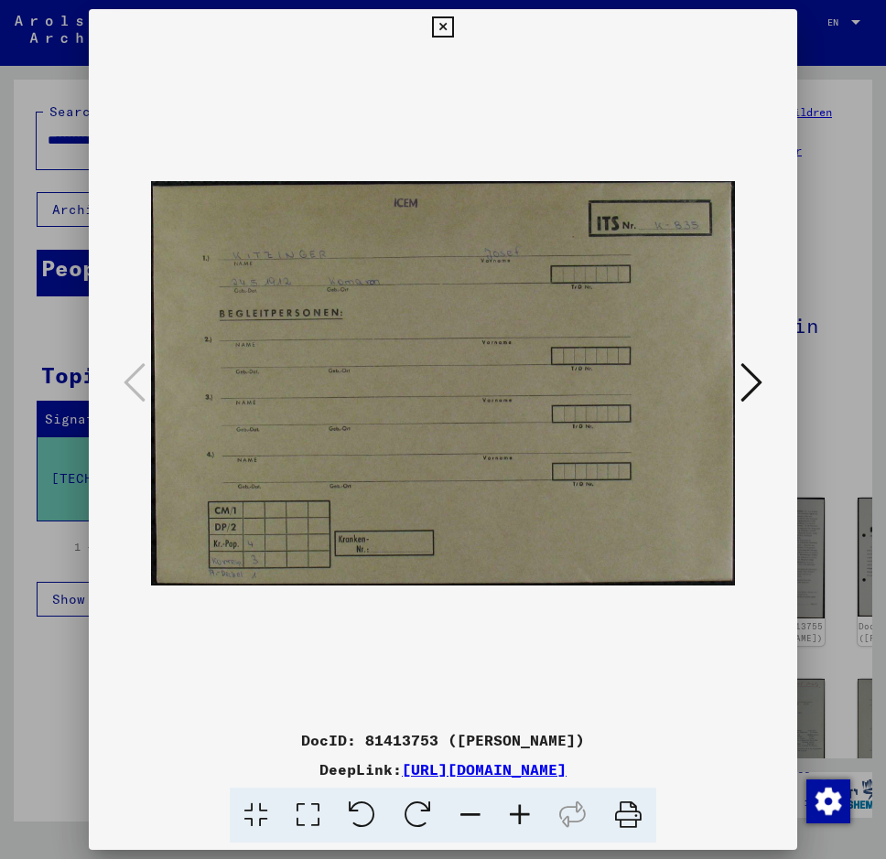
click at [750, 382] on icon at bounding box center [751, 382] width 22 height 44
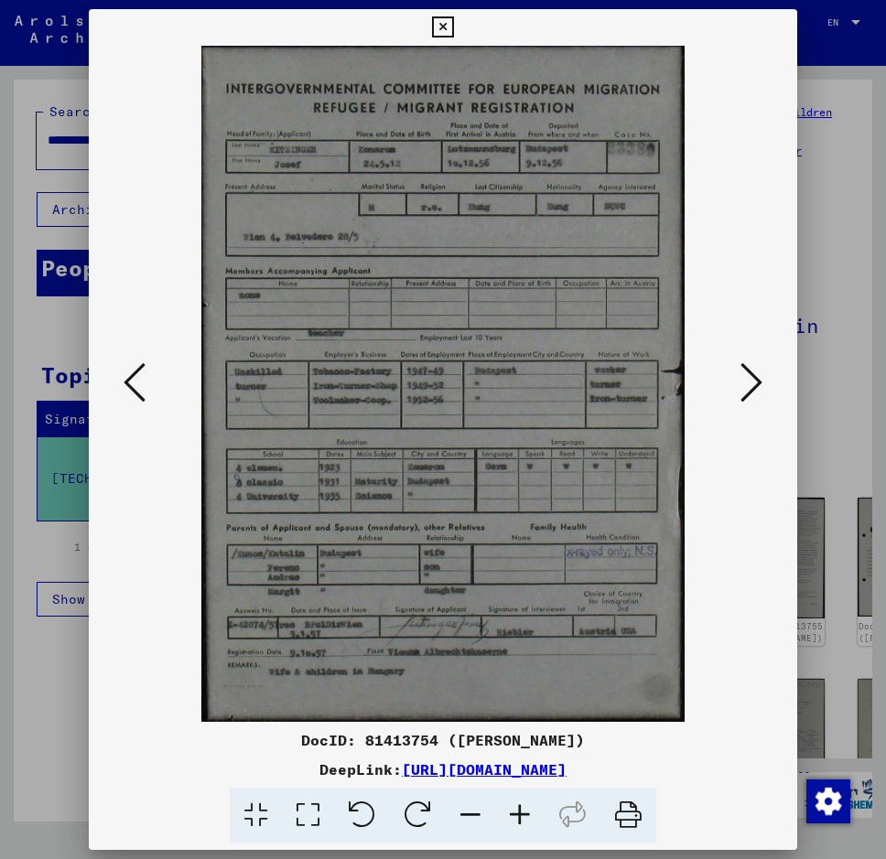
click at [746, 376] on icon at bounding box center [751, 382] width 22 height 44
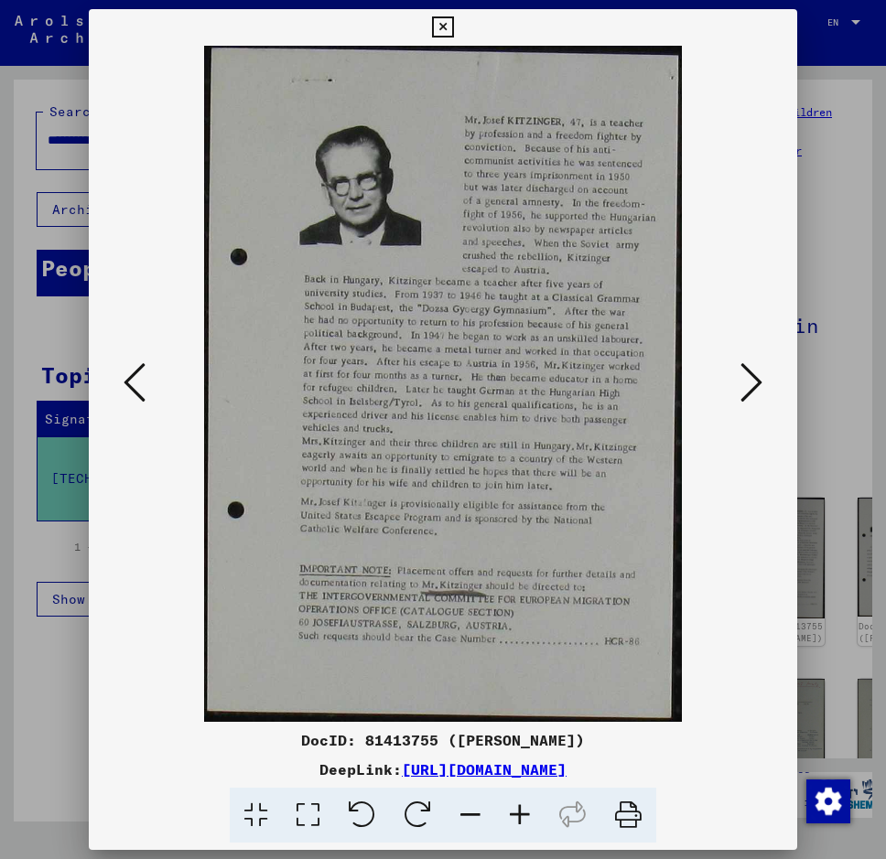
click at [753, 388] on icon at bounding box center [751, 382] width 22 height 44
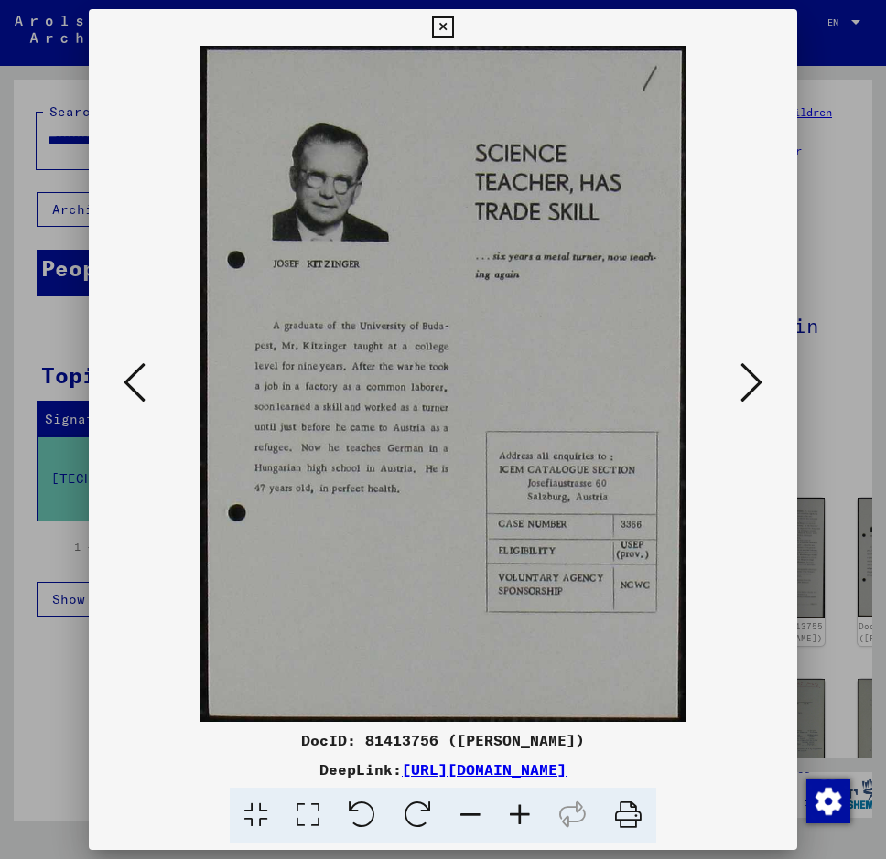
click at [753, 388] on icon at bounding box center [751, 382] width 22 height 44
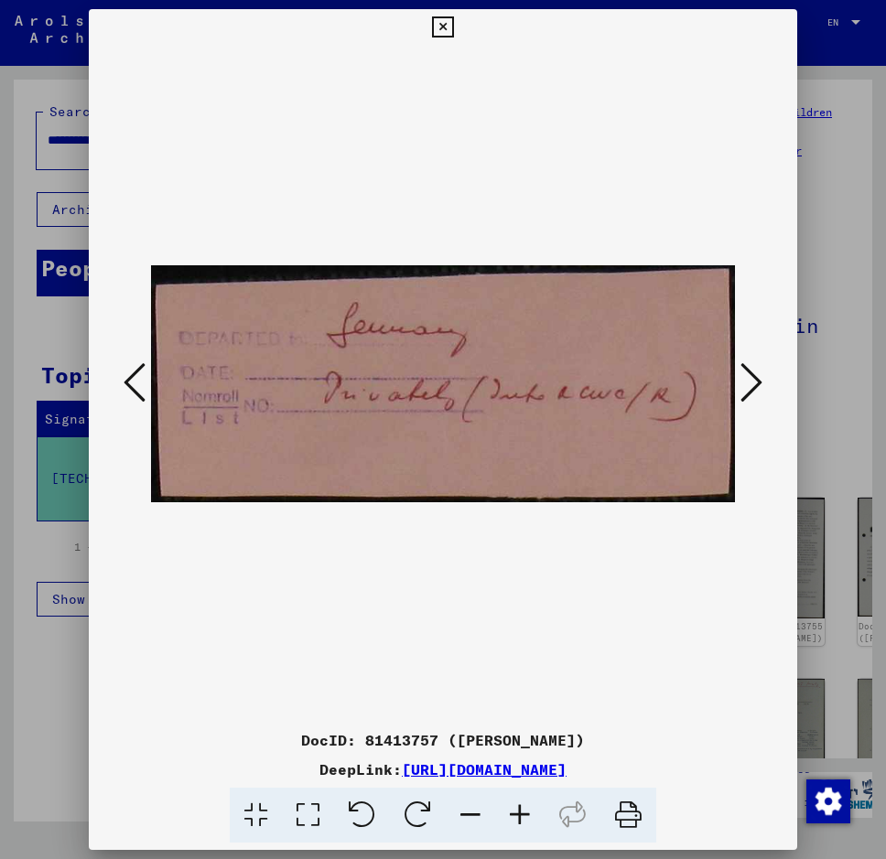
click at [754, 388] on icon at bounding box center [751, 382] width 22 height 44
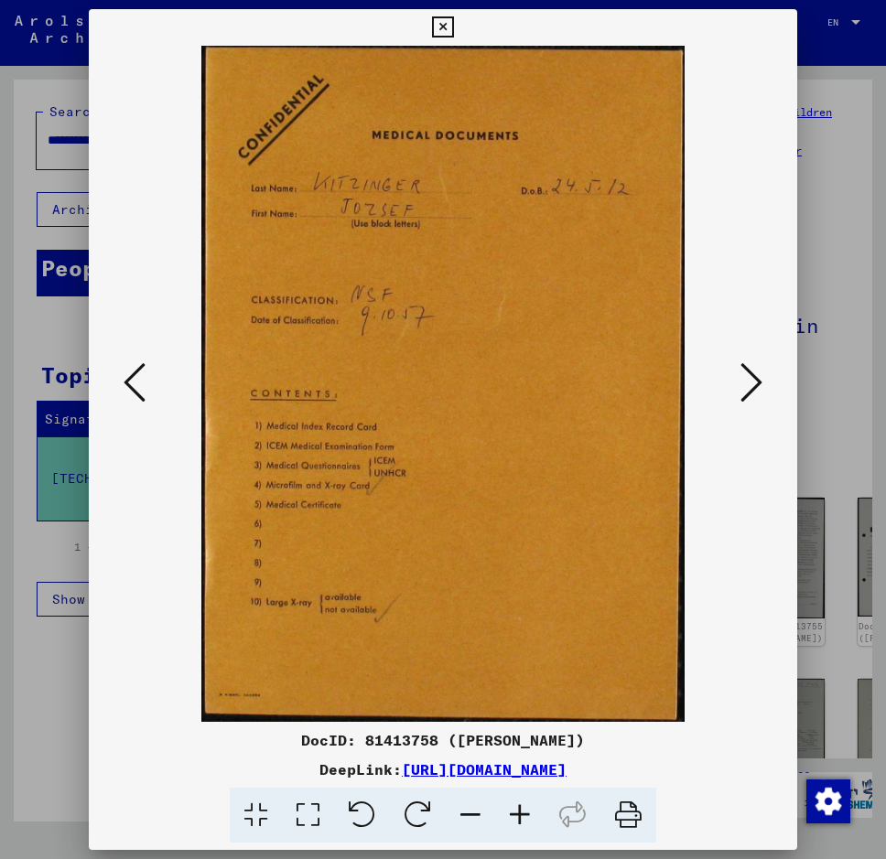
click at [754, 388] on icon at bounding box center [751, 382] width 22 height 44
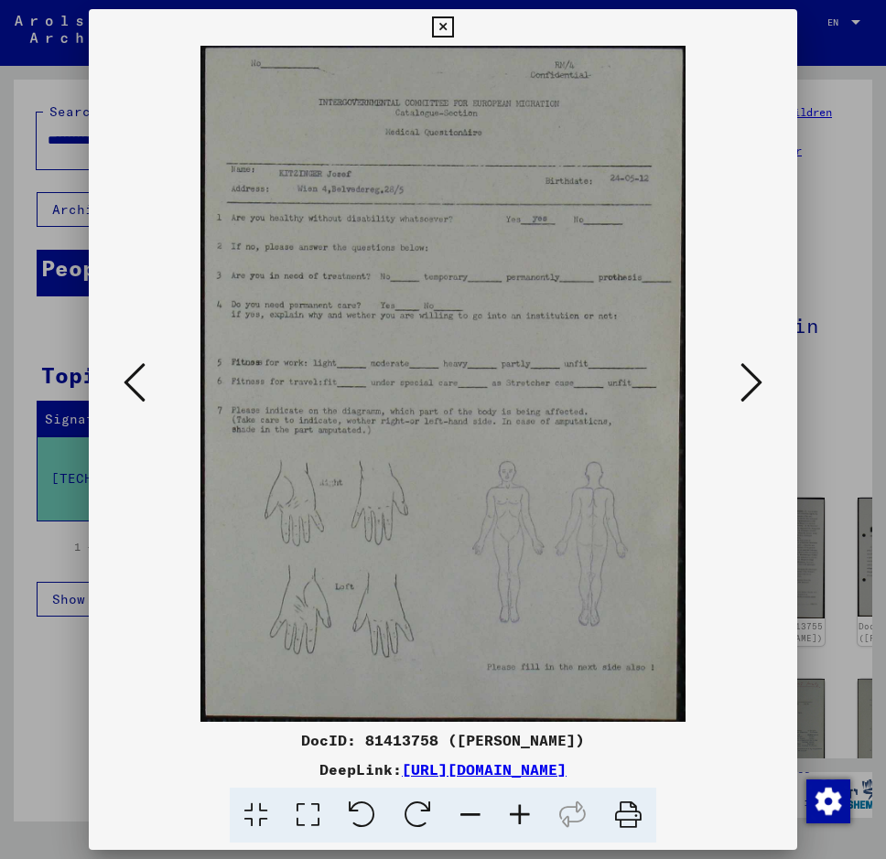
click at [759, 386] on icon at bounding box center [751, 382] width 22 height 44
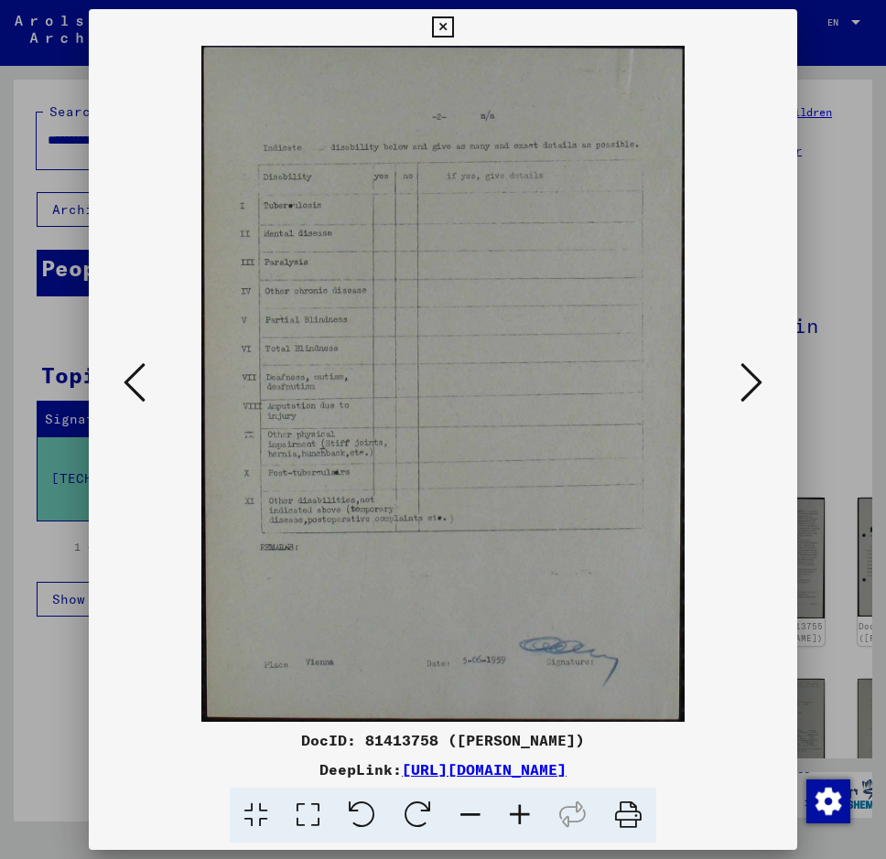
click at [759, 386] on icon at bounding box center [751, 382] width 22 height 44
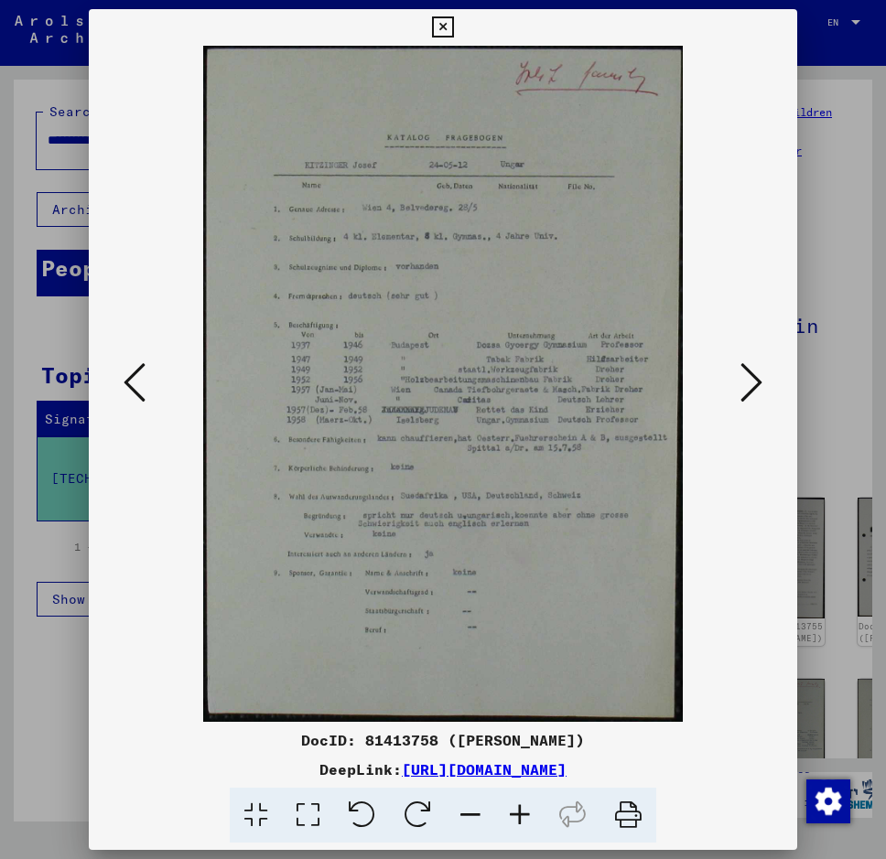
click at [758, 386] on icon at bounding box center [751, 382] width 22 height 44
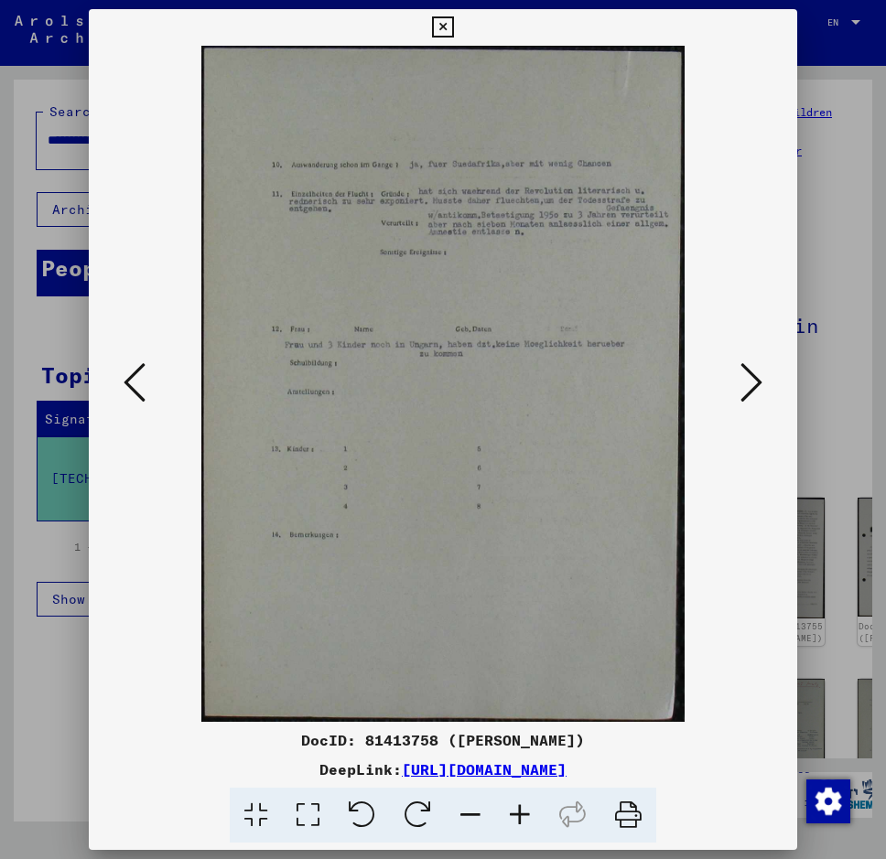
click at [758, 386] on icon at bounding box center [751, 382] width 22 height 44
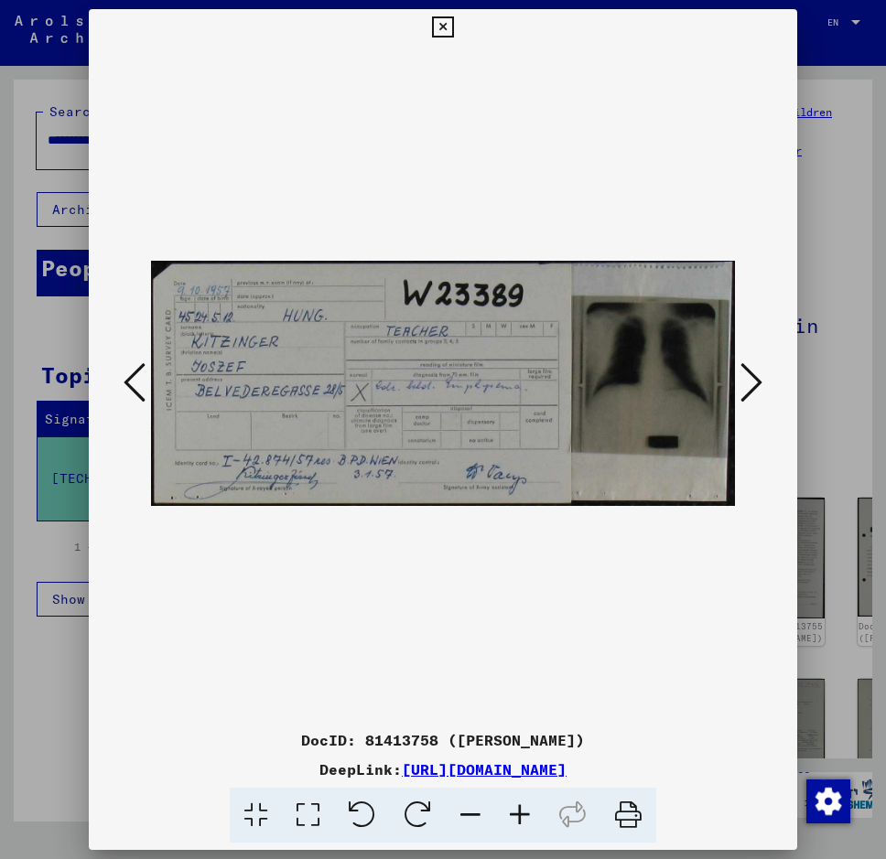
click at [758, 382] on icon at bounding box center [751, 382] width 22 height 44
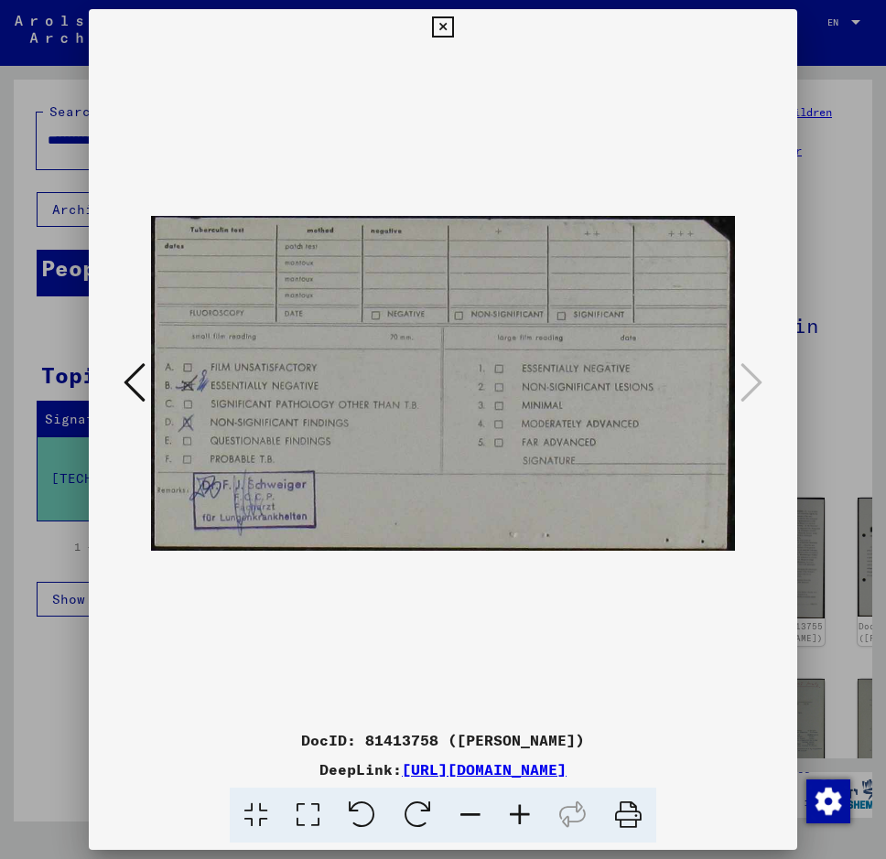
click at [452, 30] on icon at bounding box center [442, 27] width 21 height 22
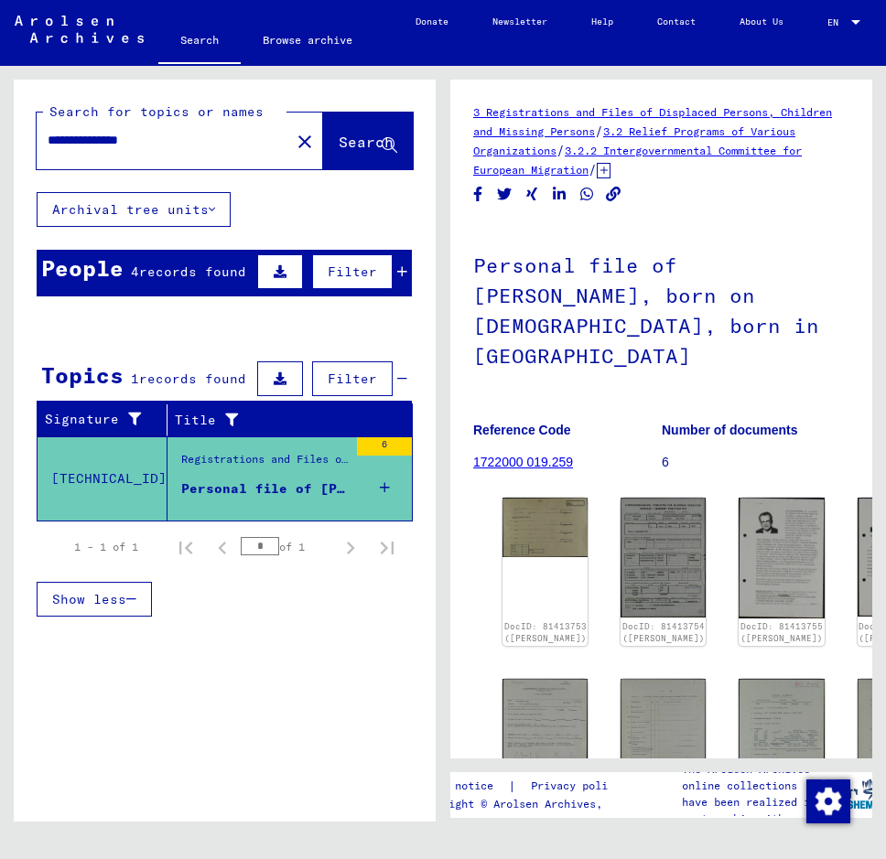
click at [150, 139] on input "**********" at bounding box center [163, 140] width 231 height 19
type input "**********"
click at [328, 132] on button "Search" at bounding box center [368, 141] width 90 height 57
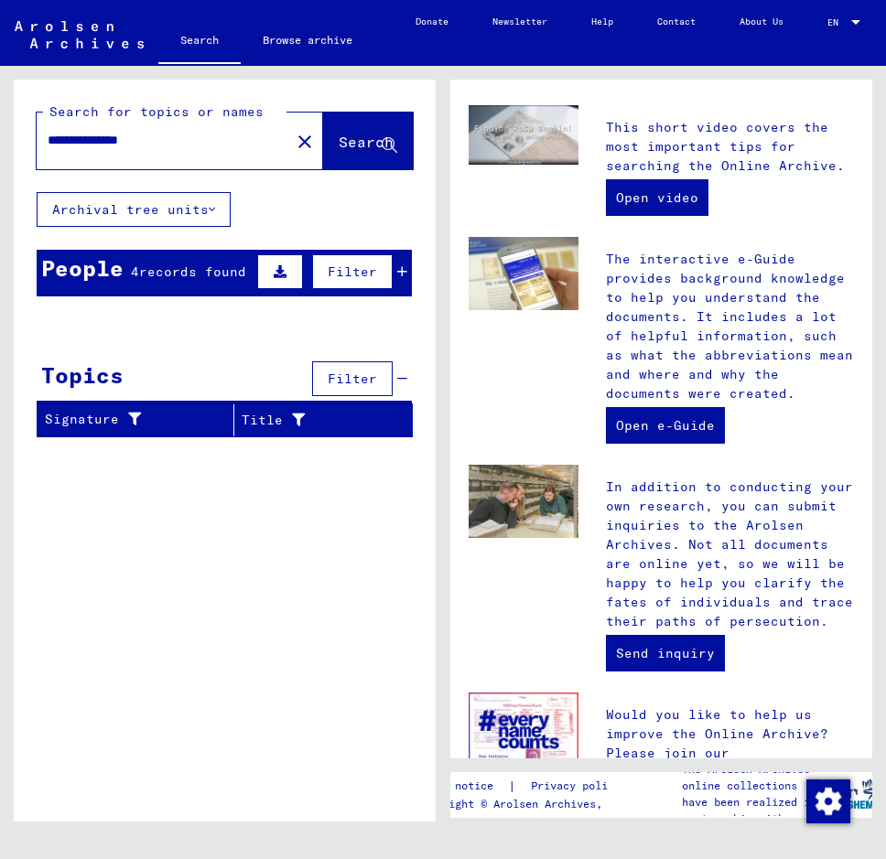
scroll to position [532, 0]
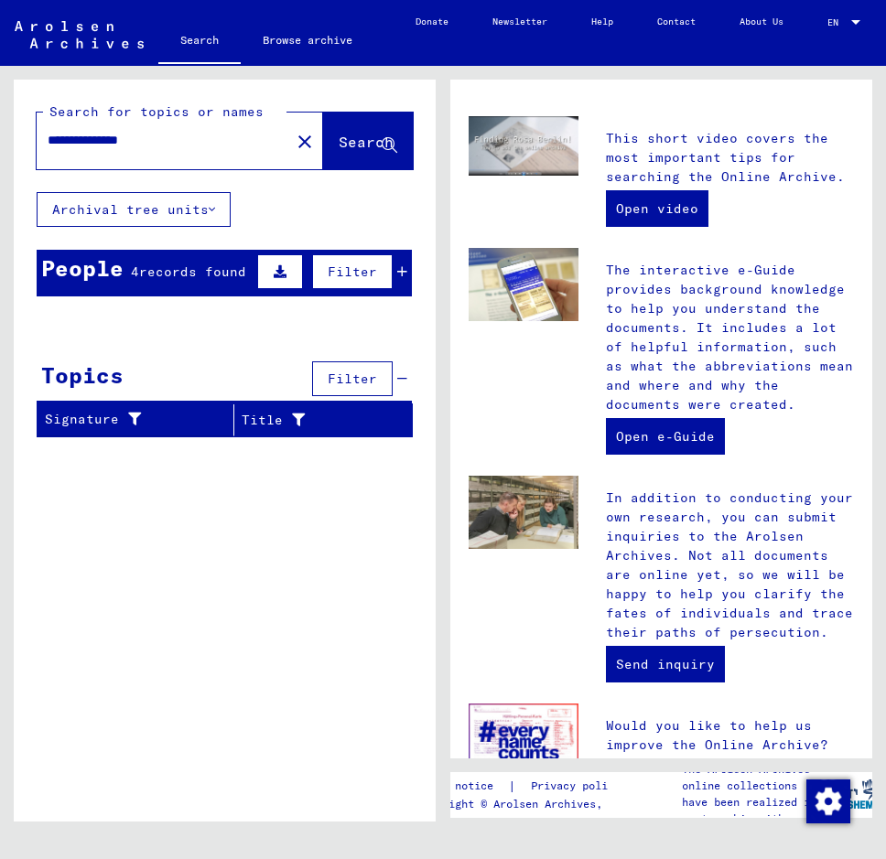
click at [339, 139] on span "Search" at bounding box center [366, 142] width 55 height 18
click at [218, 208] on button "Archival tree units" at bounding box center [134, 209] width 194 height 35
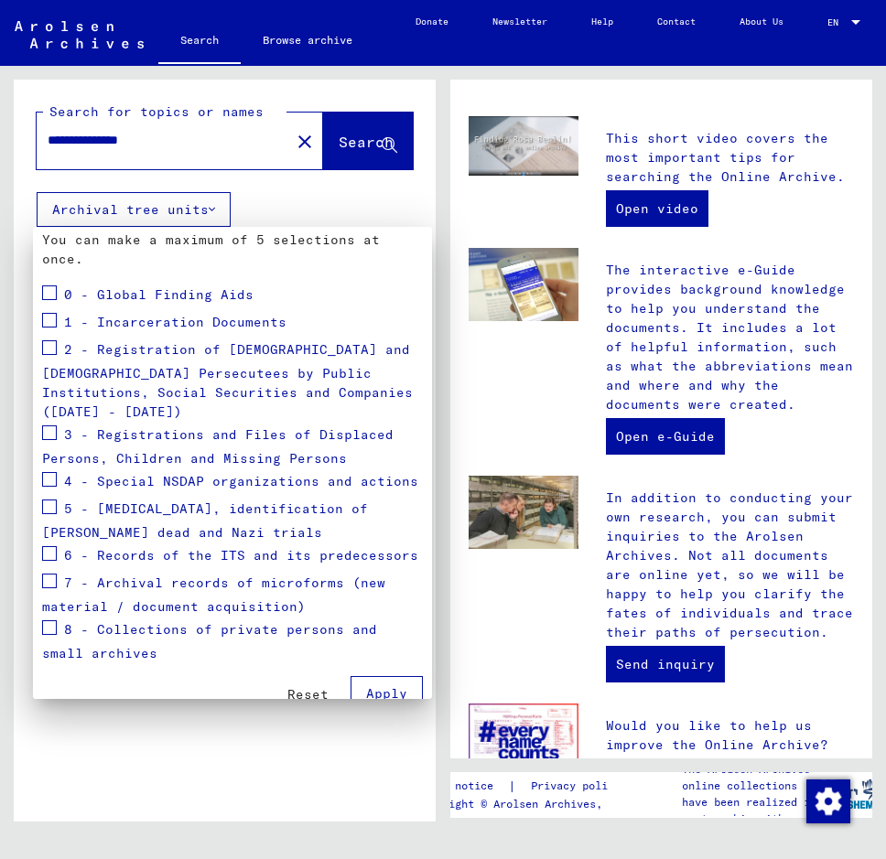
scroll to position [214, 0]
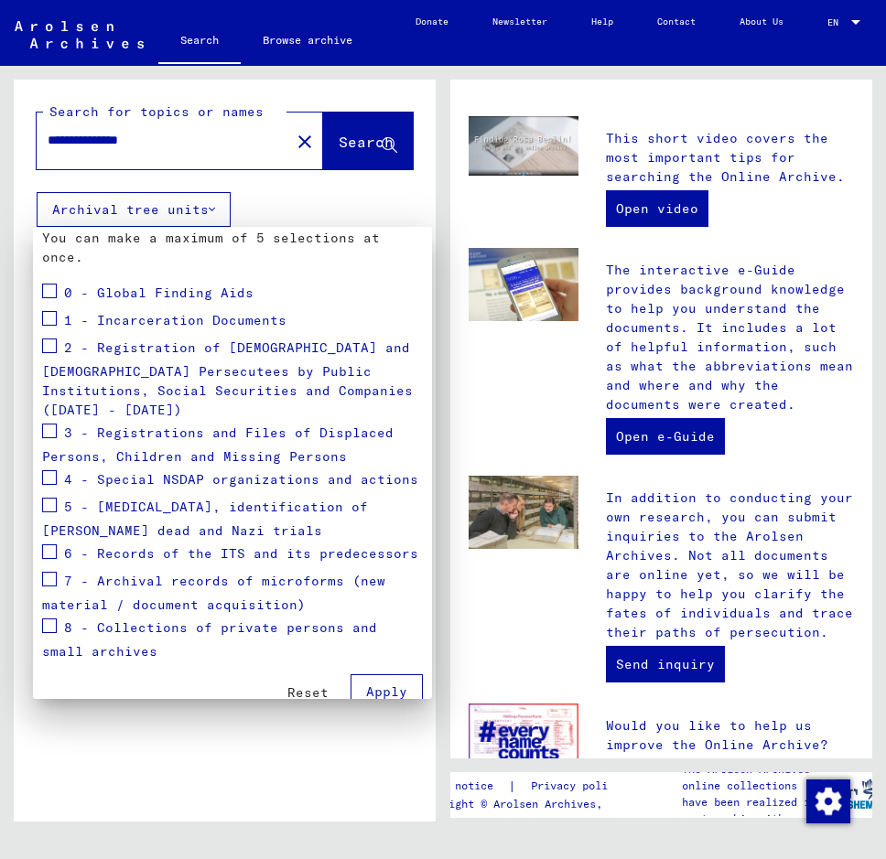
click at [49, 347] on span at bounding box center [49, 346] width 15 height 15
click at [343, 141] on div at bounding box center [443, 429] width 886 height 859
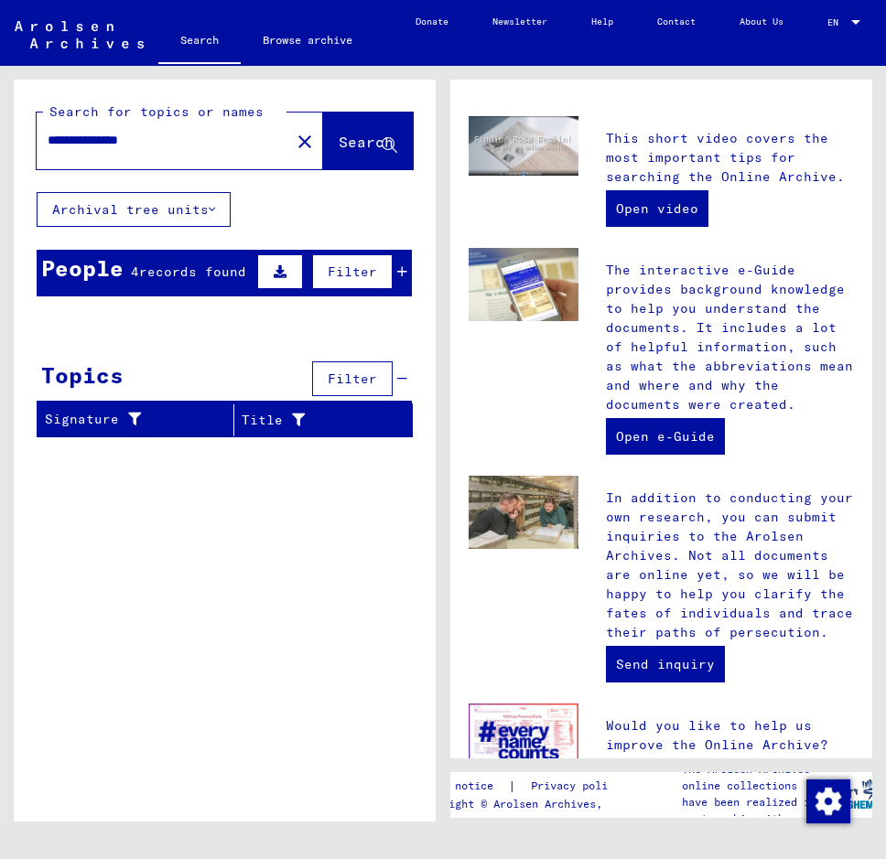
click at [343, 141] on span "Search" at bounding box center [366, 142] width 55 height 18
click at [403, 269] on icon at bounding box center [402, 271] width 10 height 13
